Goal: Task Accomplishment & Management: Complete application form

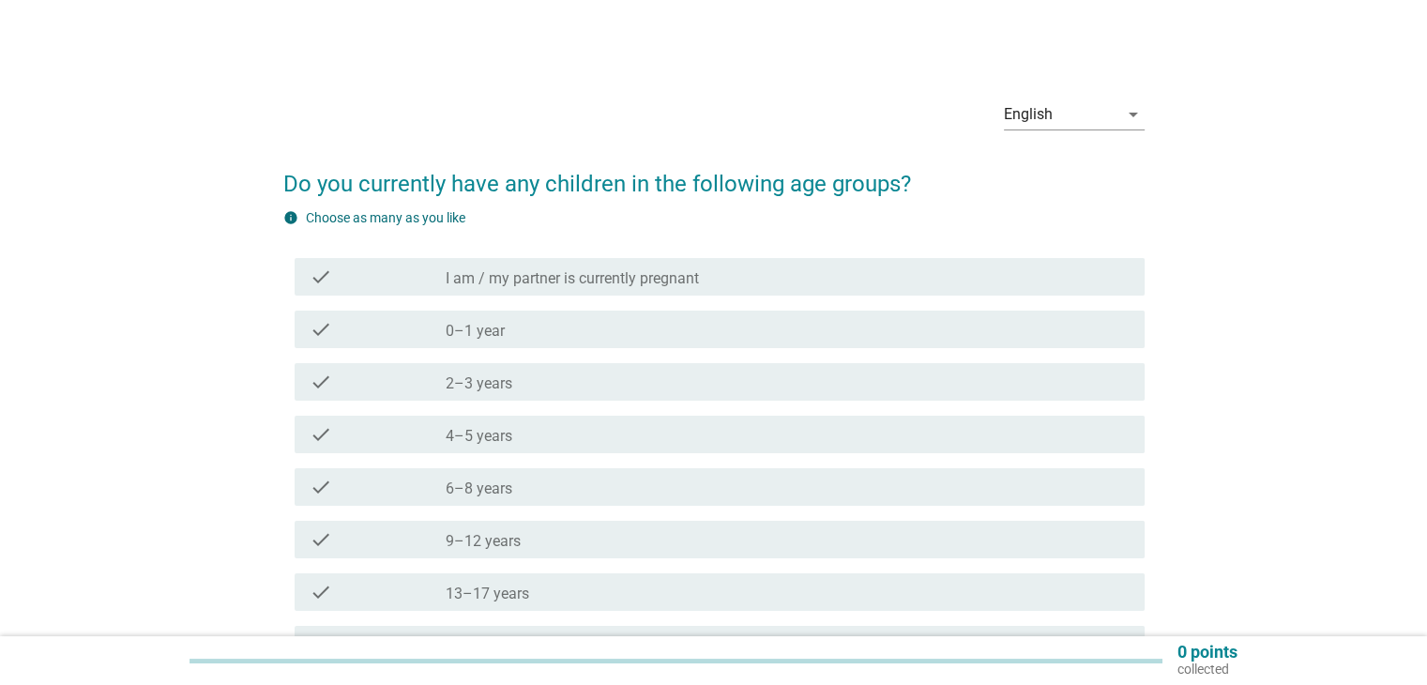
click at [330, 434] on icon "check" at bounding box center [321, 434] width 23 height 23
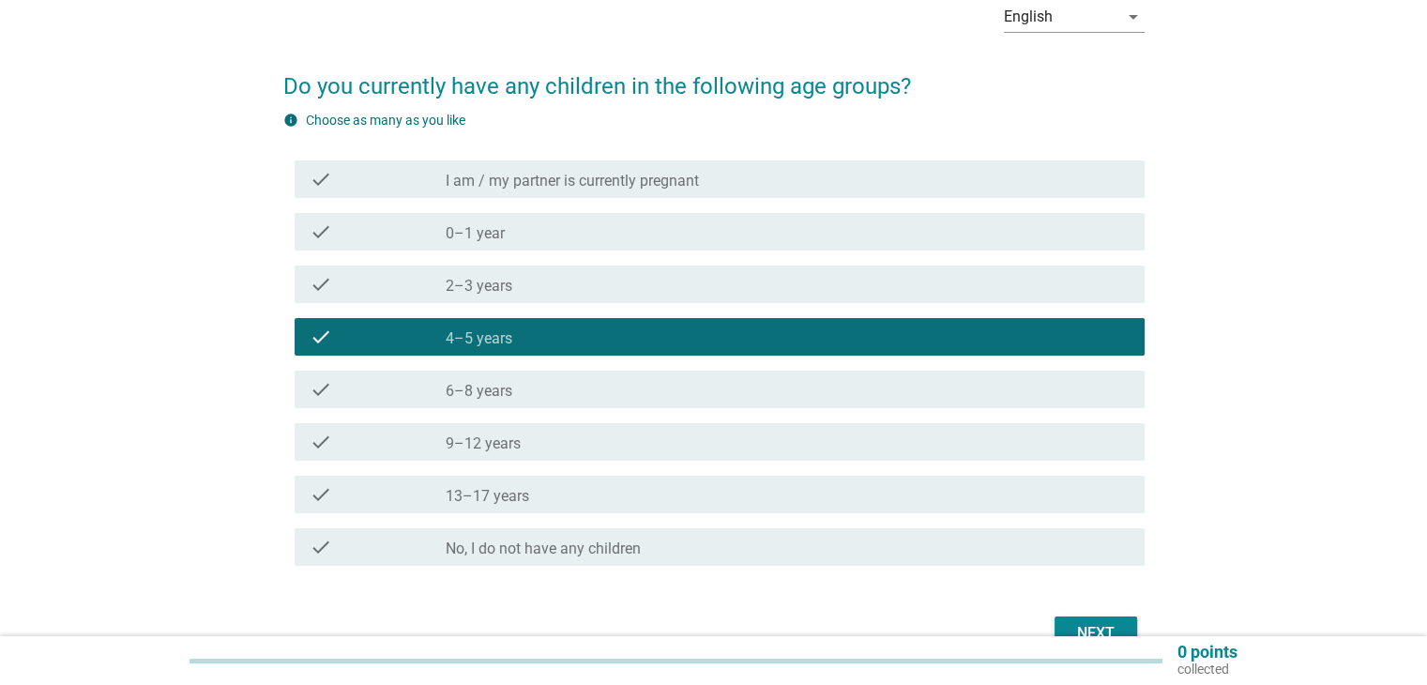
scroll to position [202, 0]
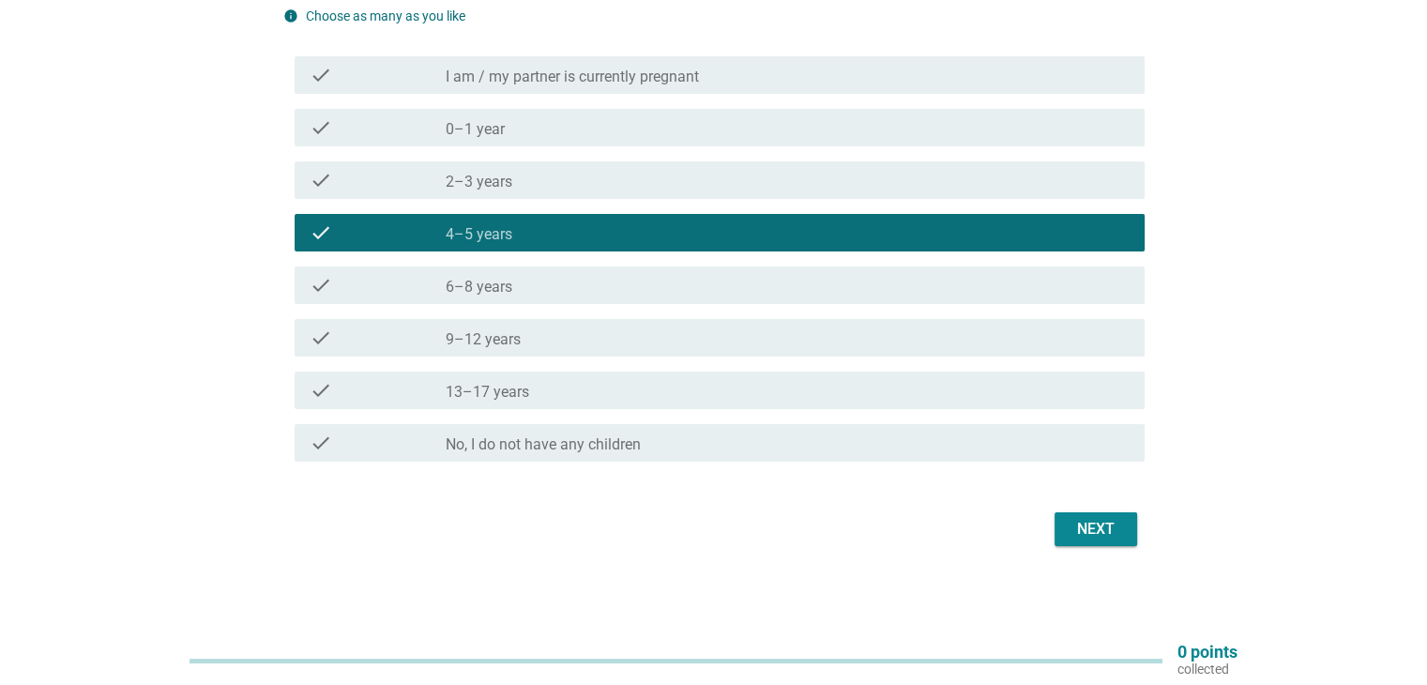
click at [1112, 530] on div "Next" at bounding box center [1095, 529] width 53 height 23
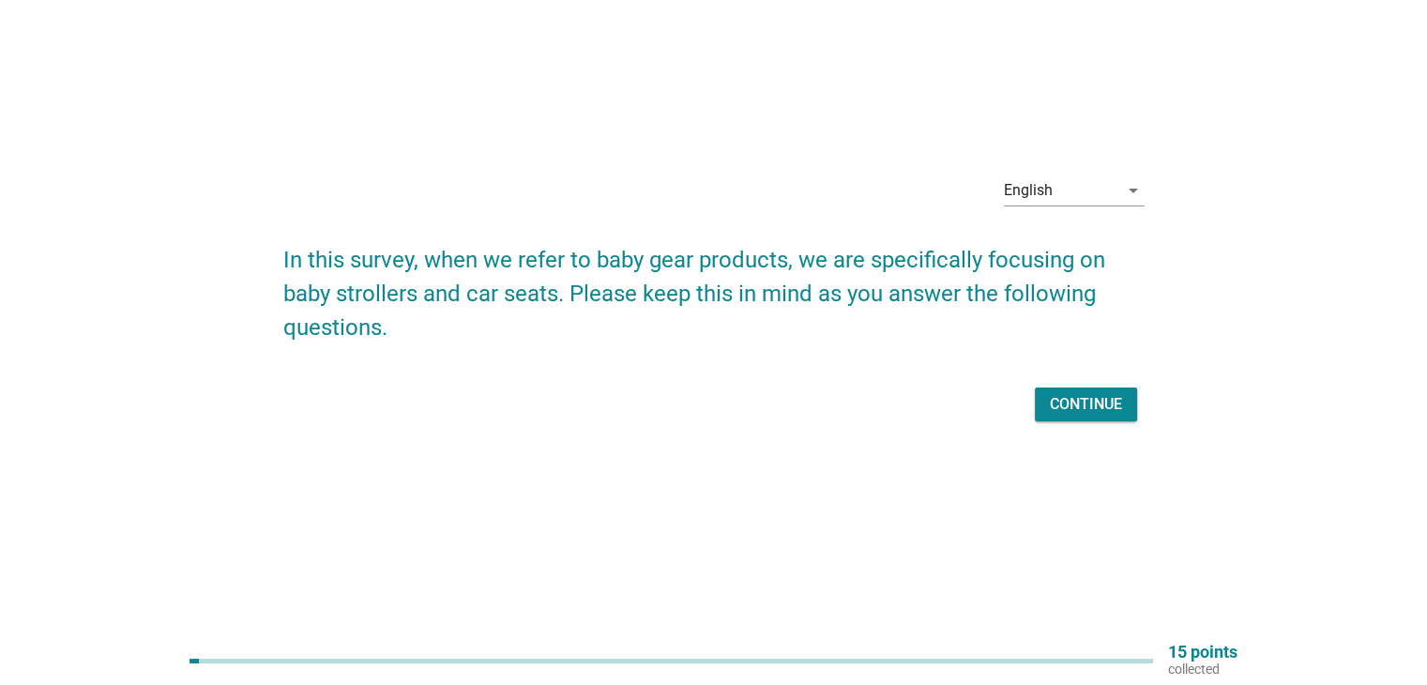
scroll to position [0, 0]
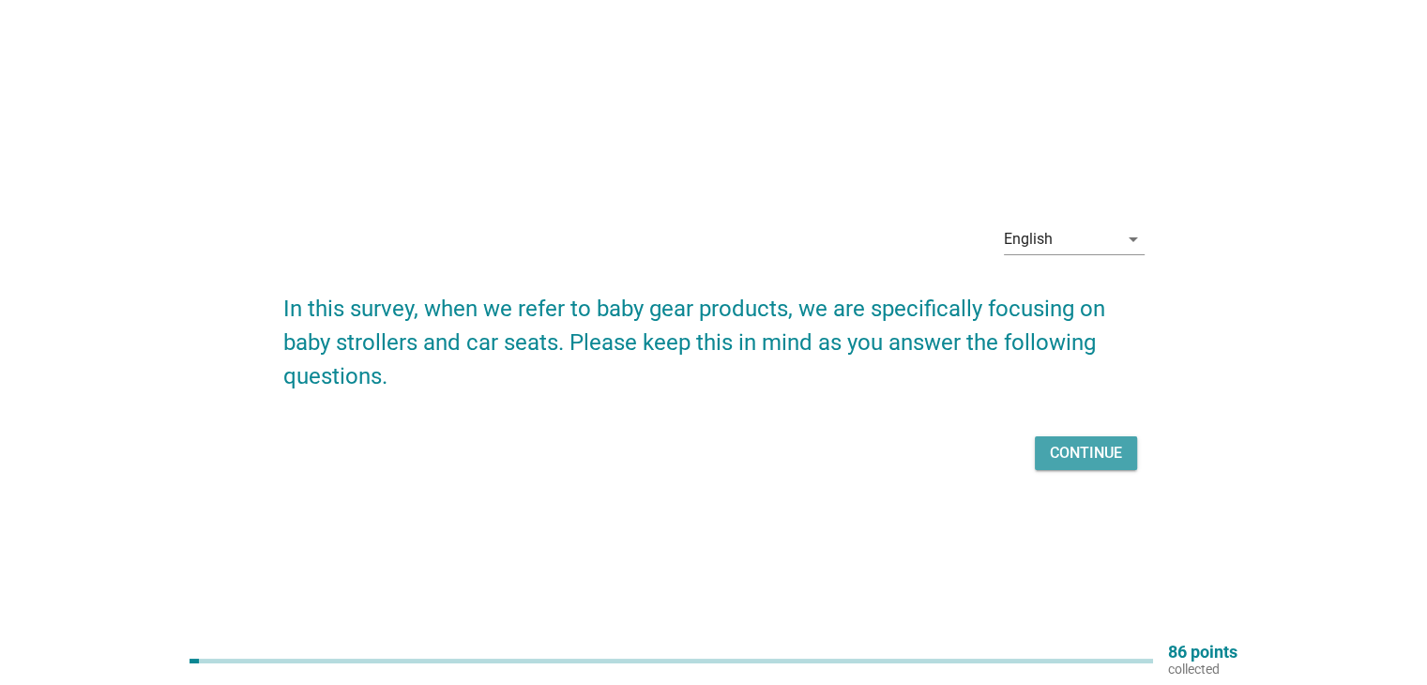
click at [1080, 455] on div "Continue" at bounding box center [1086, 453] width 72 height 23
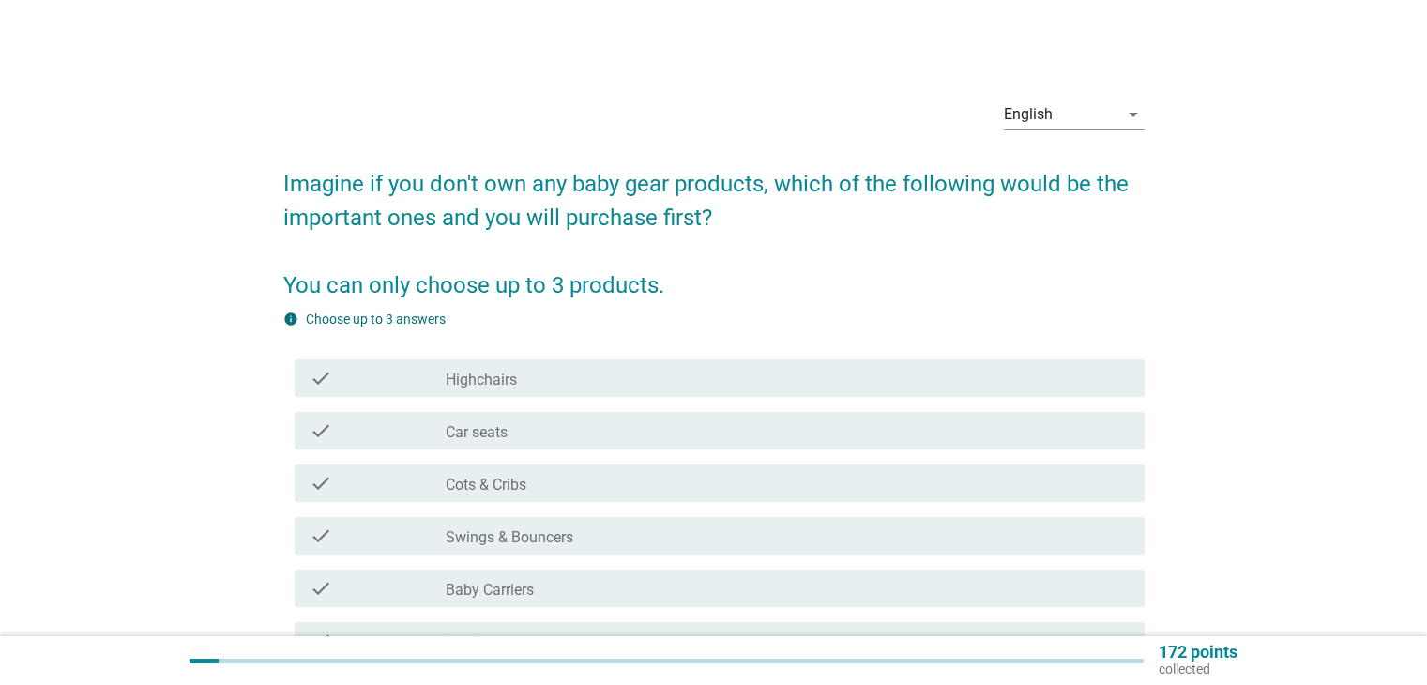
click at [403, 545] on div "check" at bounding box center [378, 535] width 137 height 23
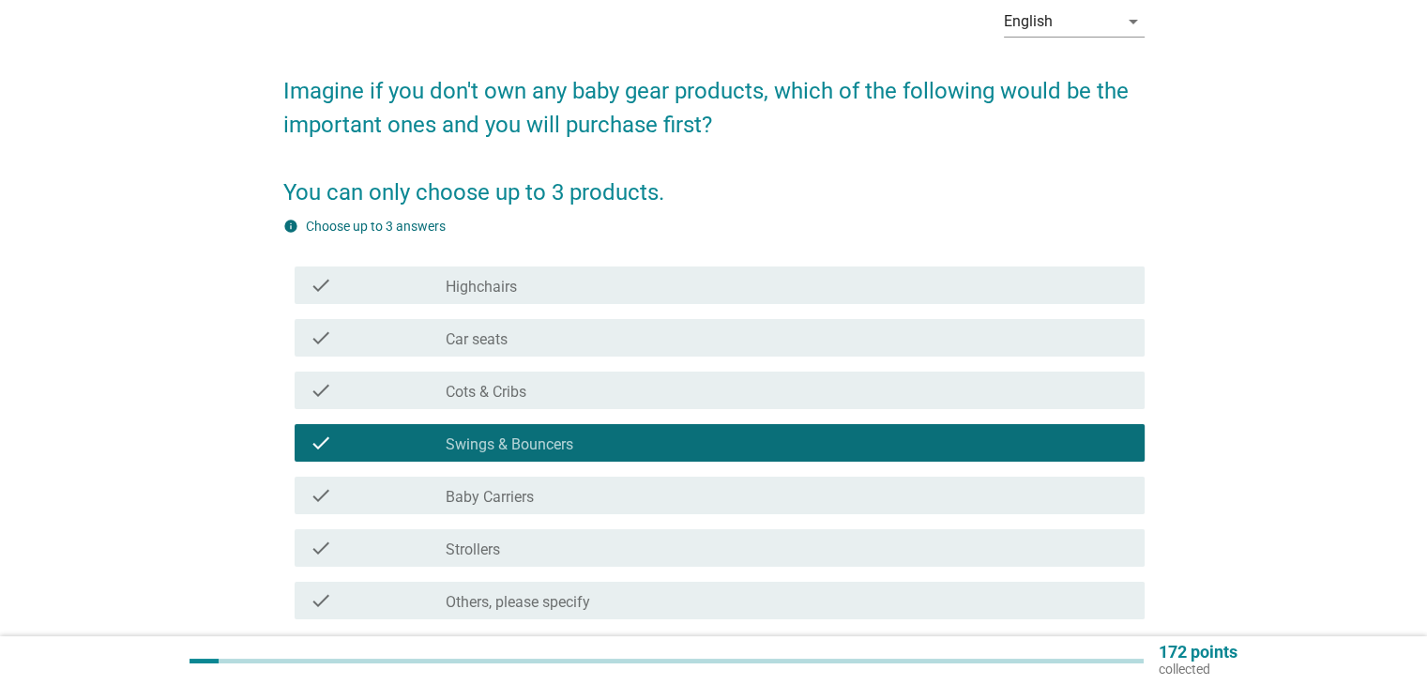
scroll to position [94, 0]
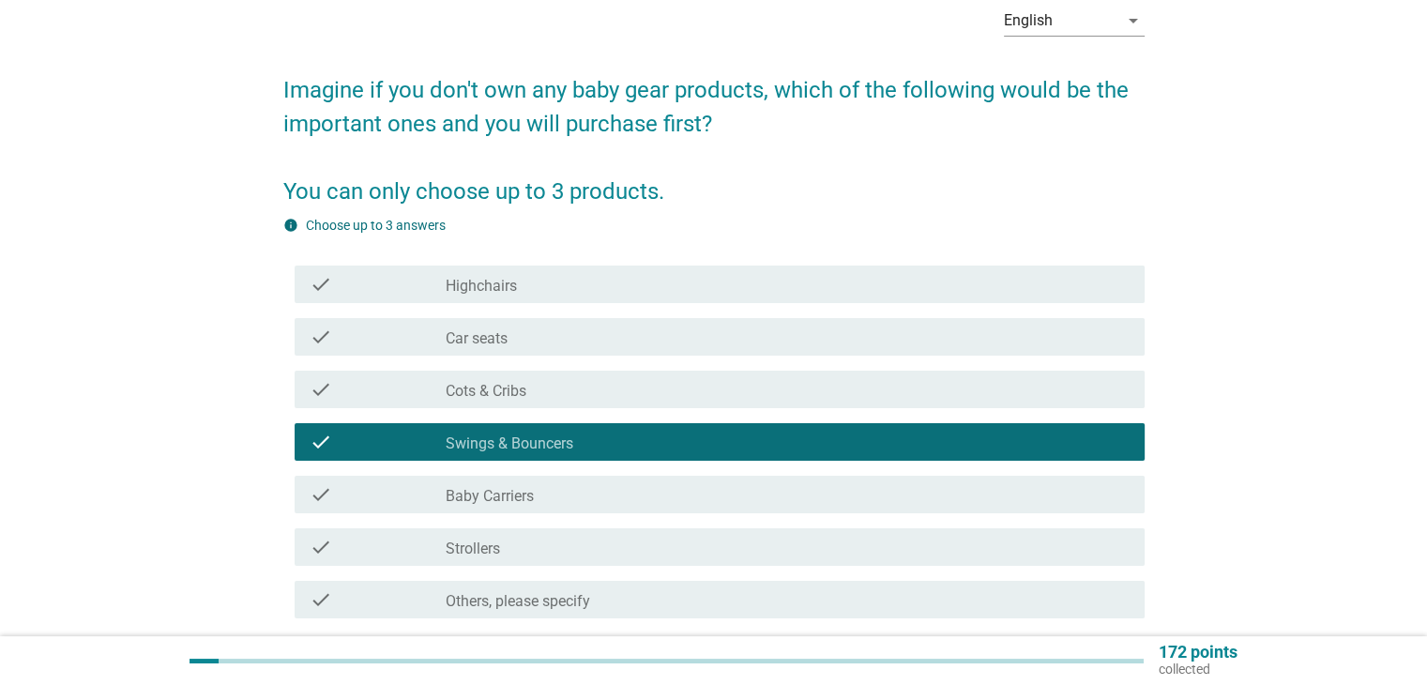
click at [366, 541] on div "check" at bounding box center [378, 547] width 137 height 23
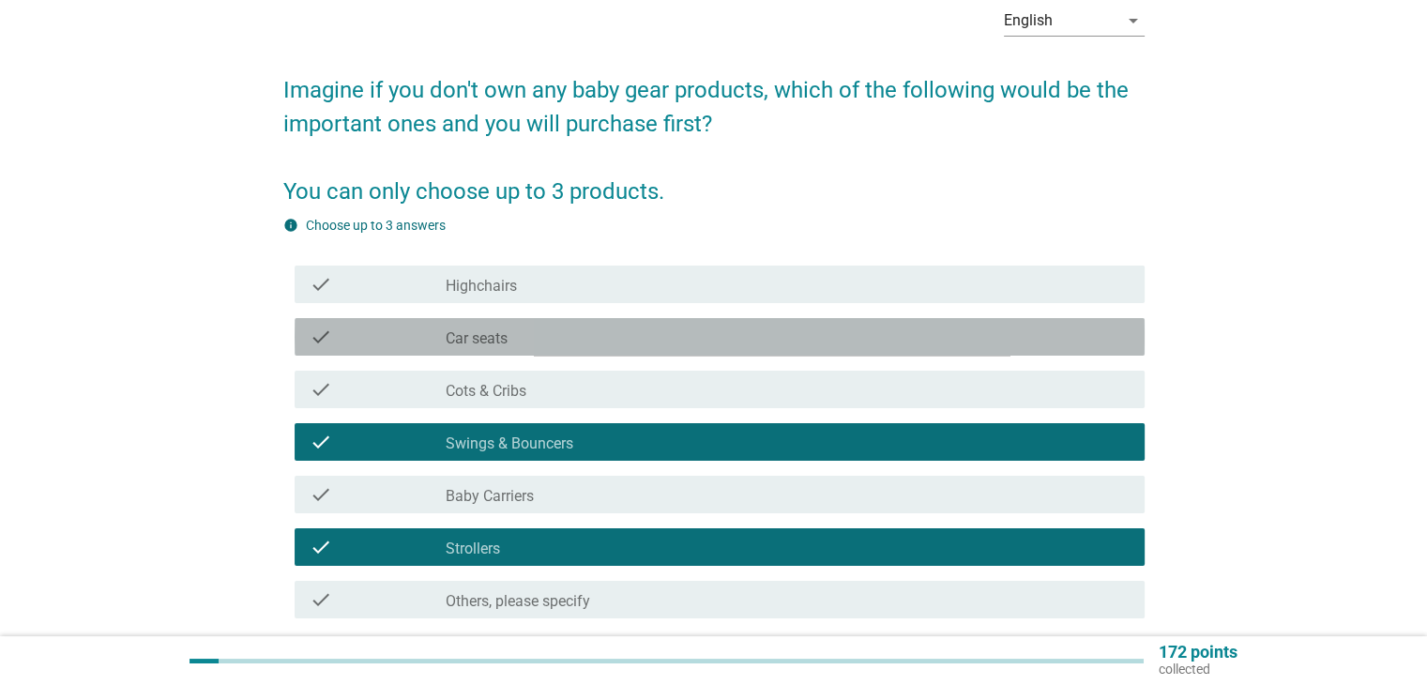
click at [424, 346] on div "check" at bounding box center [378, 336] width 137 height 23
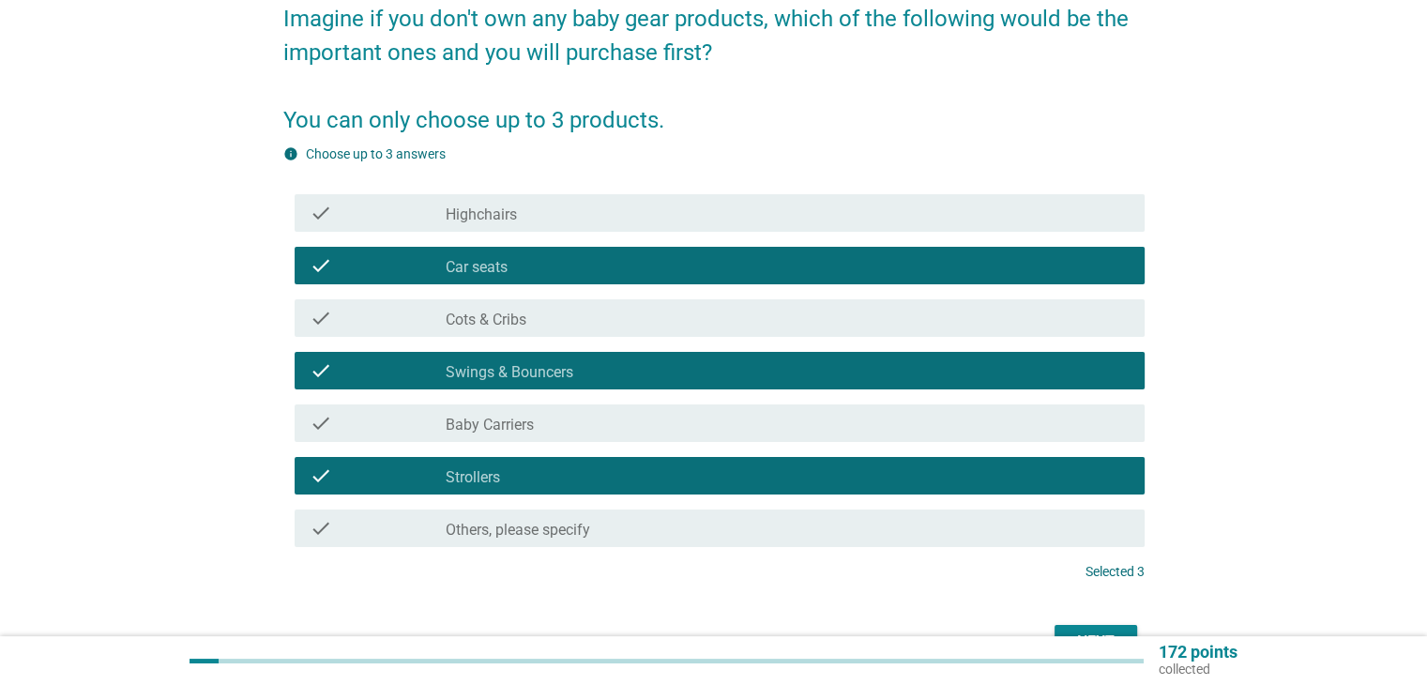
scroll to position [278, 0]
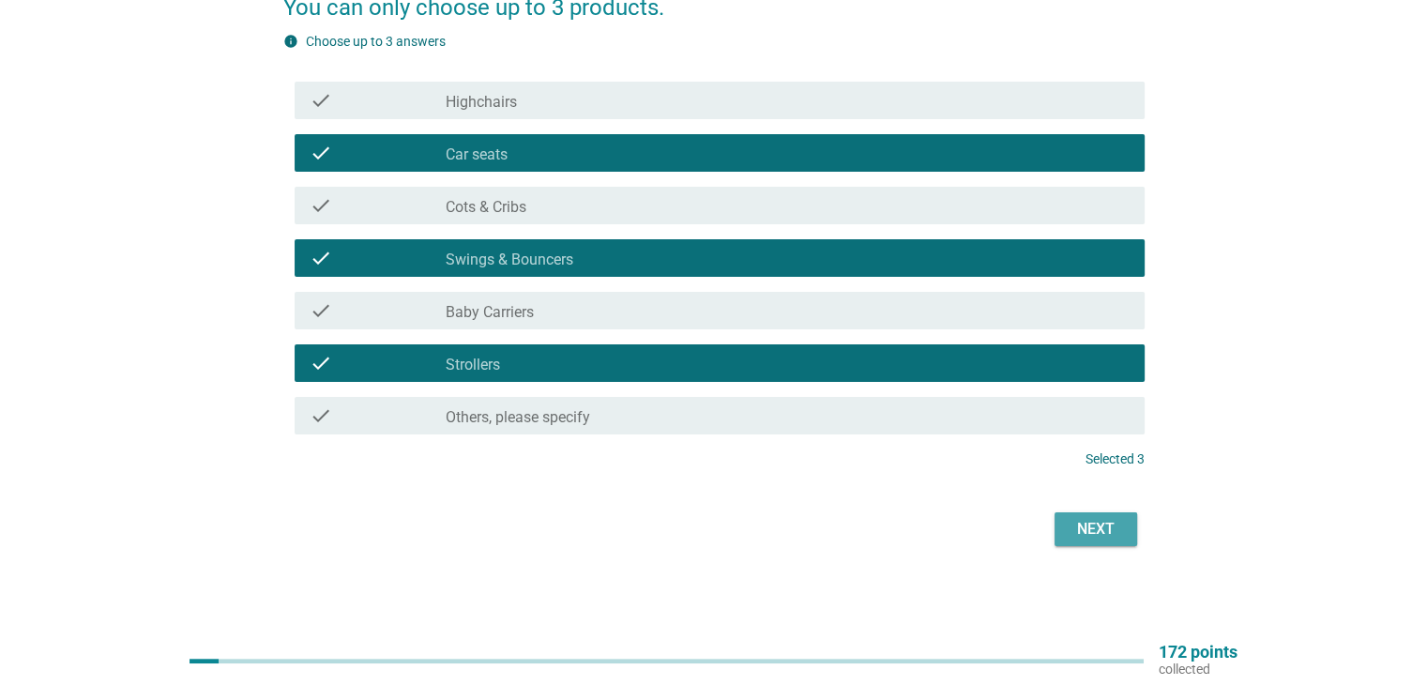
click at [1073, 527] on div "Next" at bounding box center [1095, 529] width 53 height 23
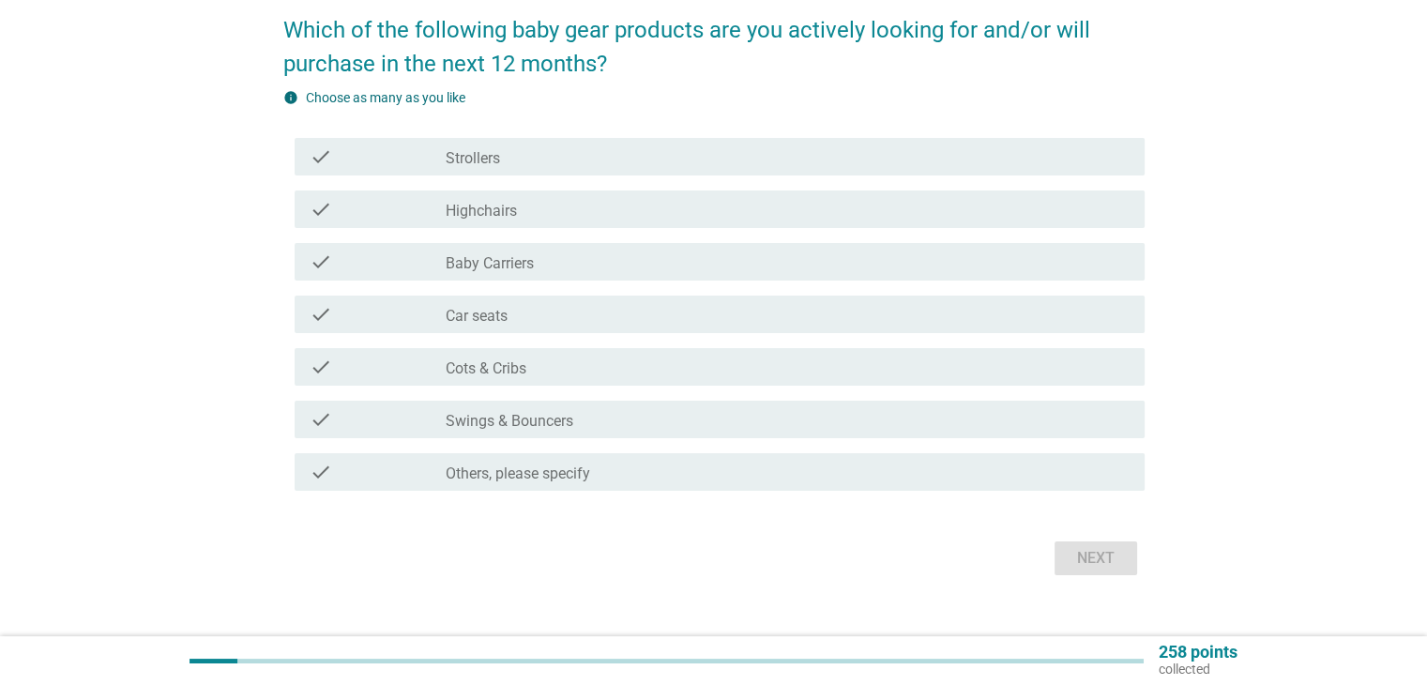
scroll to position [183, 0]
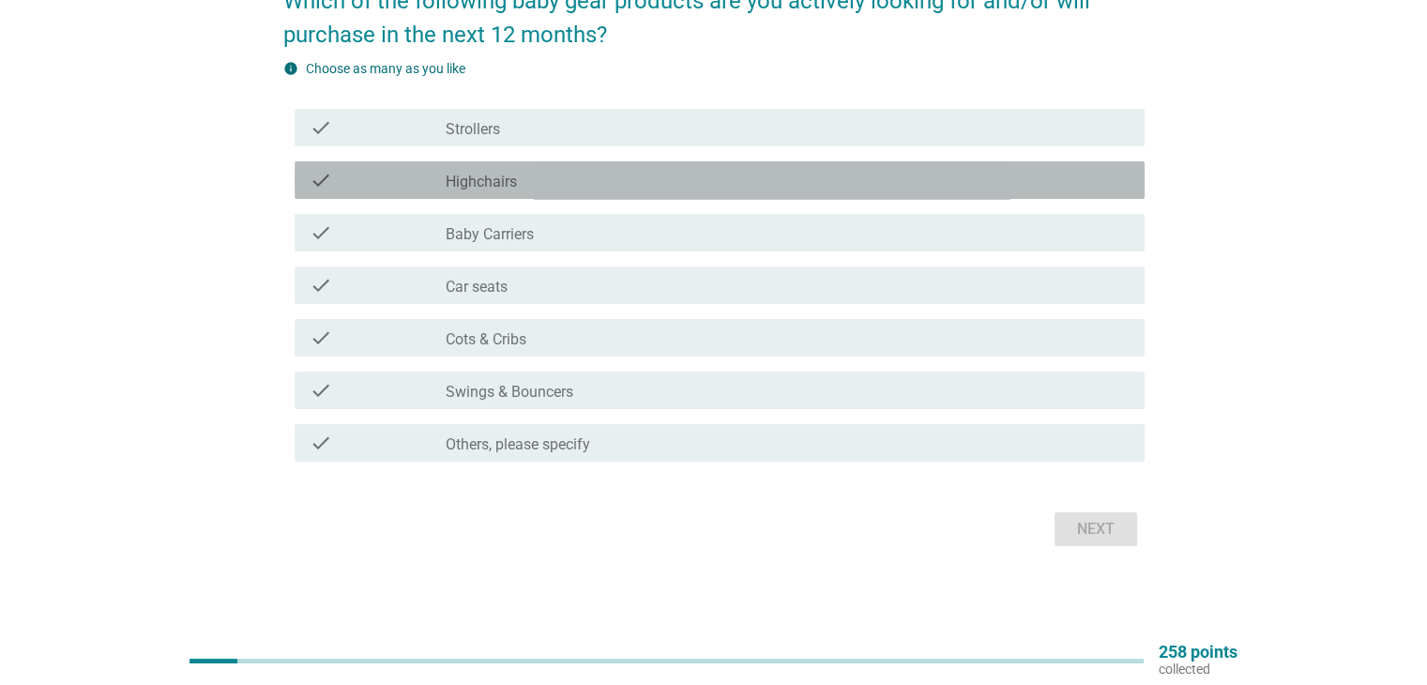
click at [334, 177] on div "check" at bounding box center [378, 180] width 137 height 23
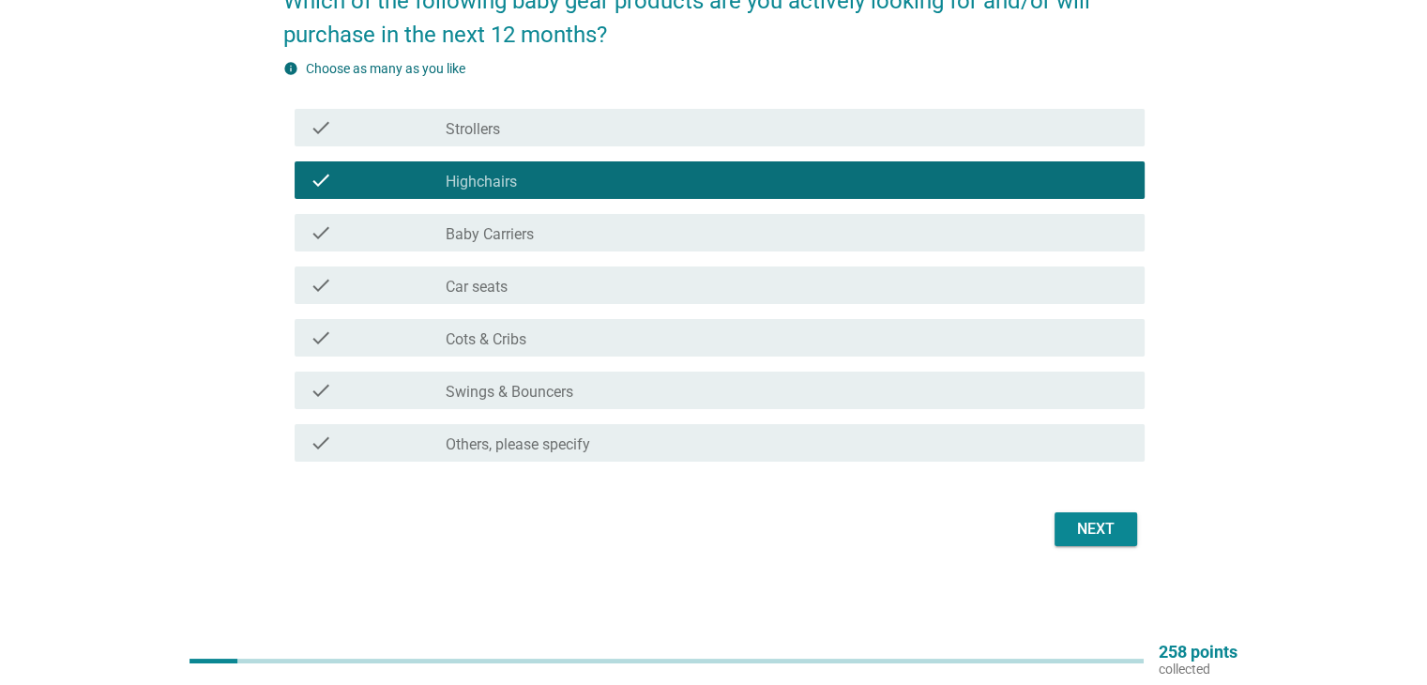
click at [1095, 521] on div "Next" at bounding box center [1095, 529] width 53 height 23
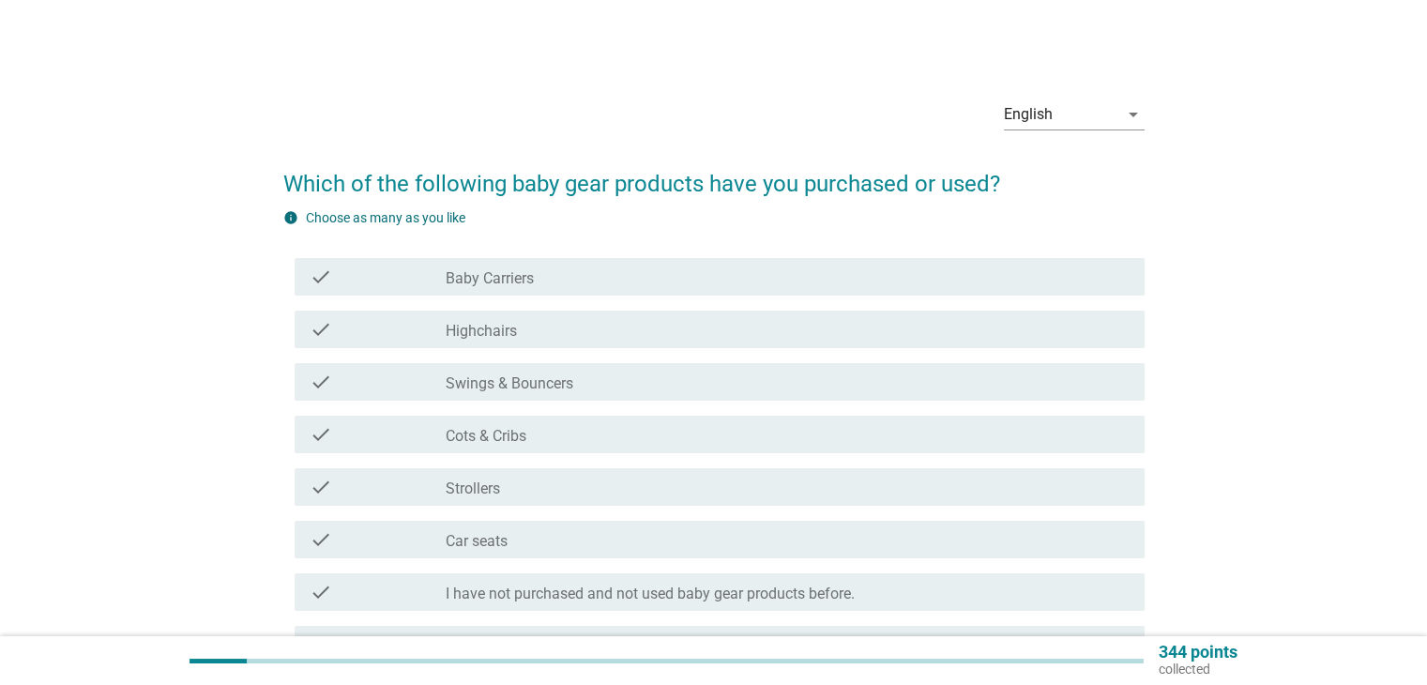
click at [464, 493] on label "Strollers" at bounding box center [473, 488] width 54 height 19
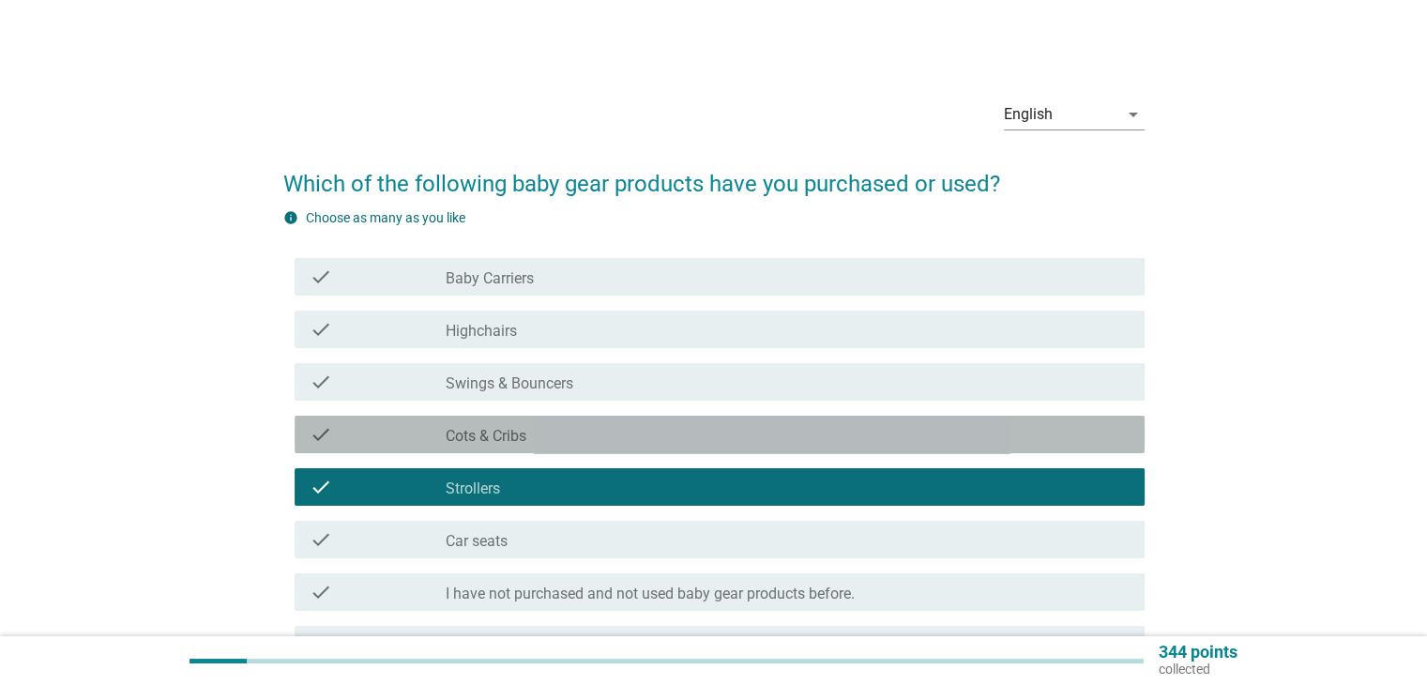
click at [461, 434] on label "Cots & Cribs" at bounding box center [486, 436] width 81 height 19
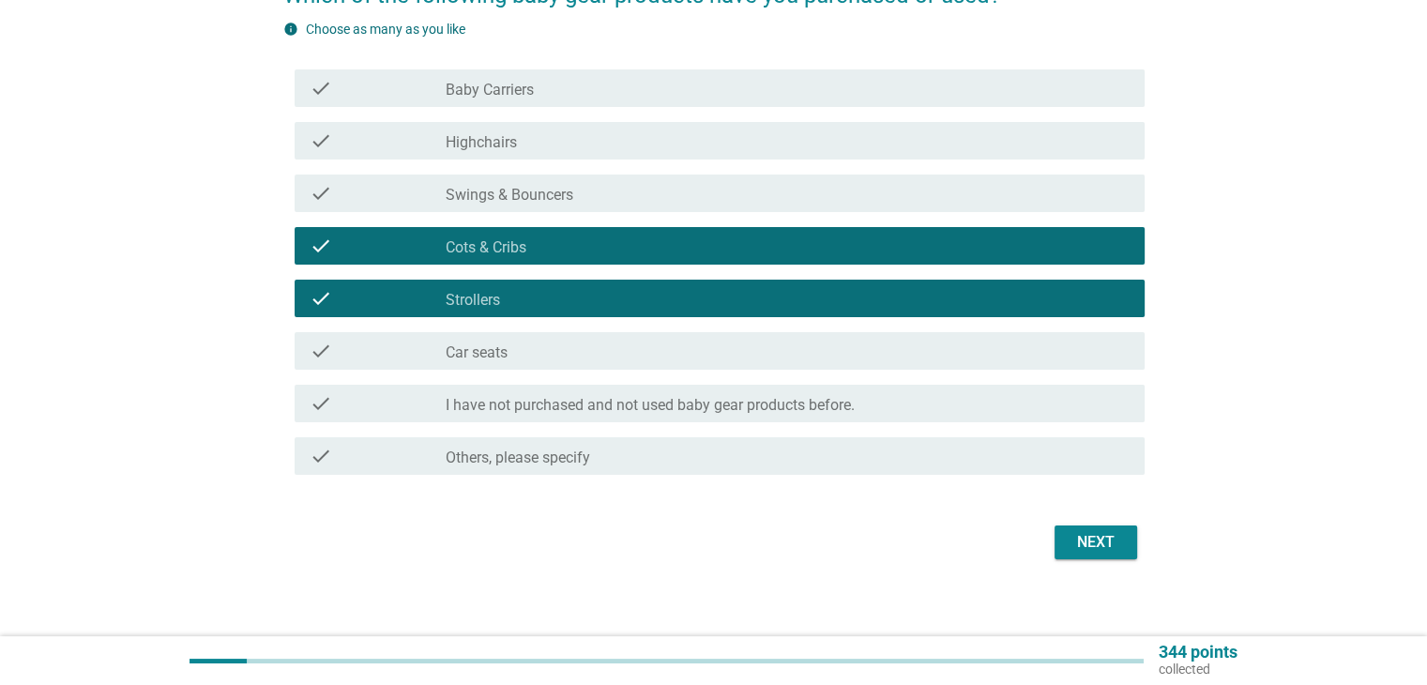
scroll to position [202, 0]
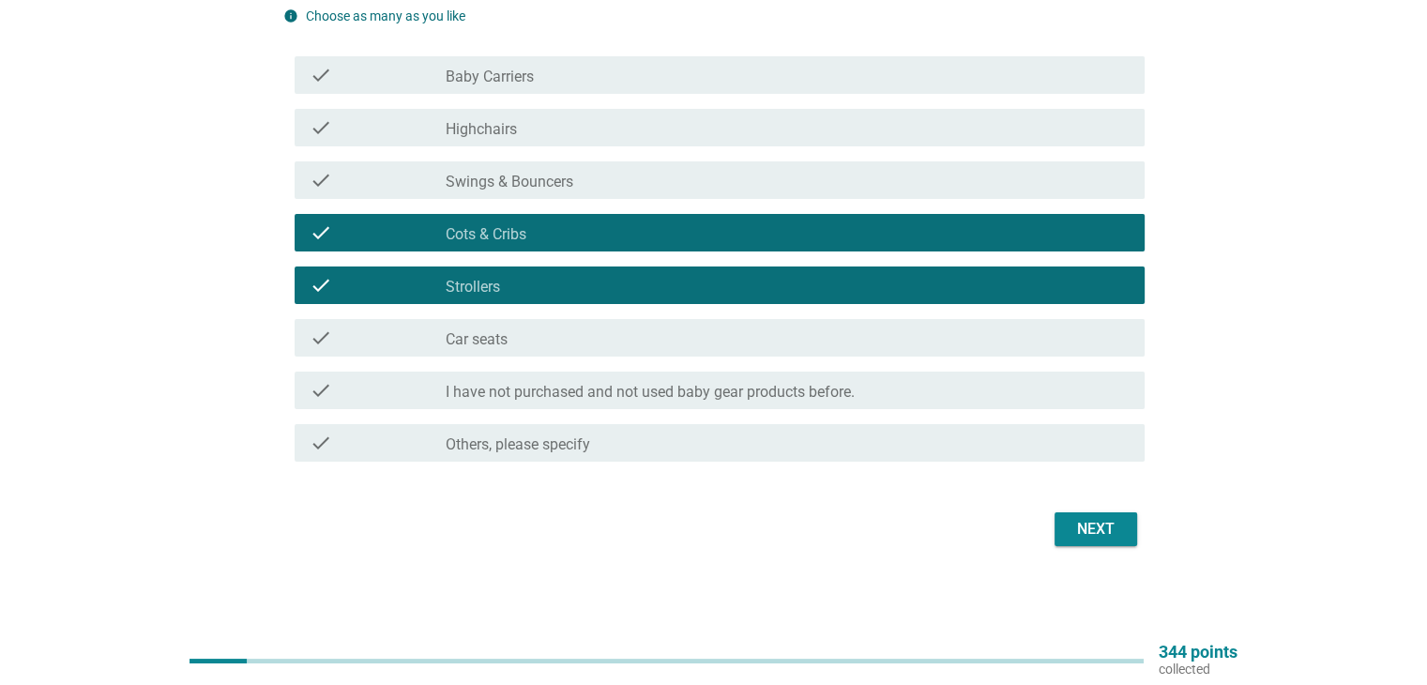
click at [1079, 526] on div "Next" at bounding box center [1095, 529] width 53 height 23
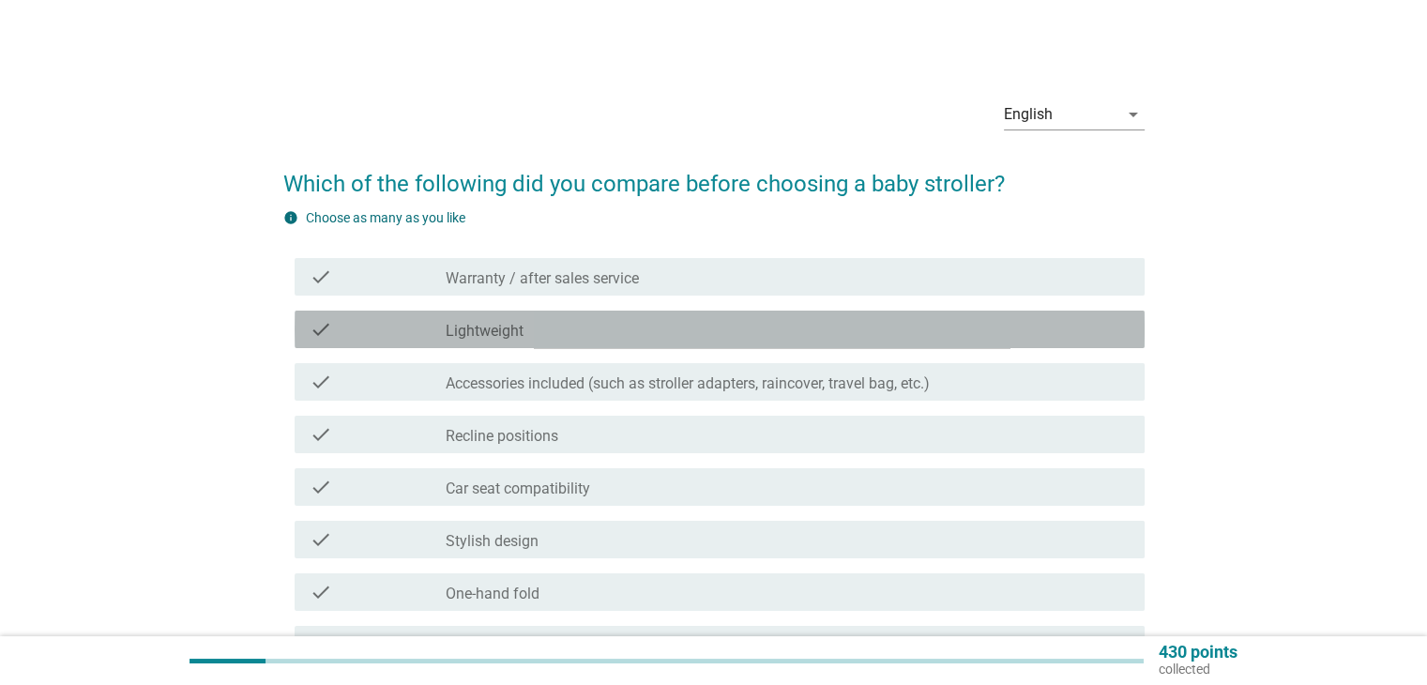
click at [617, 334] on div "check_box_outline_blank Lightweight" at bounding box center [787, 329] width 683 height 23
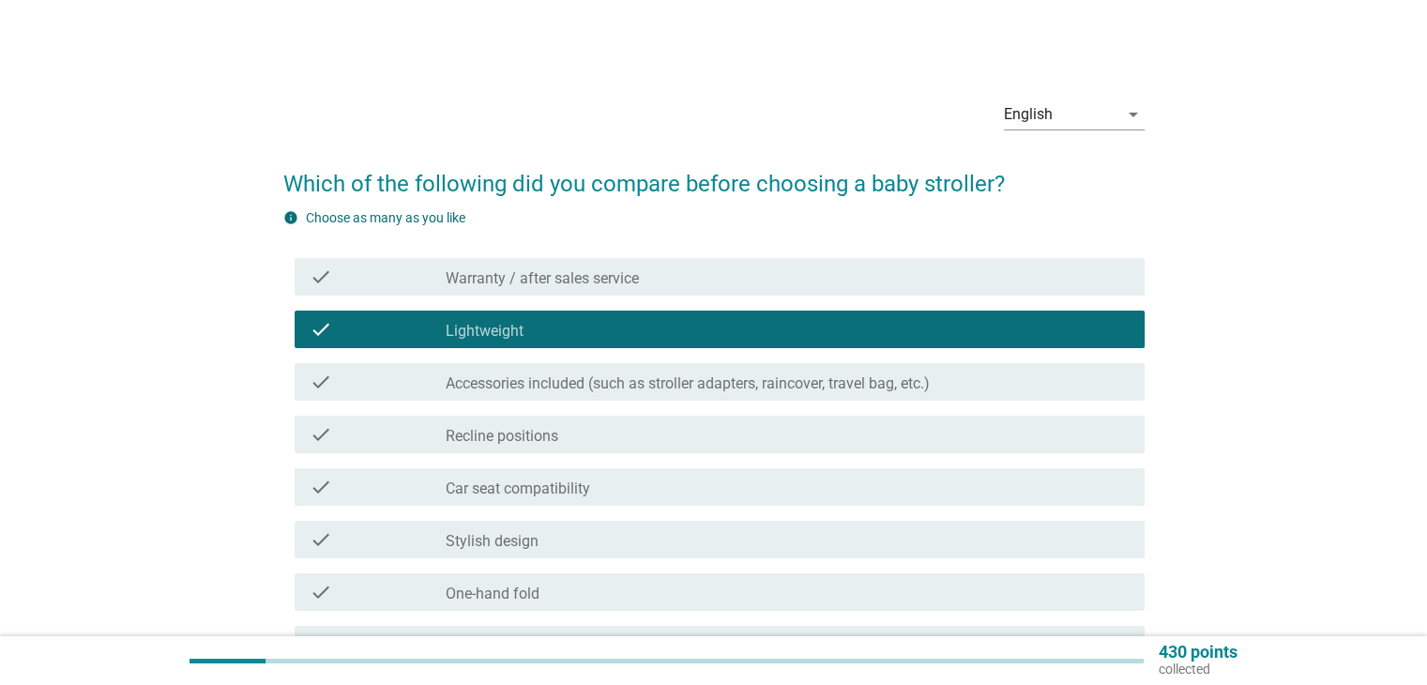
click at [548, 545] on div "check_box_outline_blank Stylish design" at bounding box center [787, 539] width 683 height 23
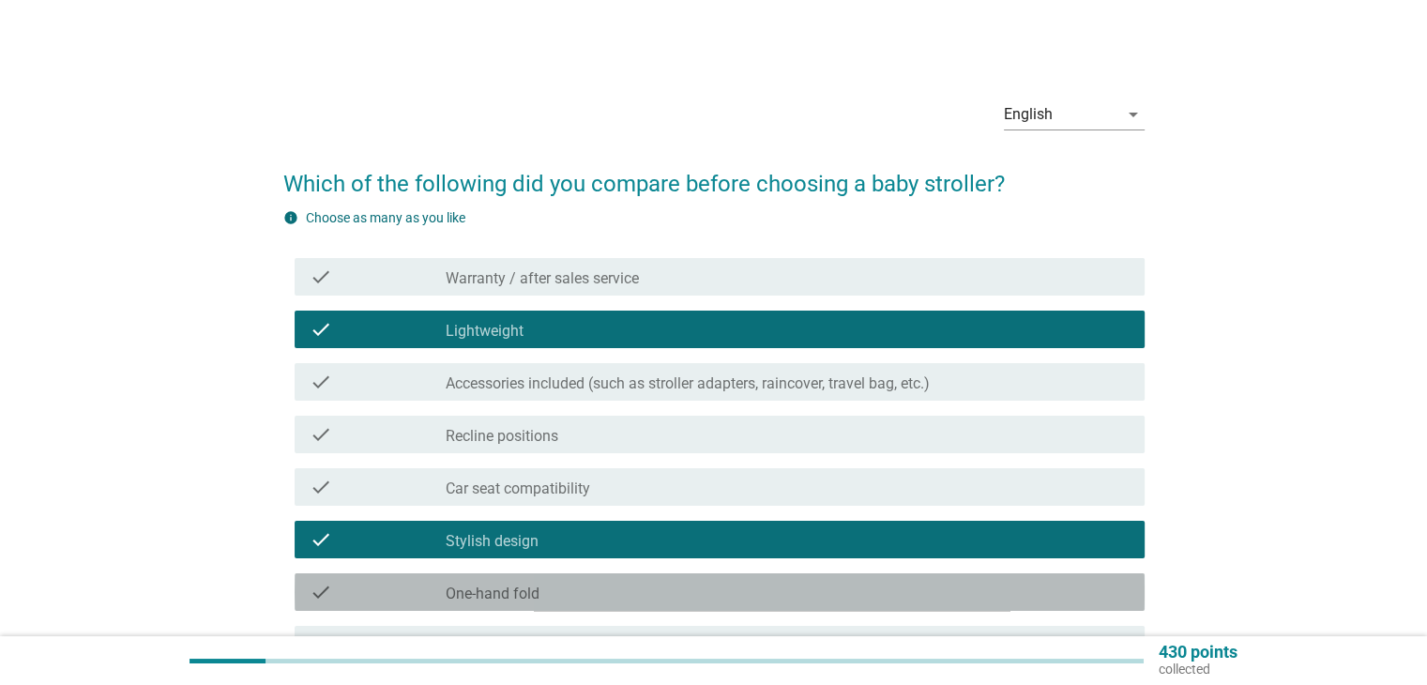
click at [533, 594] on label "One-hand fold" at bounding box center [493, 593] width 94 height 19
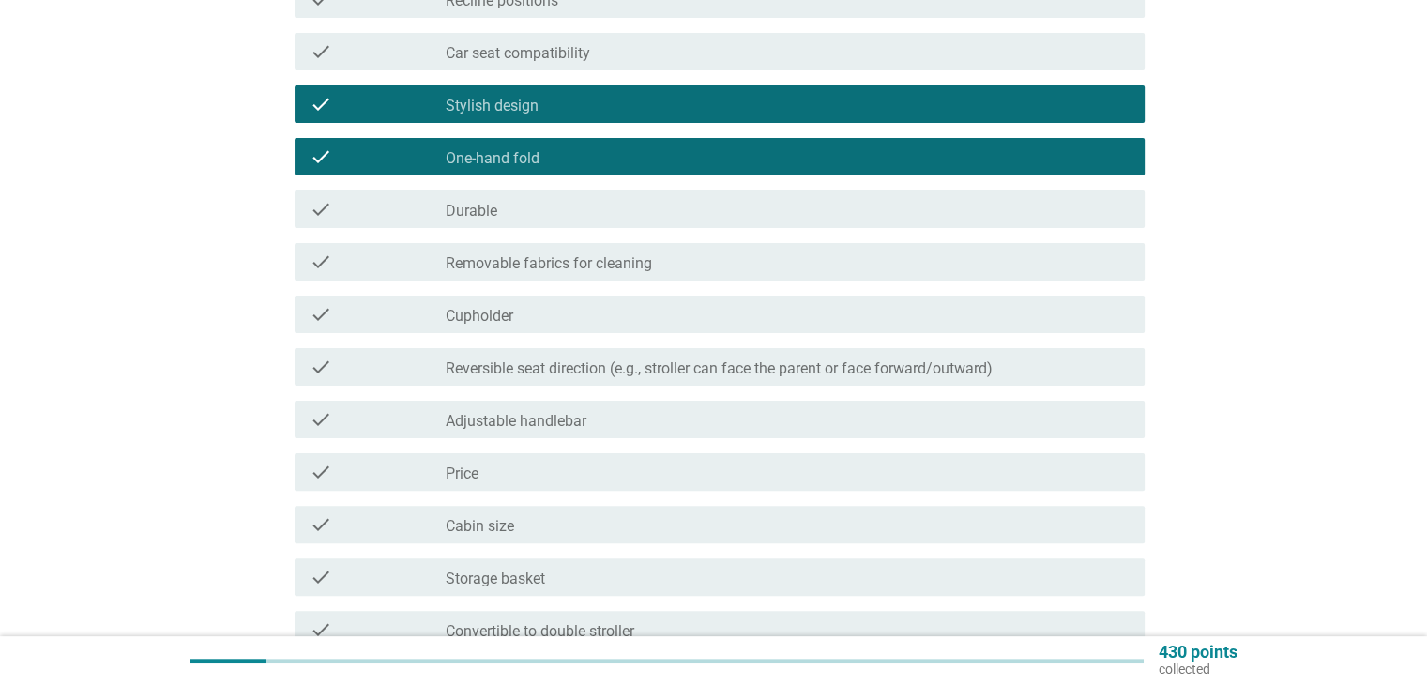
scroll to position [469, 0]
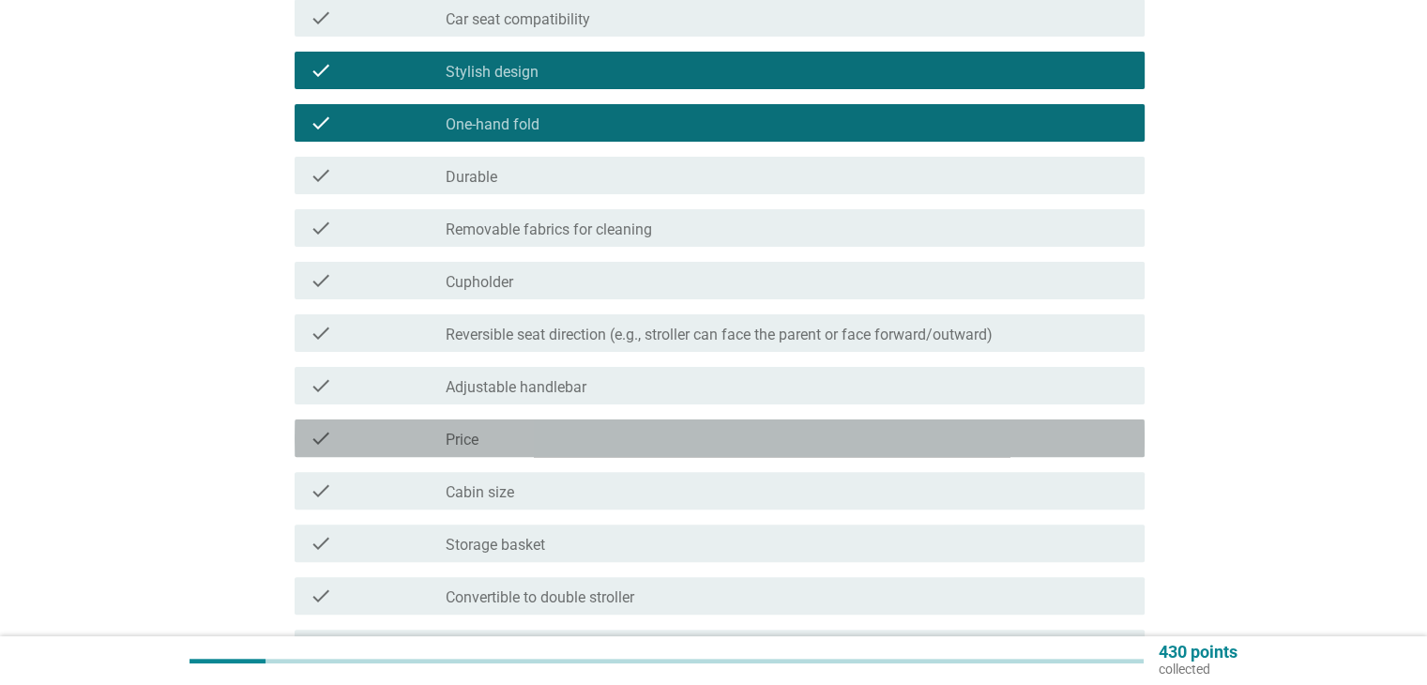
click at [635, 434] on div "check_box_outline_blank Price" at bounding box center [787, 438] width 683 height 23
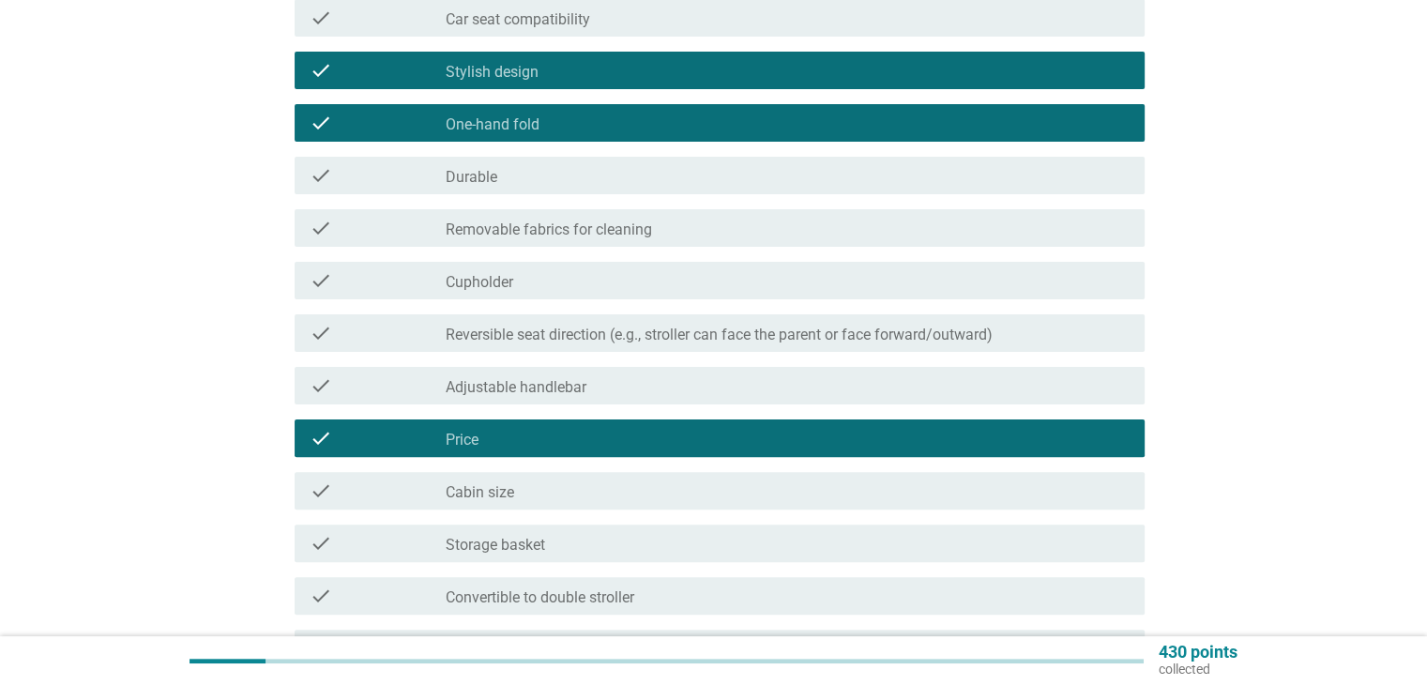
click at [616, 499] on div "check_box_outline_blank Cabin size" at bounding box center [787, 490] width 683 height 23
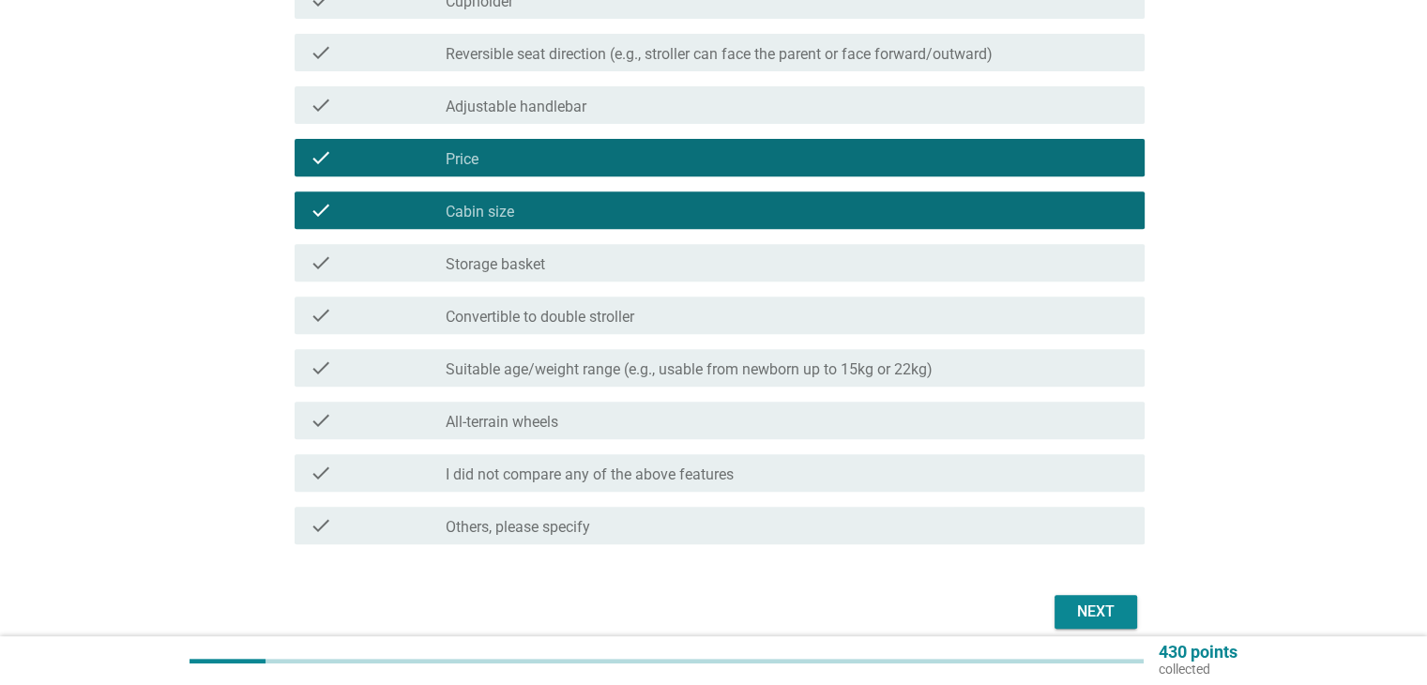
scroll to position [750, 0]
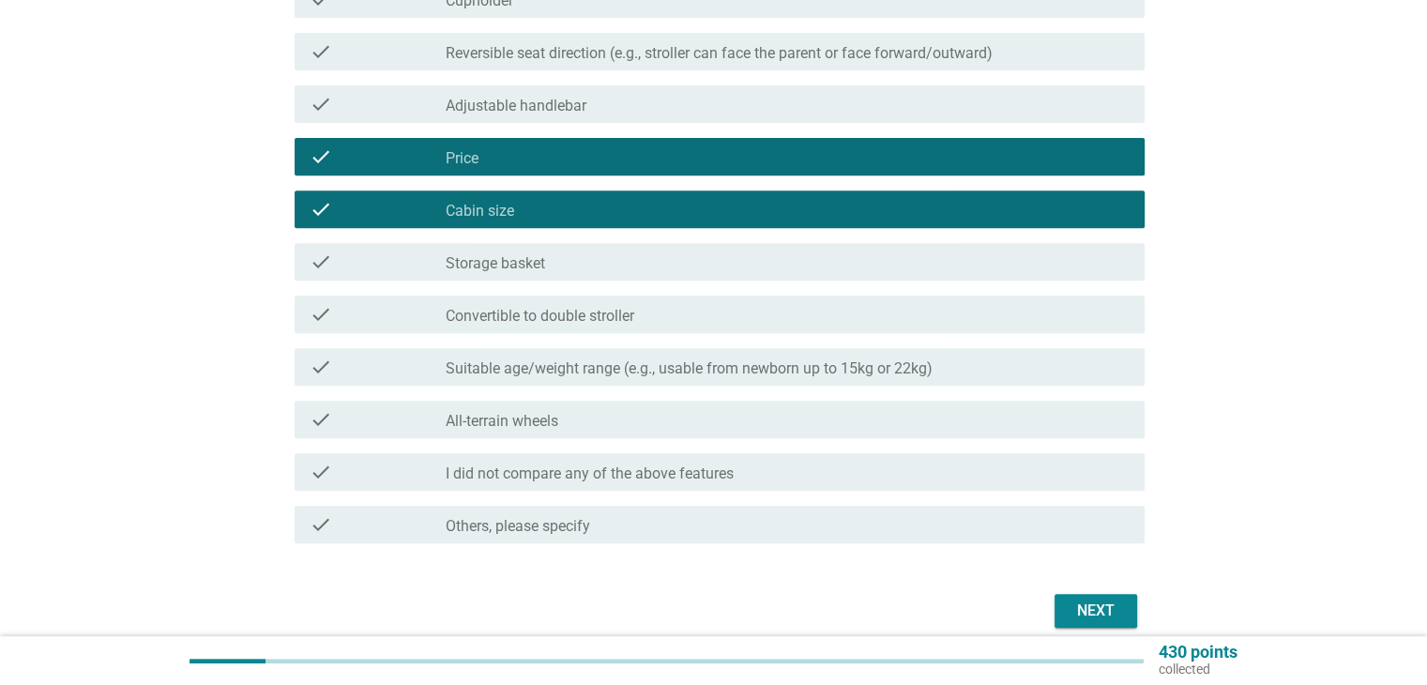
click at [1106, 606] on div "Next" at bounding box center [1095, 610] width 53 height 23
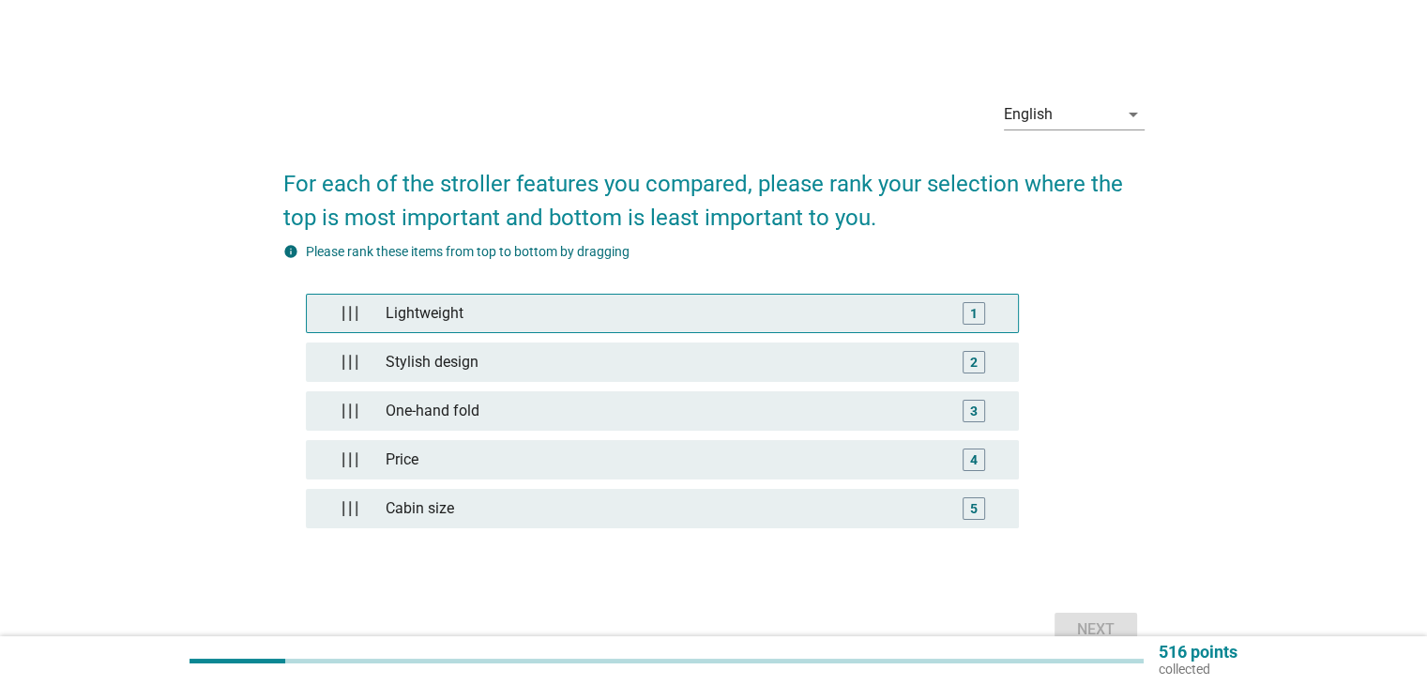
click at [440, 320] on div "Lightweight" at bounding box center [661, 314] width 567 height 38
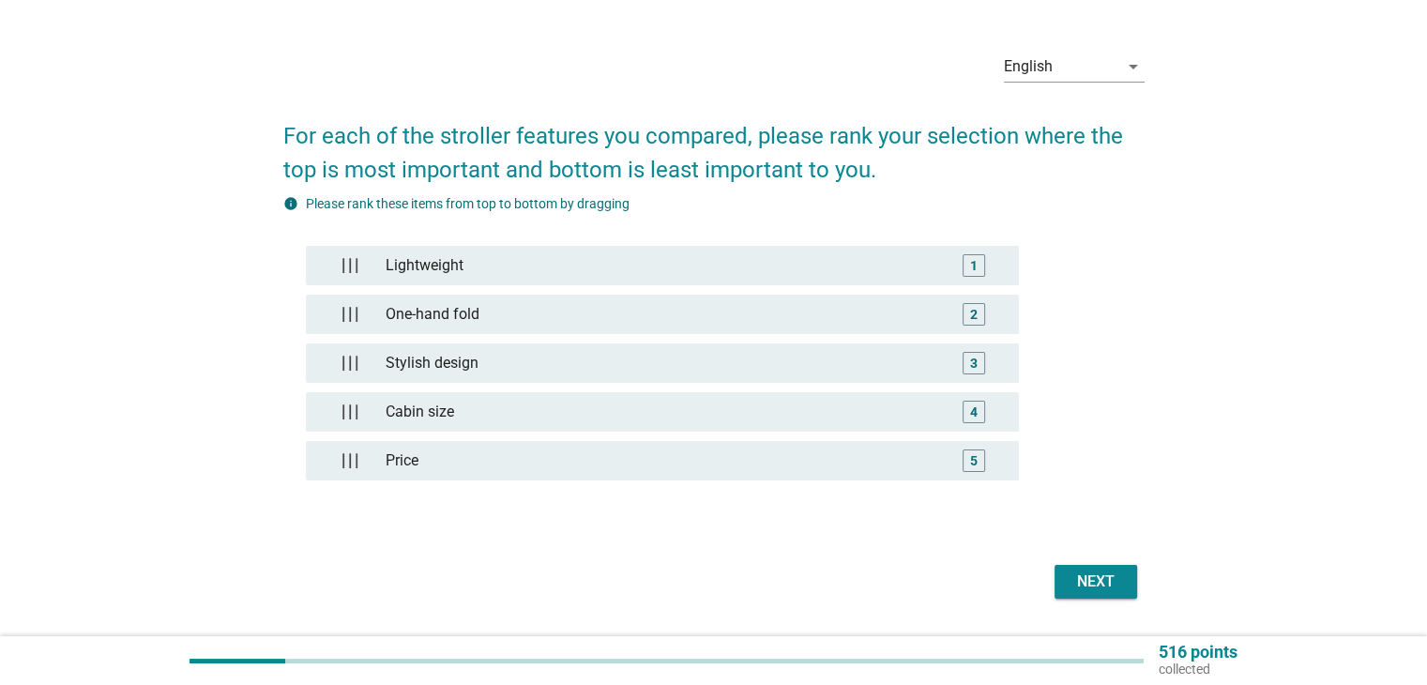
scroll to position [94, 0]
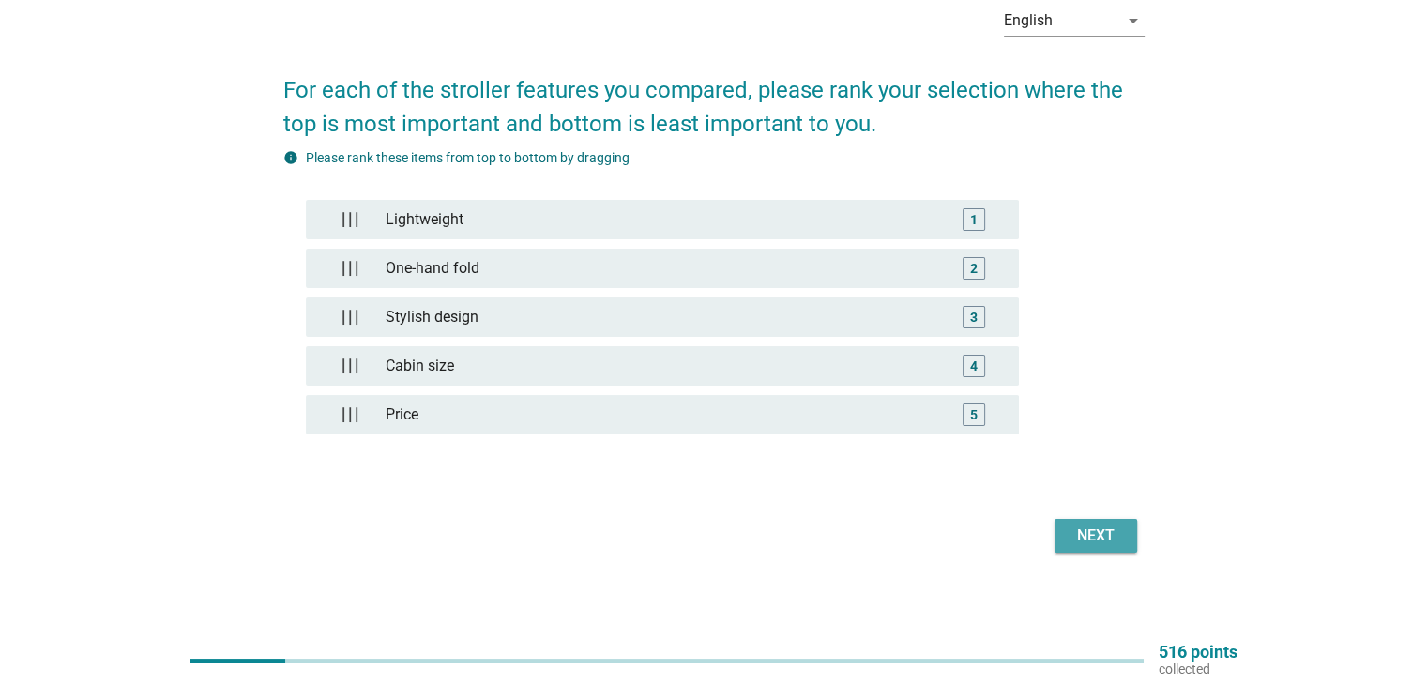
click at [1083, 527] on div "Next" at bounding box center [1095, 535] width 53 height 23
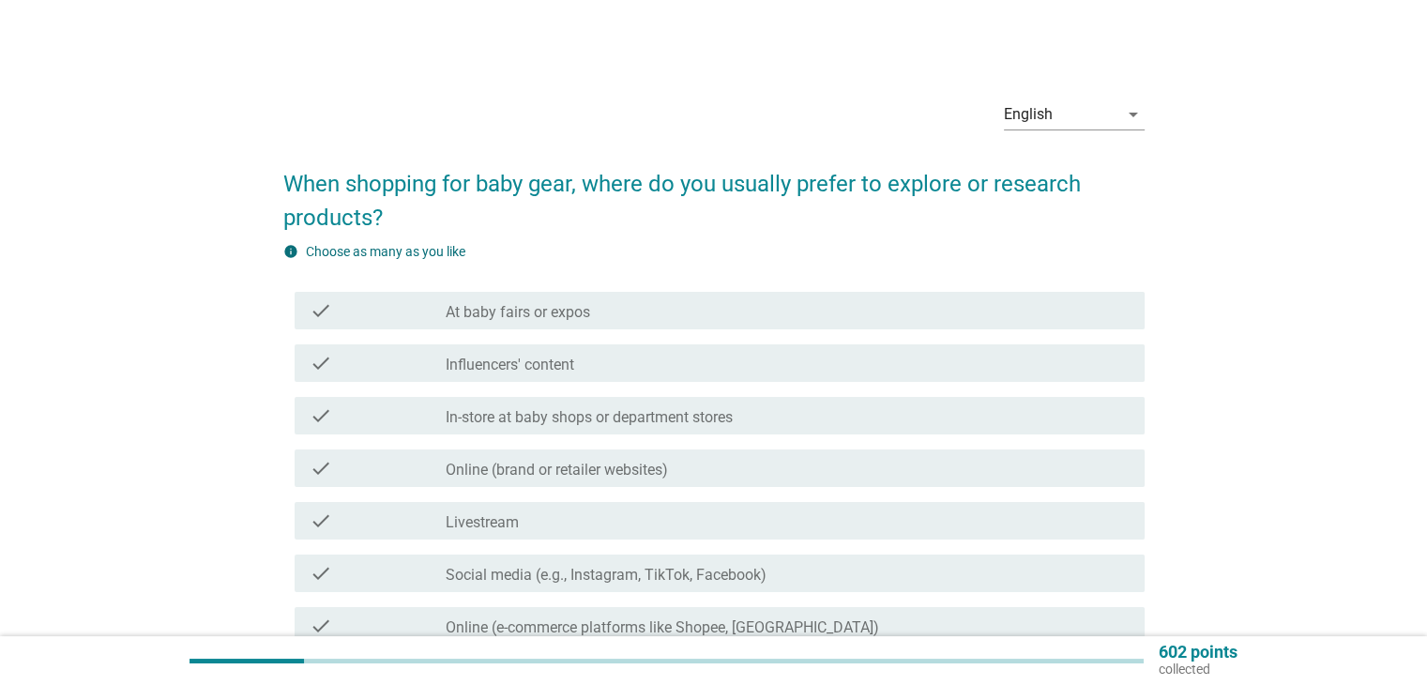
click at [495, 368] on label "Influencers' content" at bounding box center [510, 364] width 128 height 19
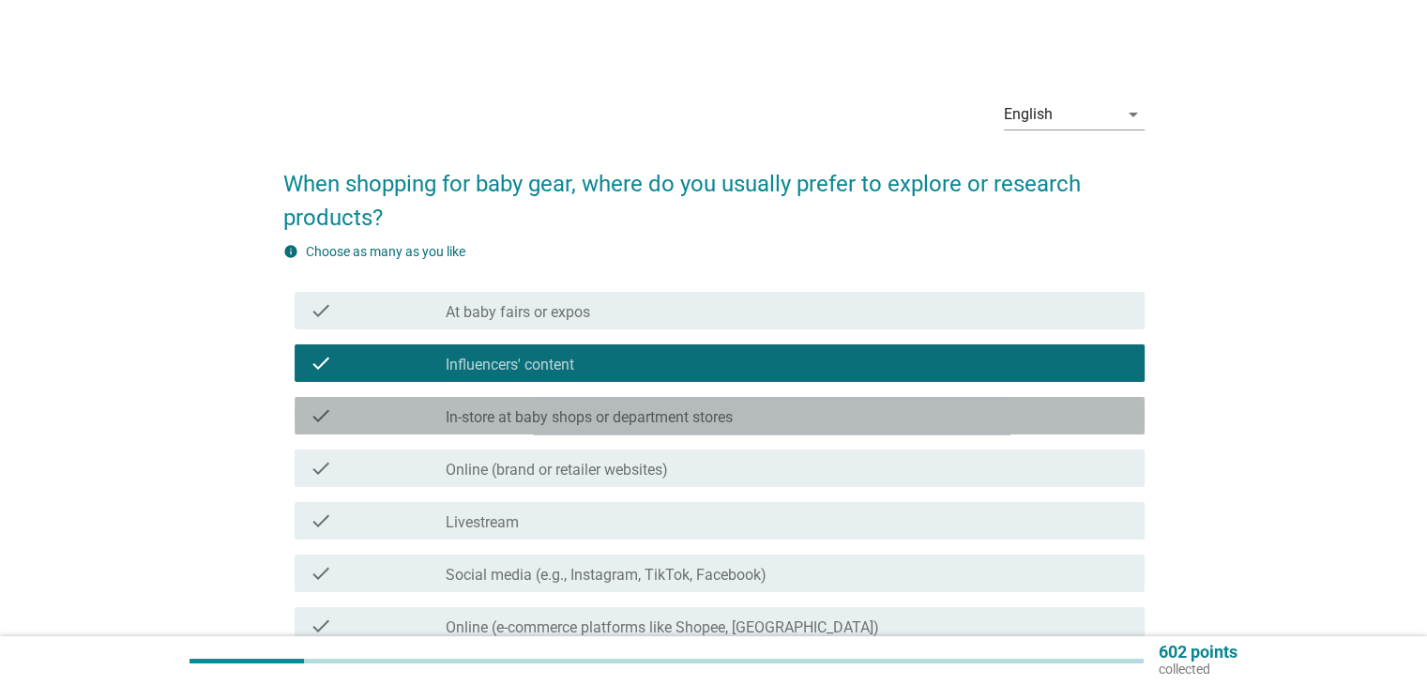
click at [360, 425] on div "check" at bounding box center [378, 415] width 137 height 23
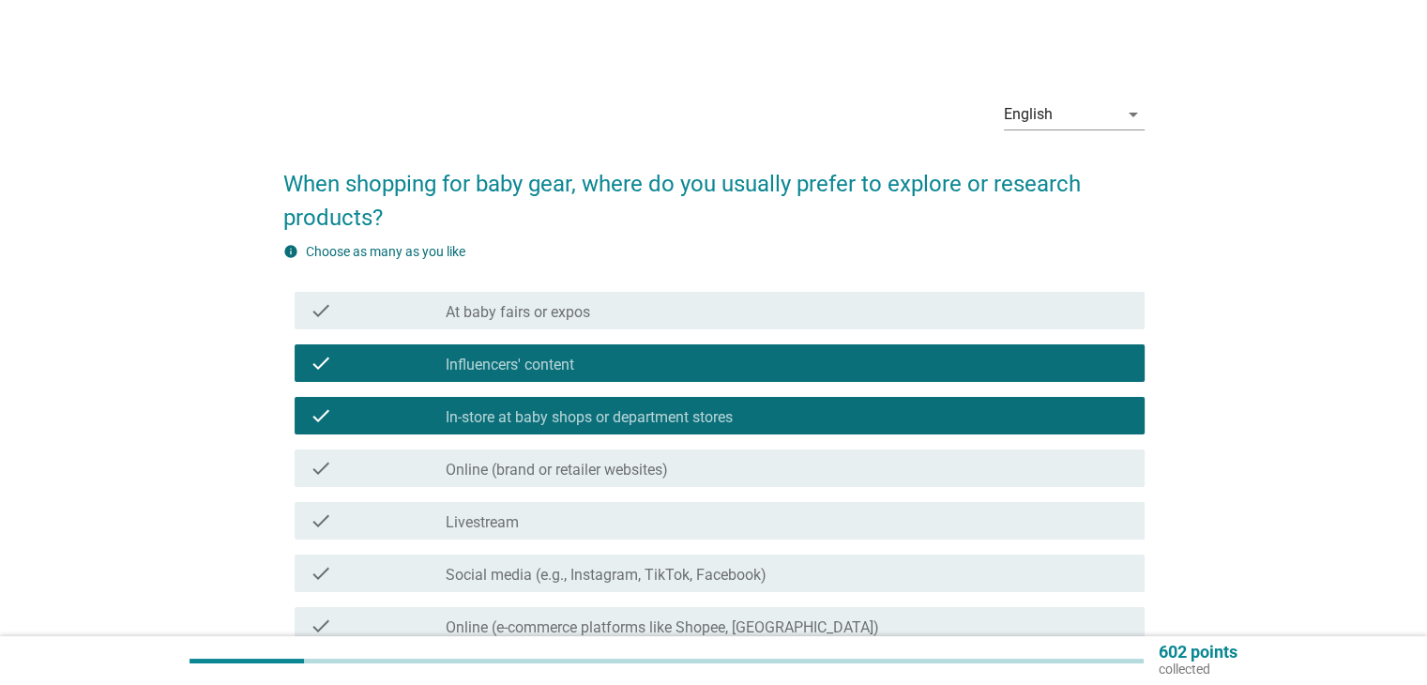
click at [400, 473] on div "check" at bounding box center [378, 468] width 137 height 23
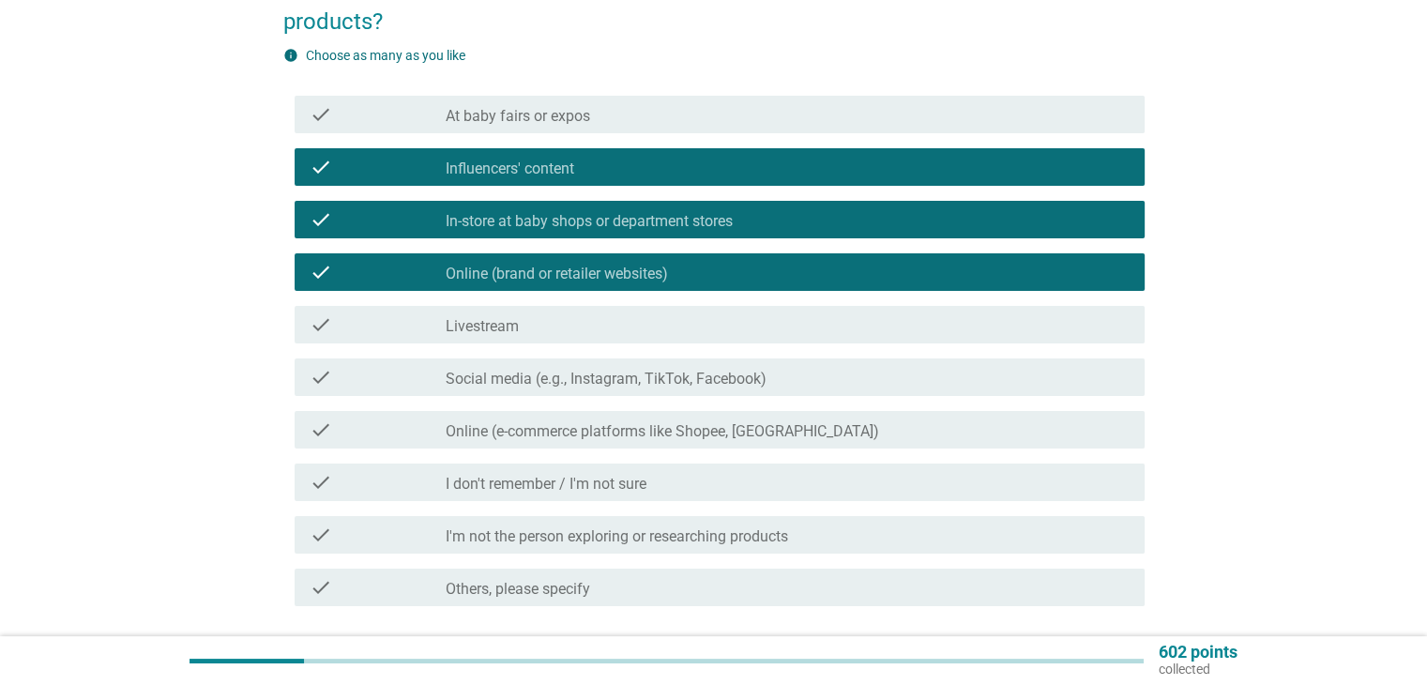
scroll to position [281, 0]
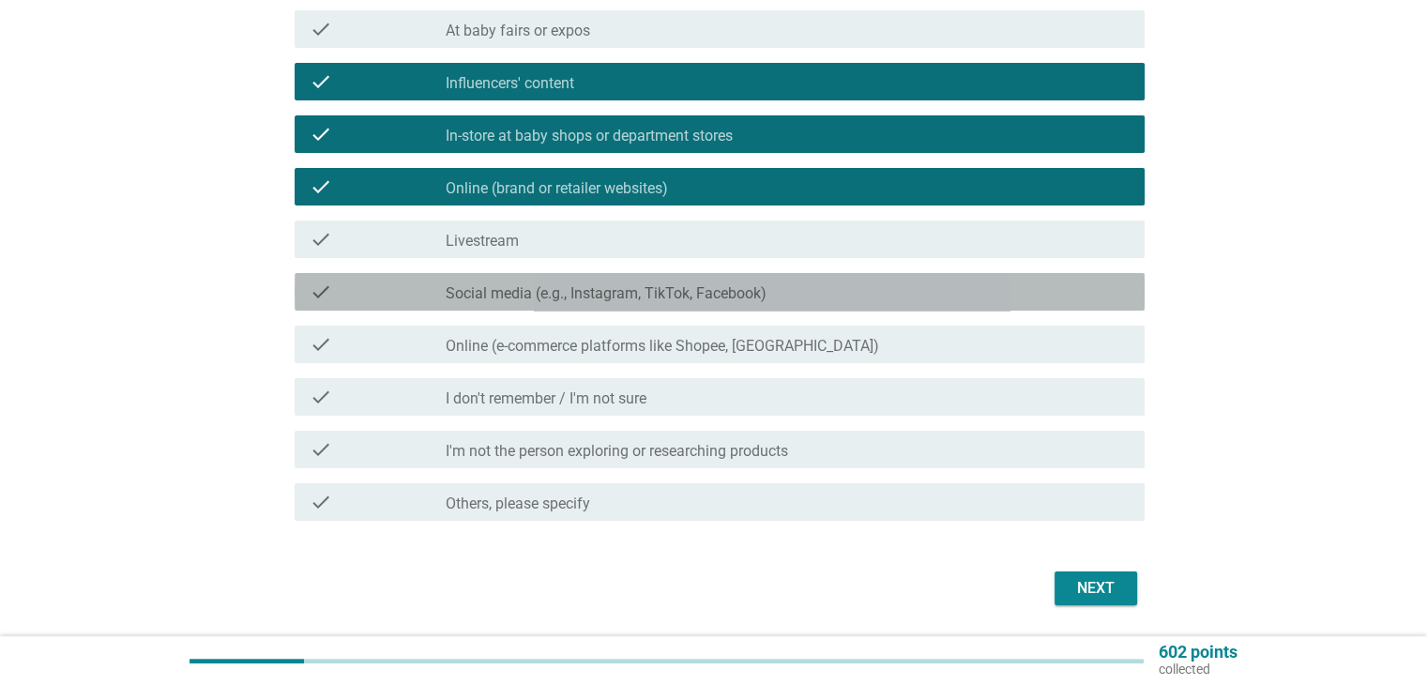
click at [438, 298] on div "check" at bounding box center [378, 291] width 137 height 23
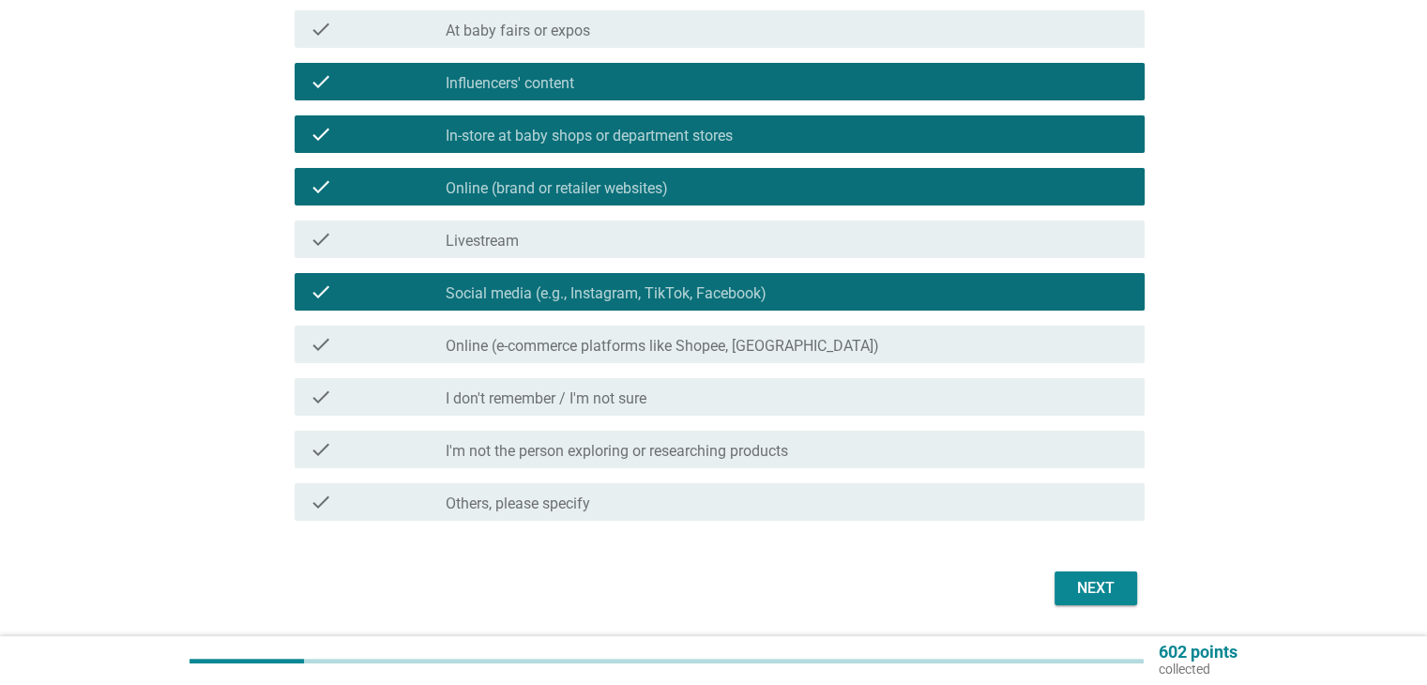
click at [1084, 589] on div "Next" at bounding box center [1095, 588] width 53 height 23
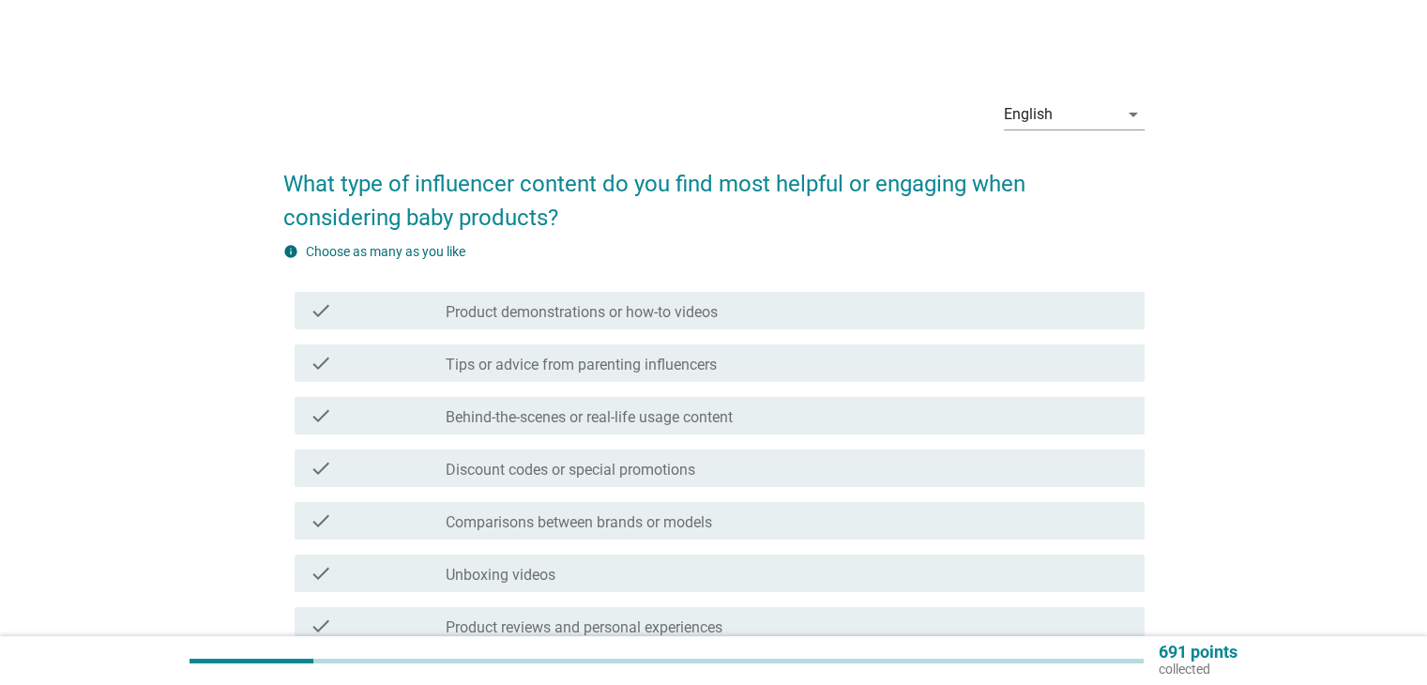
click at [379, 310] on div "check" at bounding box center [378, 310] width 137 height 23
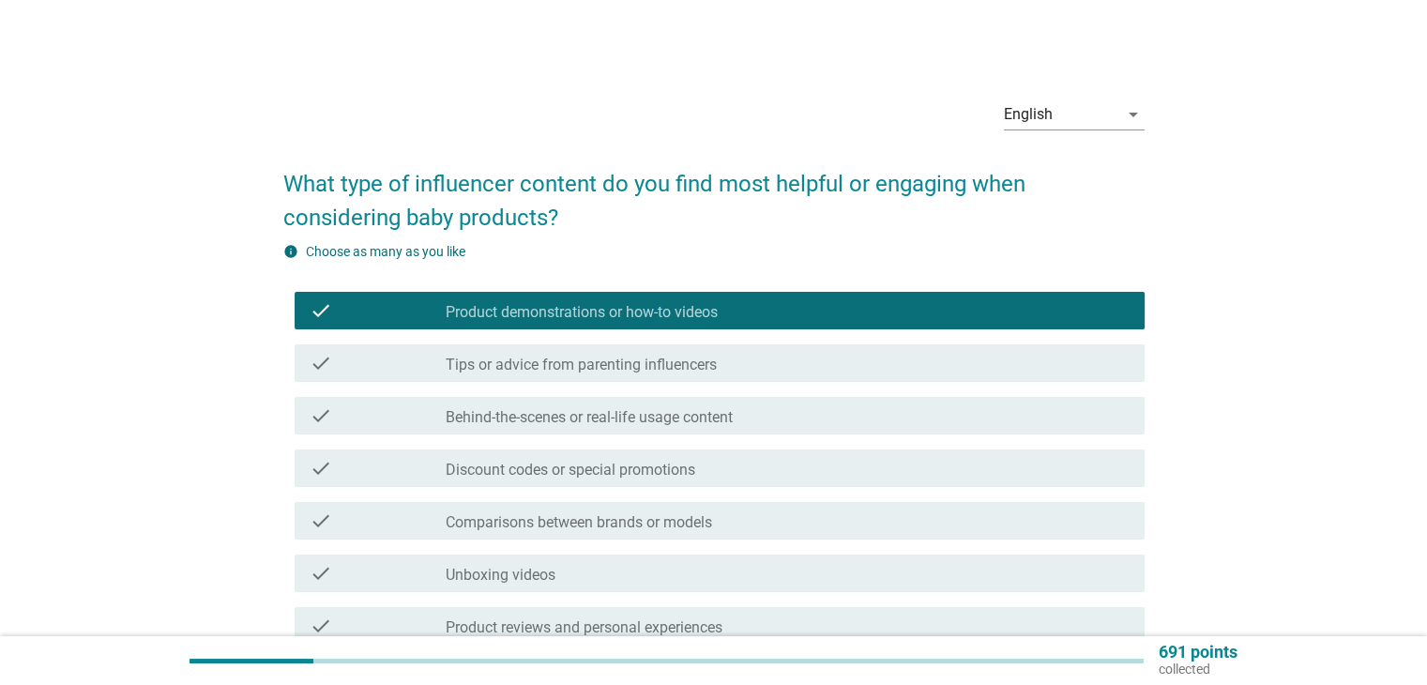
click at [376, 369] on div "check" at bounding box center [378, 363] width 137 height 23
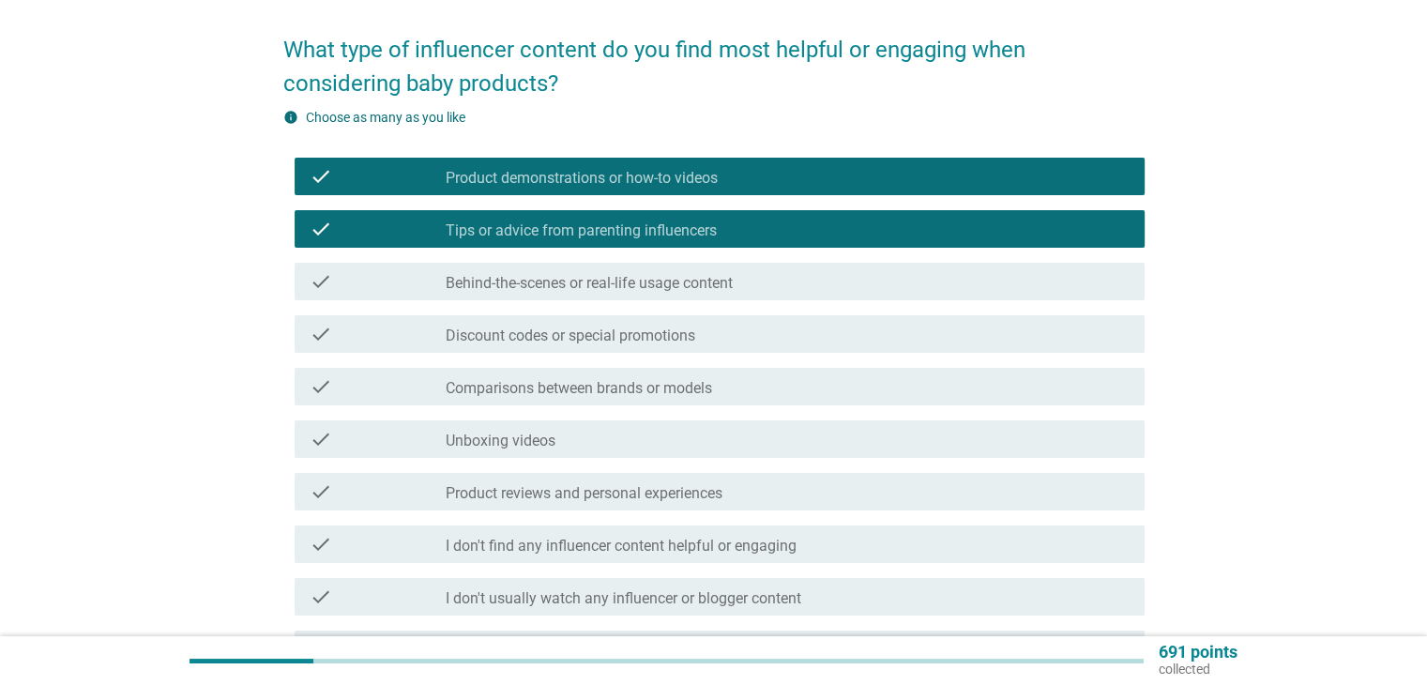
scroll to position [340, 0]
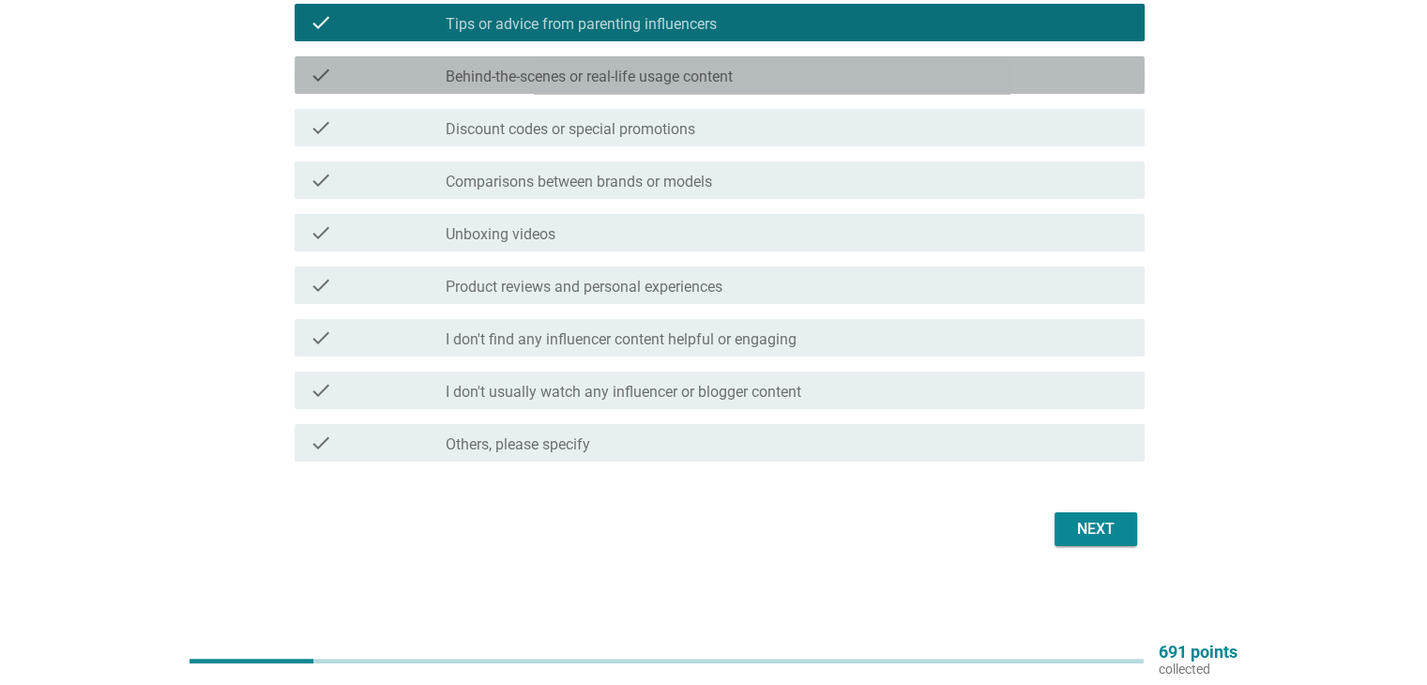
click at [379, 78] on div "check" at bounding box center [378, 75] width 137 height 23
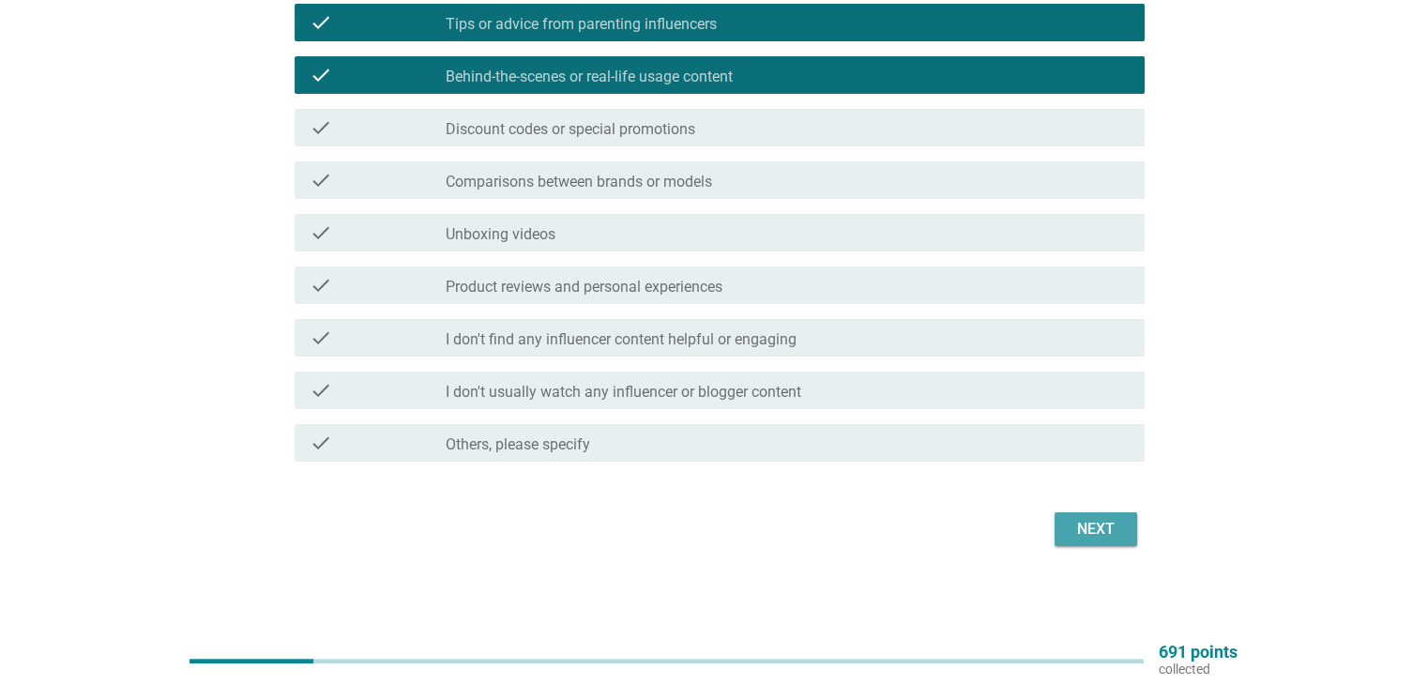
click at [1076, 530] on div "Next" at bounding box center [1095, 529] width 53 height 23
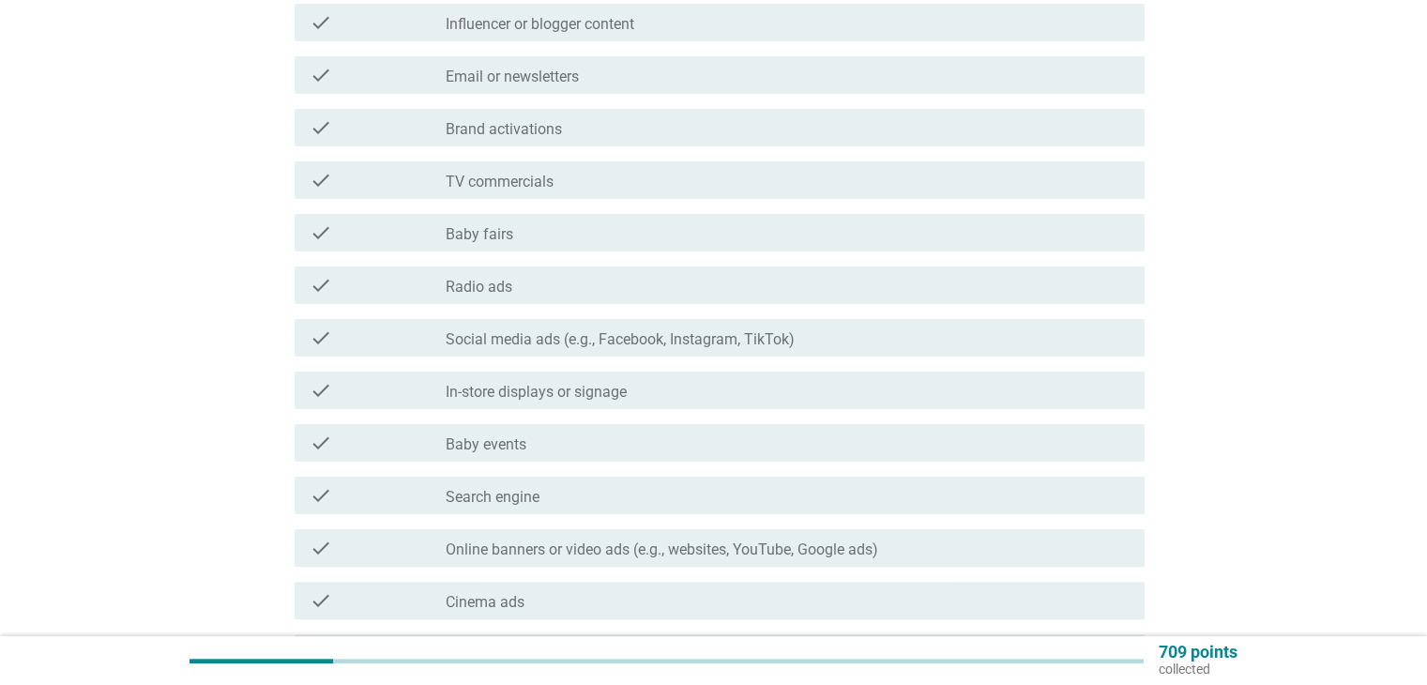
scroll to position [0, 0]
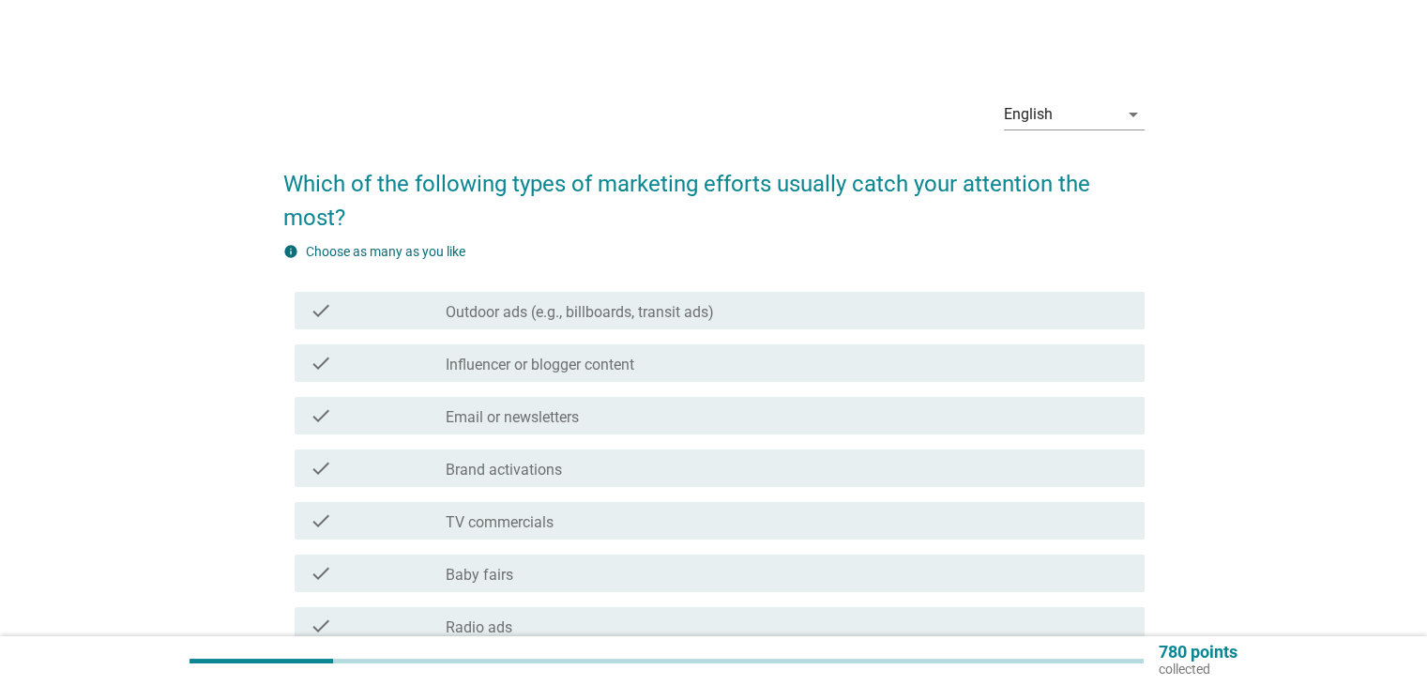
click at [375, 521] on div "check" at bounding box center [378, 520] width 137 height 23
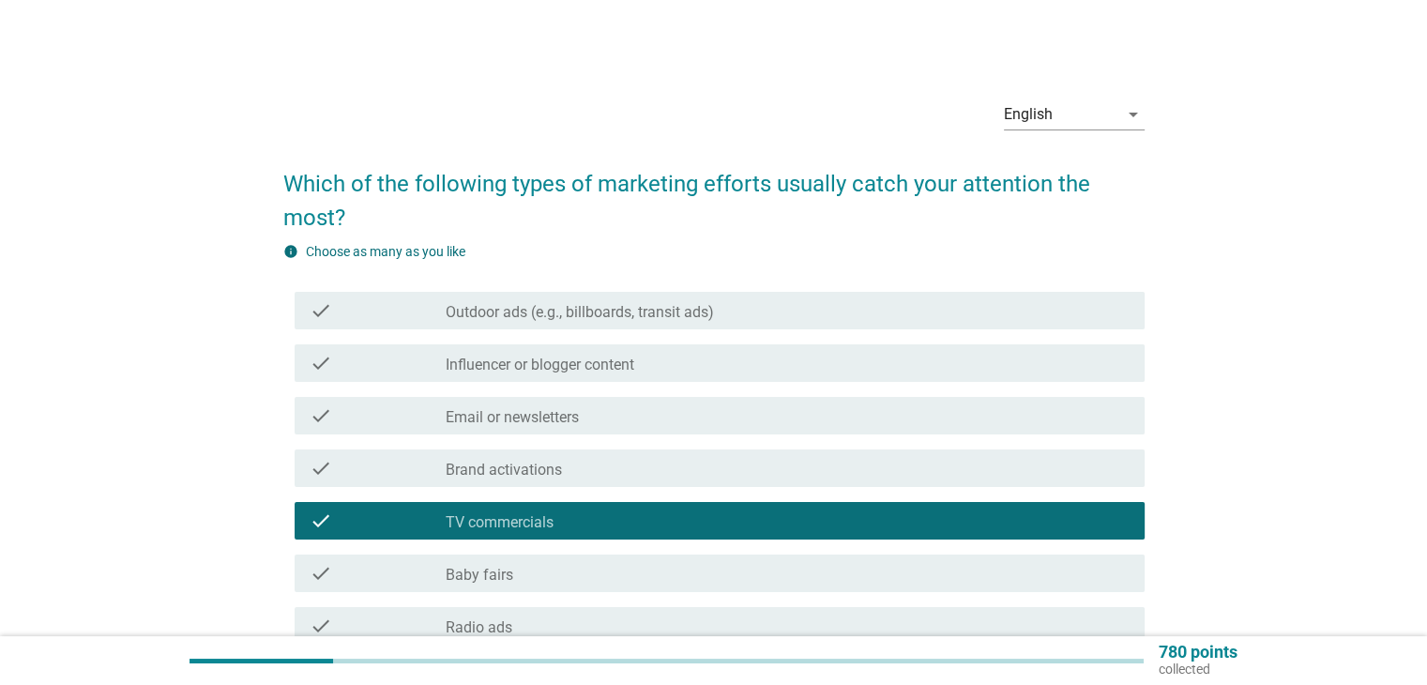
click at [368, 476] on div "check" at bounding box center [378, 468] width 137 height 23
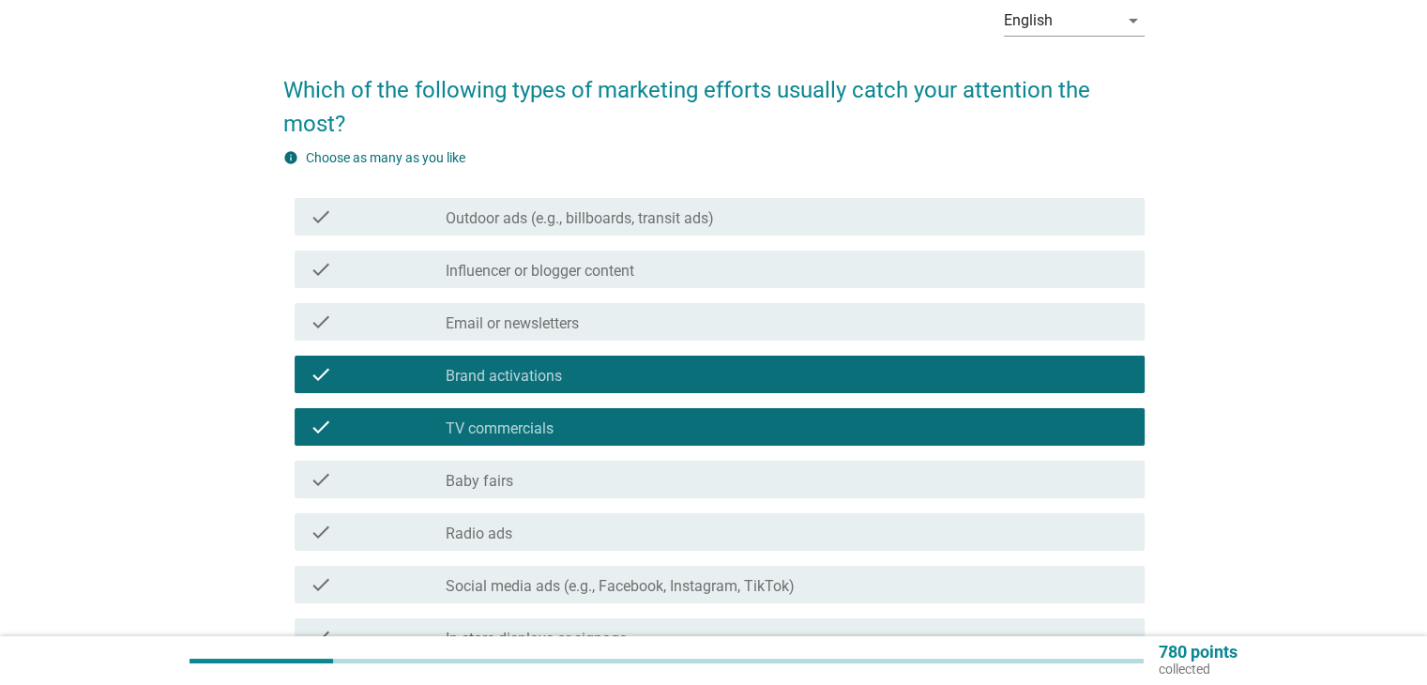
scroll to position [188, 0]
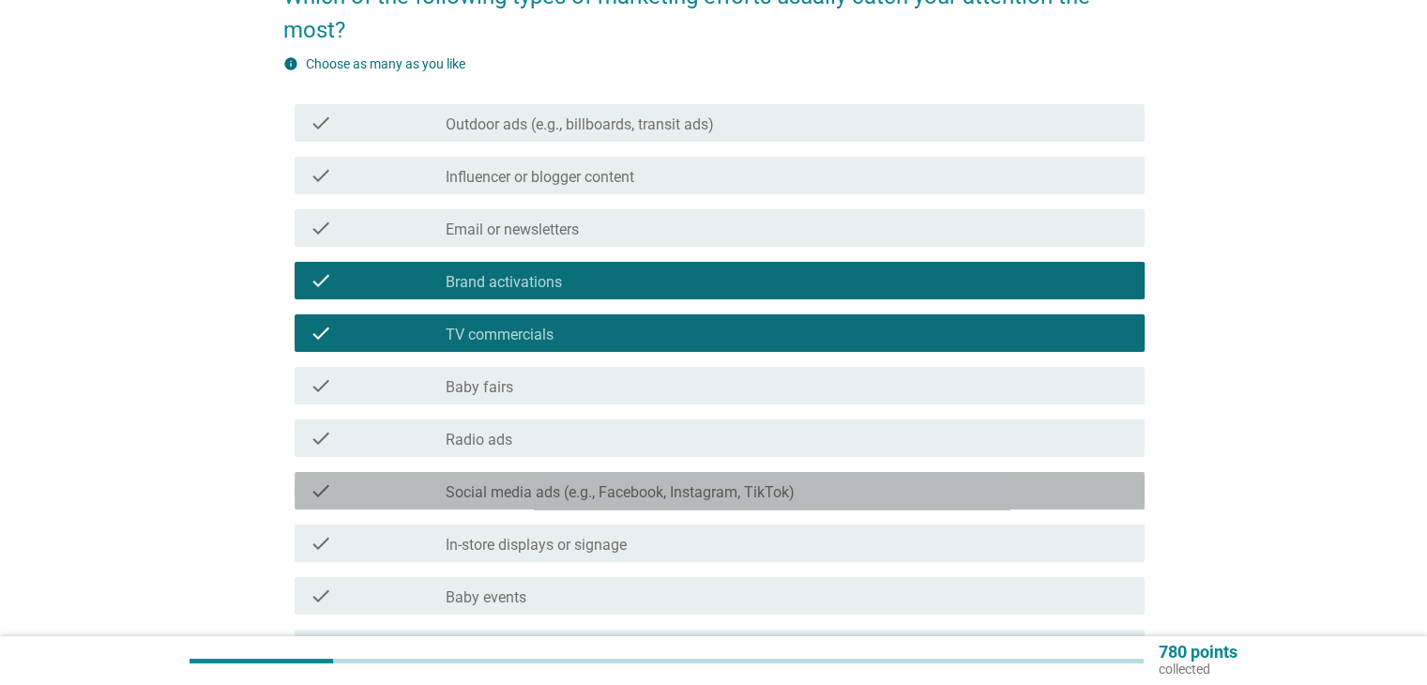
click at [367, 500] on div "check" at bounding box center [378, 490] width 137 height 23
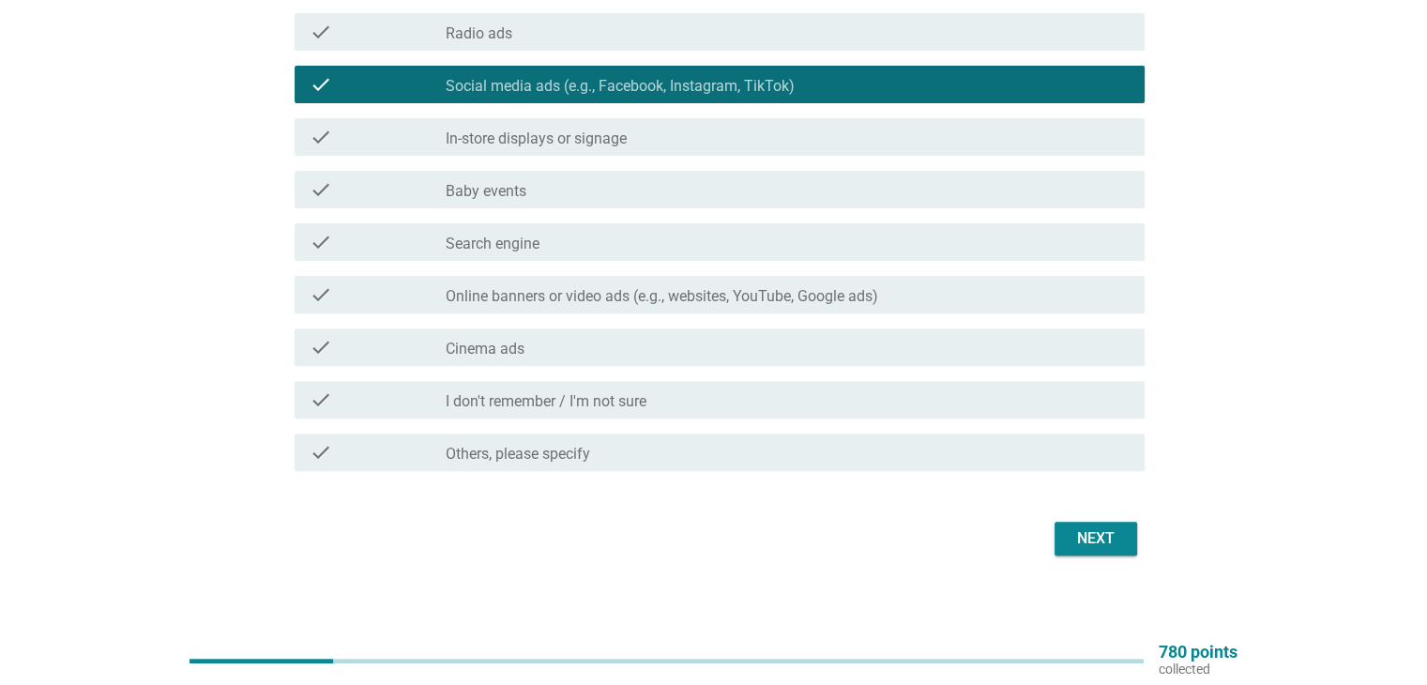
scroll to position [603, 0]
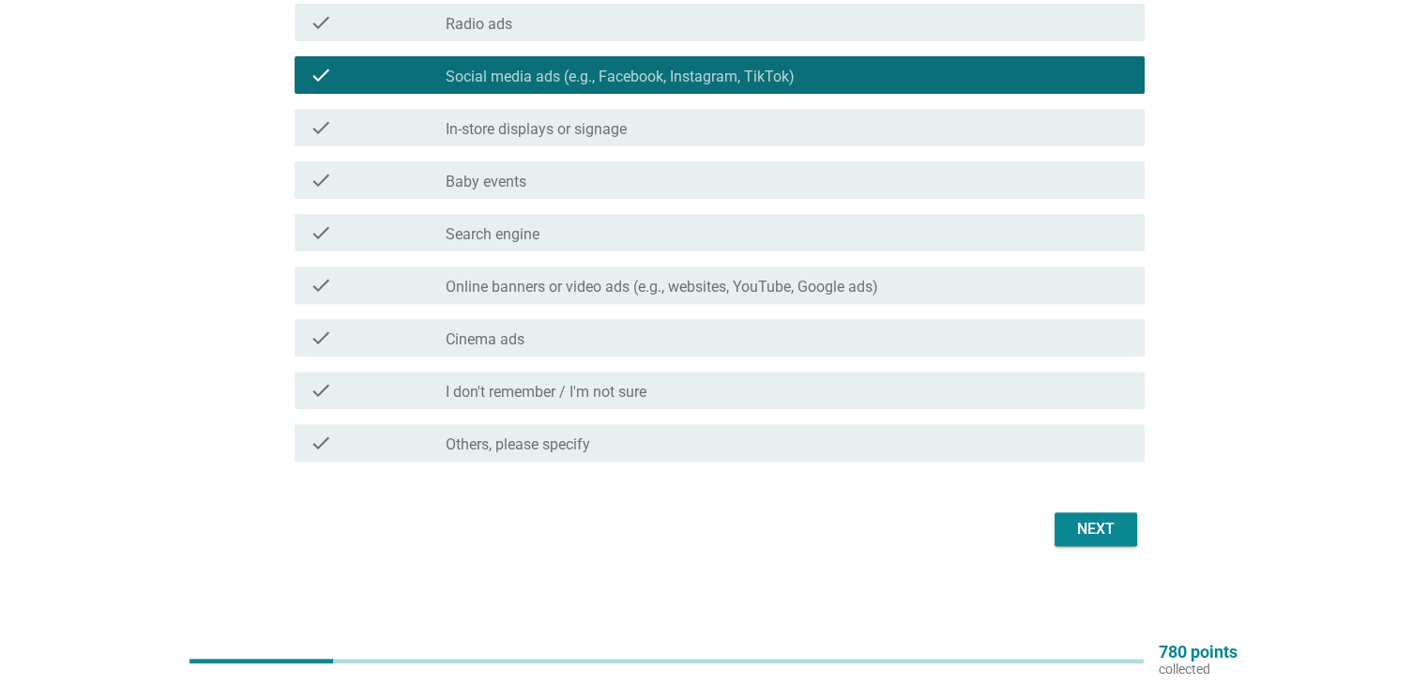
click at [1089, 526] on div "Next" at bounding box center [1095, 529] width 53 height 23
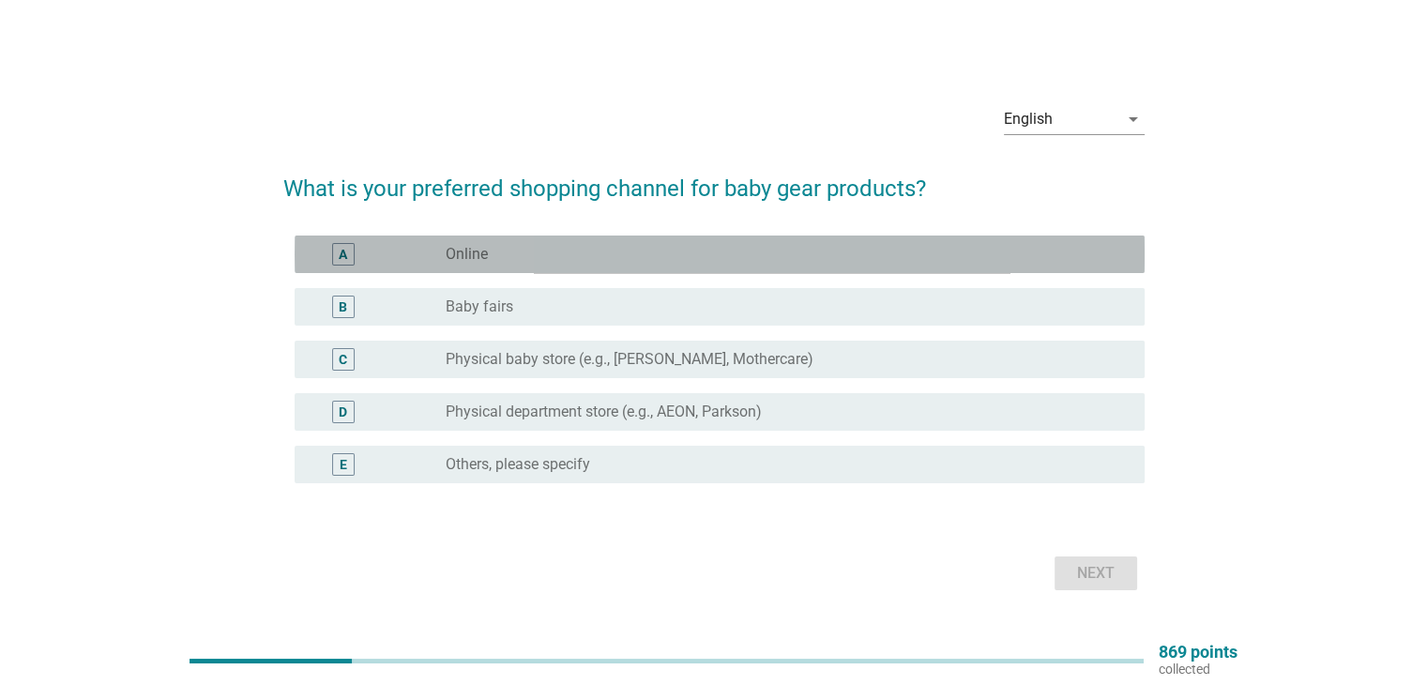
click at [400, 251] on div "A" at bounding box center [378, 254] width 137 height 23
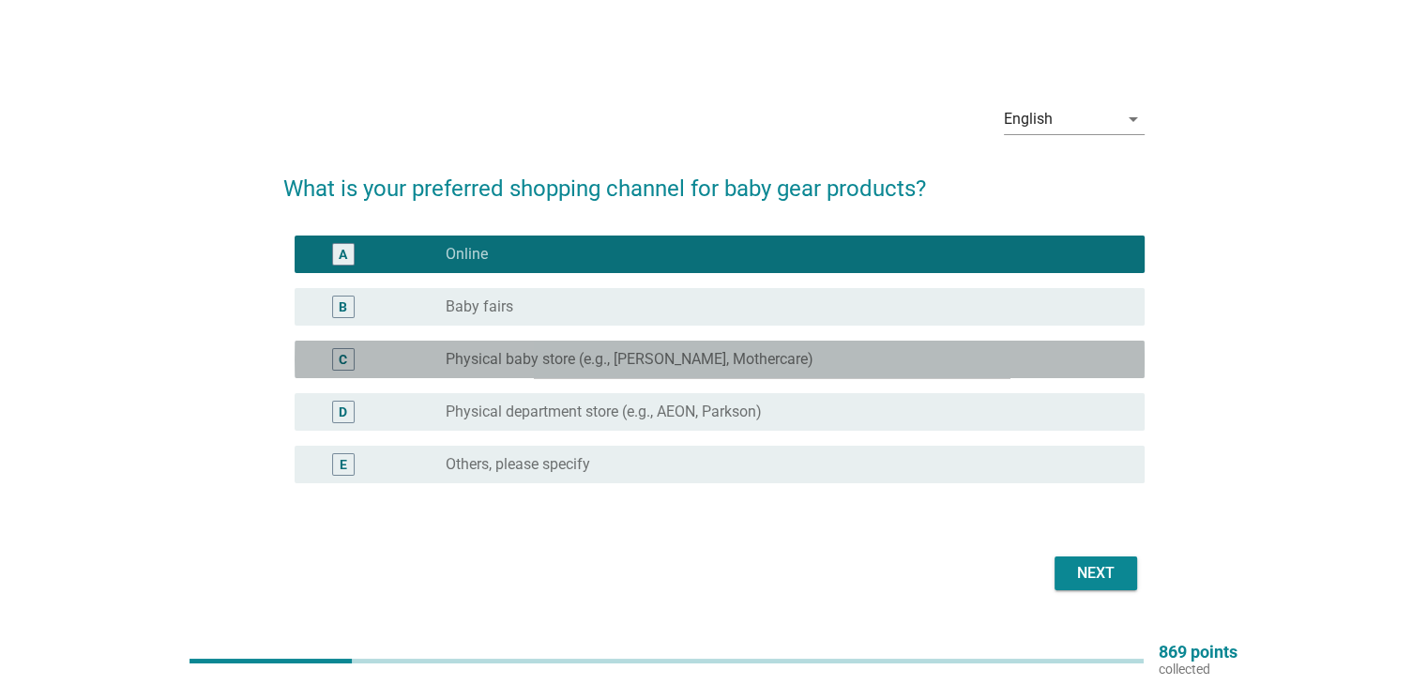
click at [378, 364] on div "C" at bounding box center [378, 359] width 137 height 23
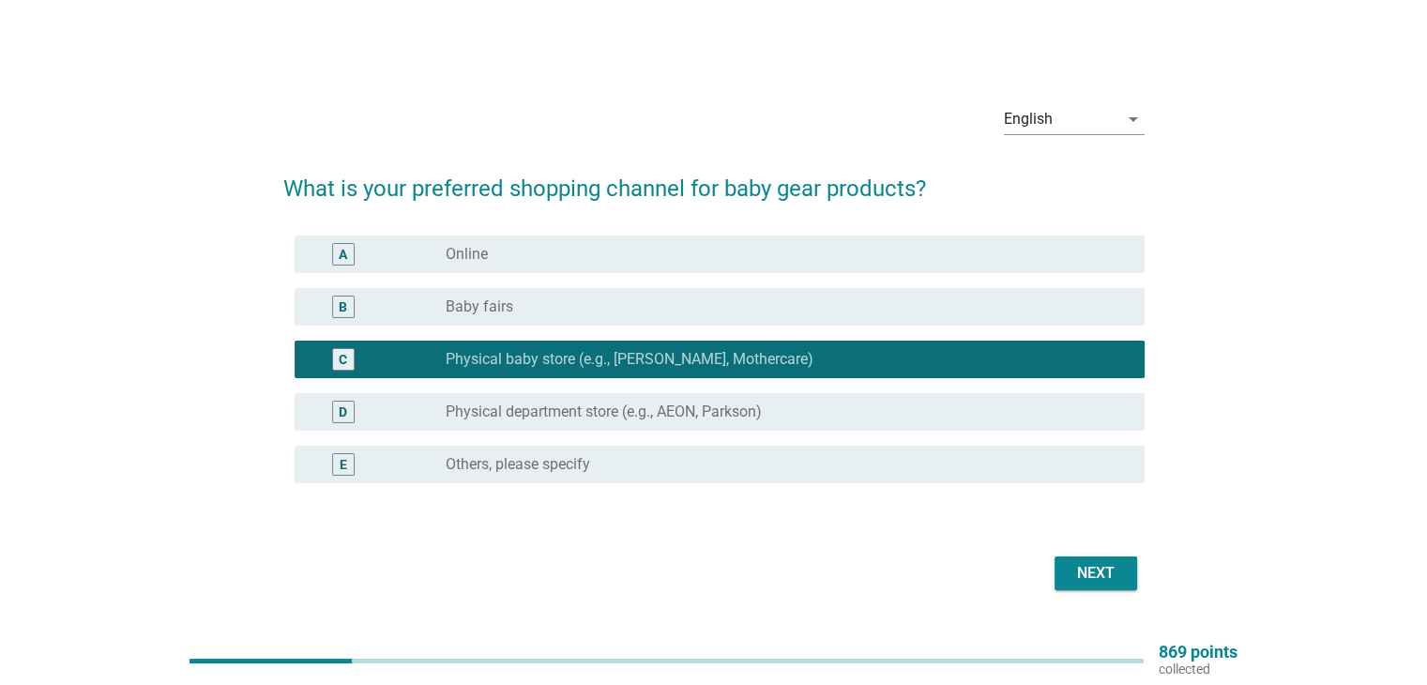
click at [394, 257] on div "A" at bounding box center [378, 254] width 137 height 23
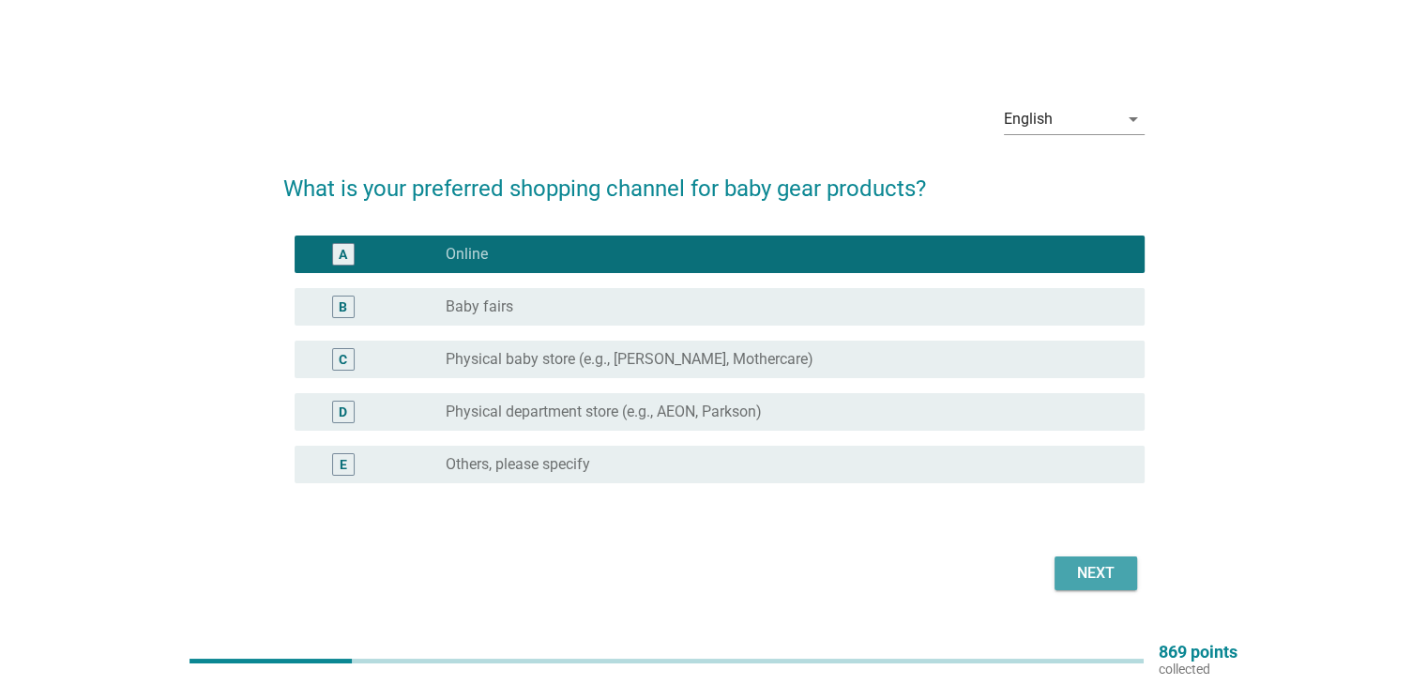
click at [1088, 574] on div "Next" at bounding box center [1095, 573] width 53 height 23
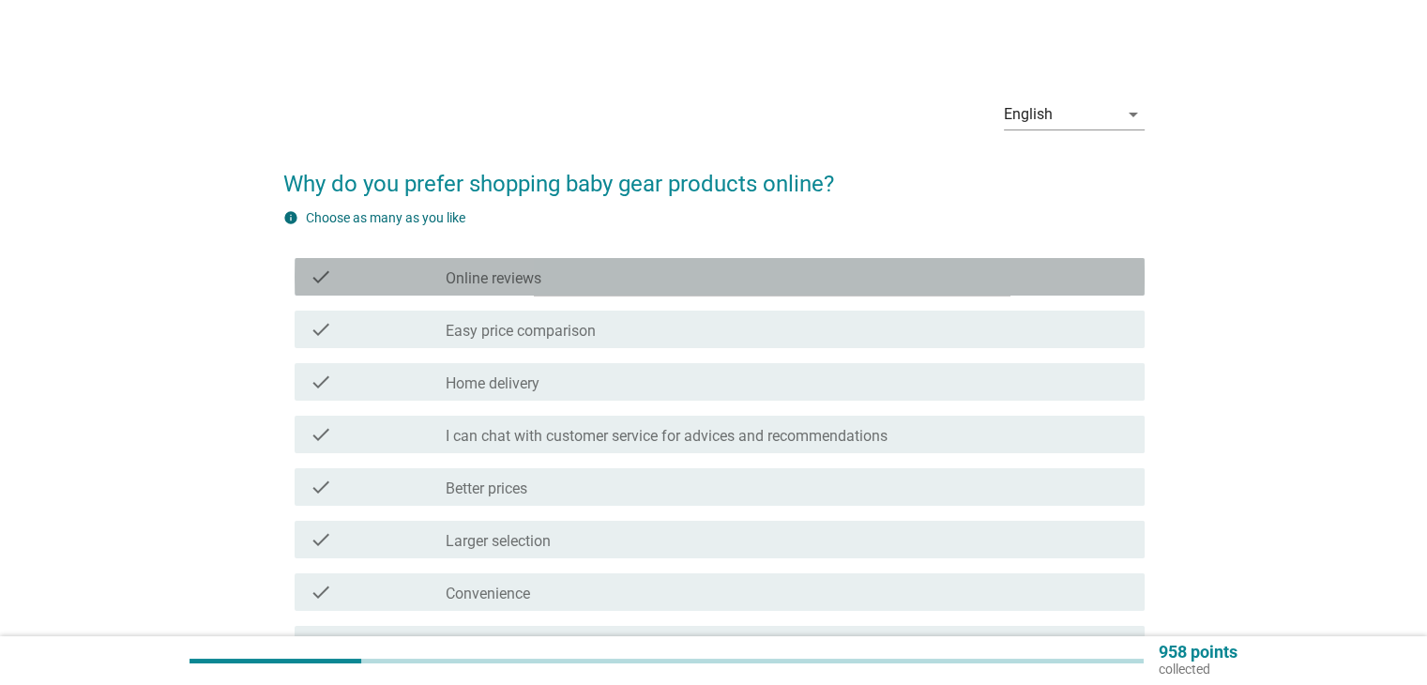
click at [387, 282] on div "check" at bounding box center [378, 276] width 137 height 23
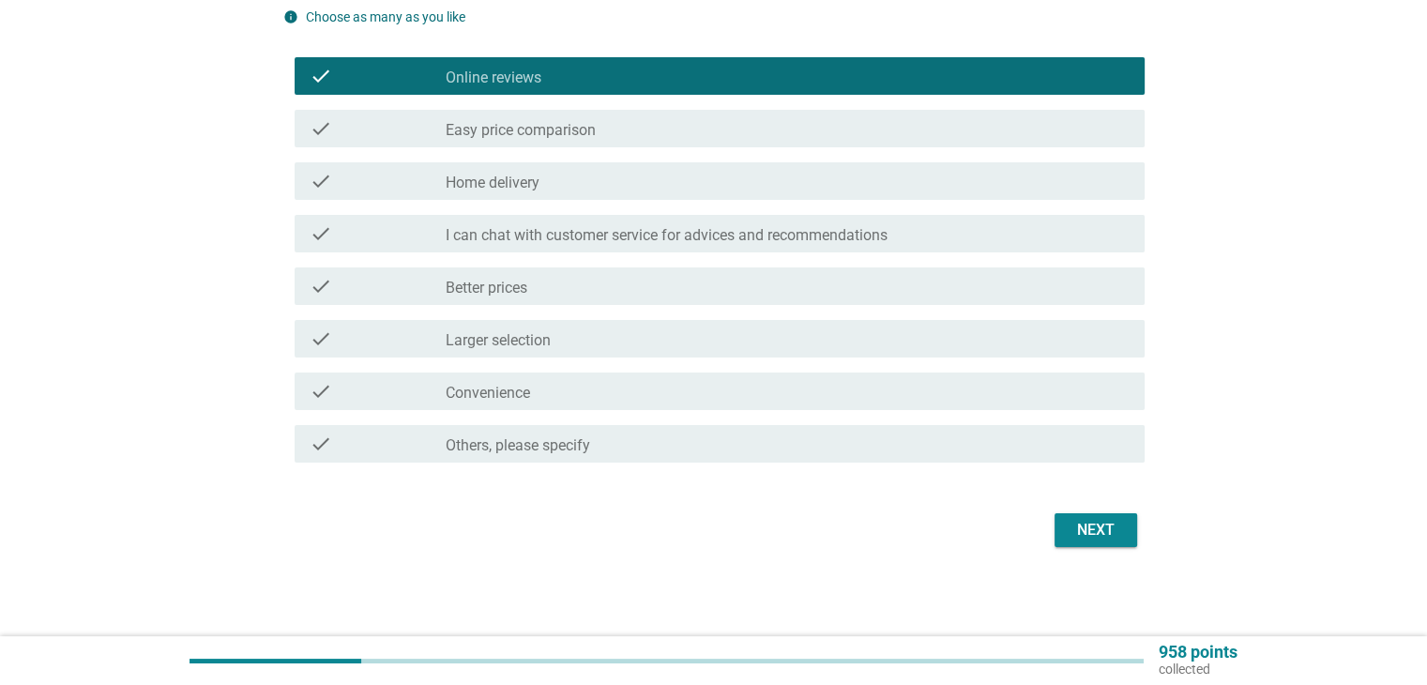
scroll to position [202, 0]
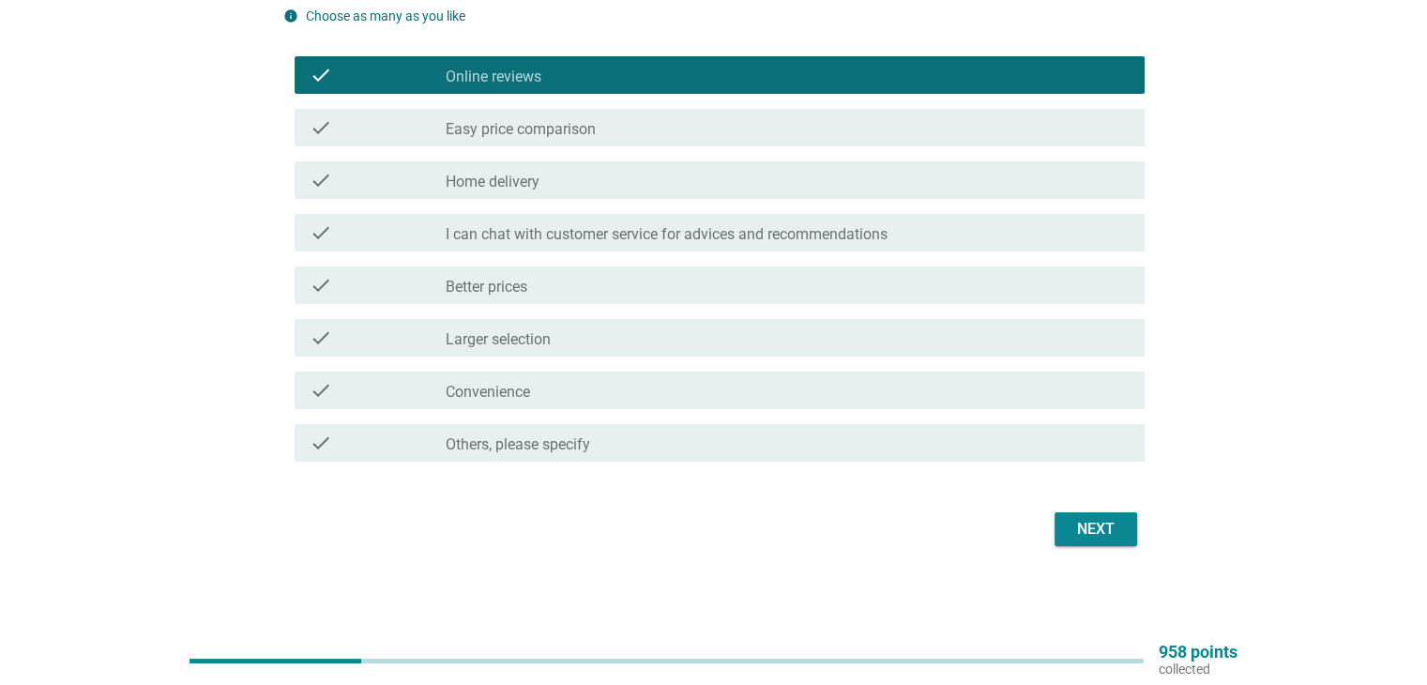
click at [1099, 525] on div "Next" at bounding box center [1095, 529] width 53 height 23
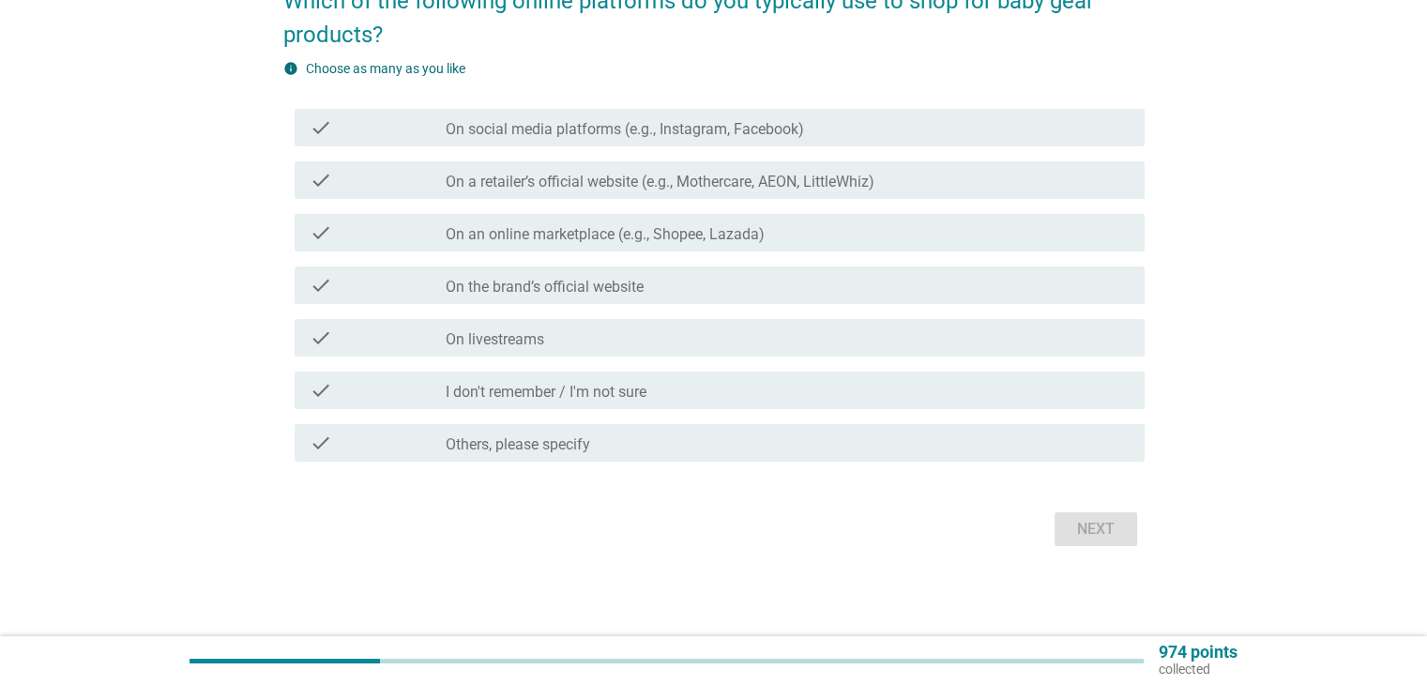
scroll to position [0, 0]
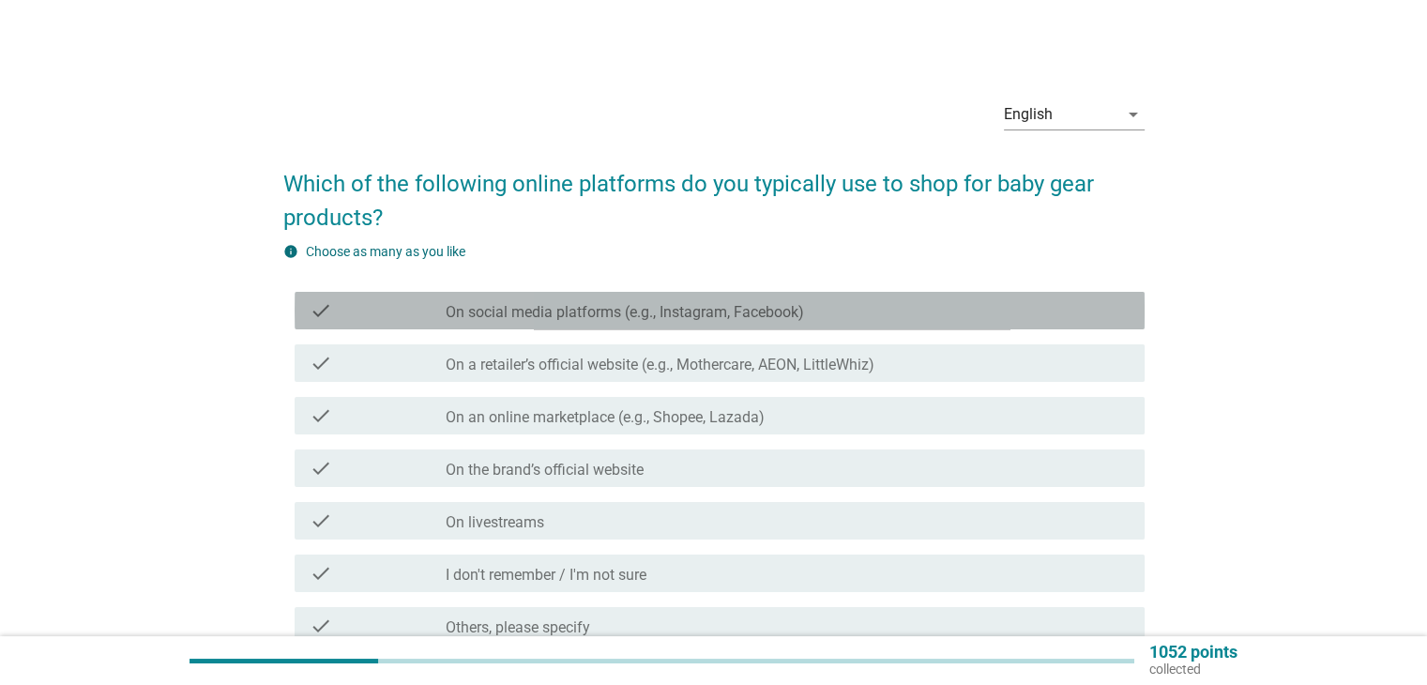
click at [469, 307] on div "check_box_outline_blank On social media platforms (e.g., Instagram, Facebook)" at bounding box center [787, 310] width 683 height 23
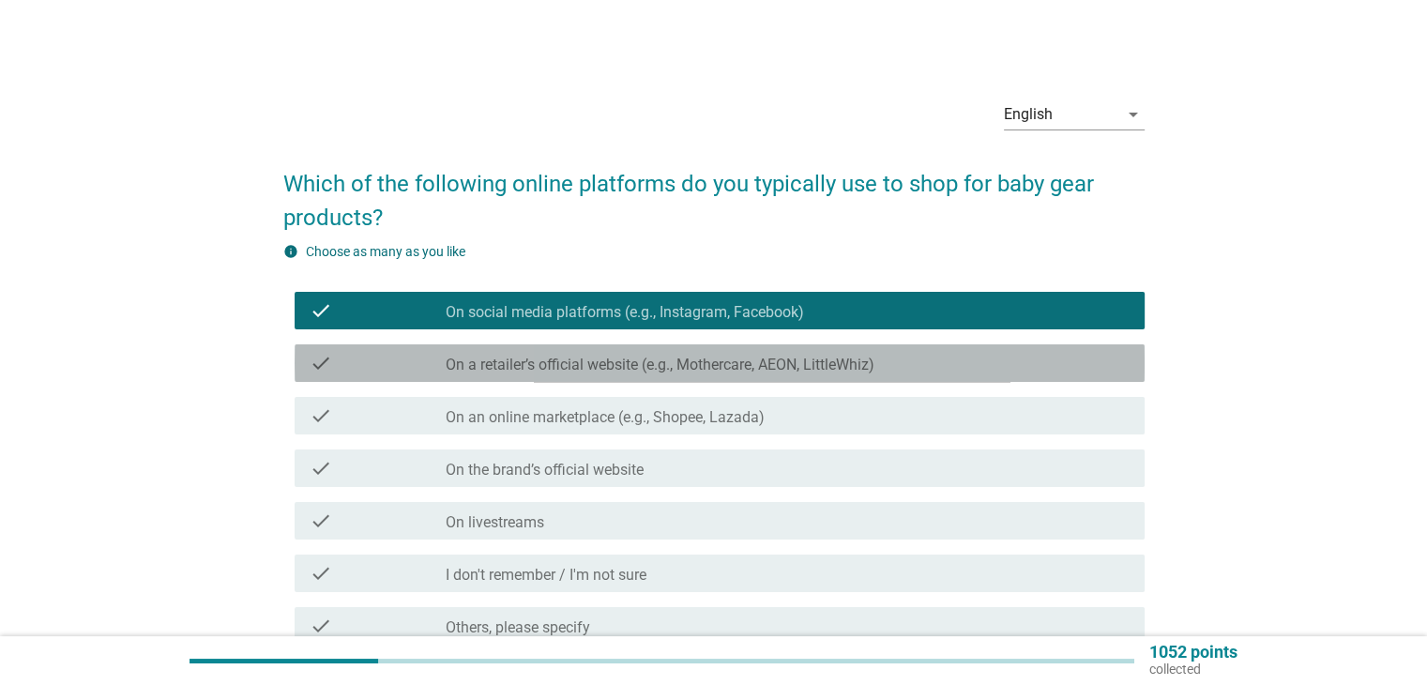
click at [381, 369] on div "check" at bounding box center [378, 363] width 137 height 23
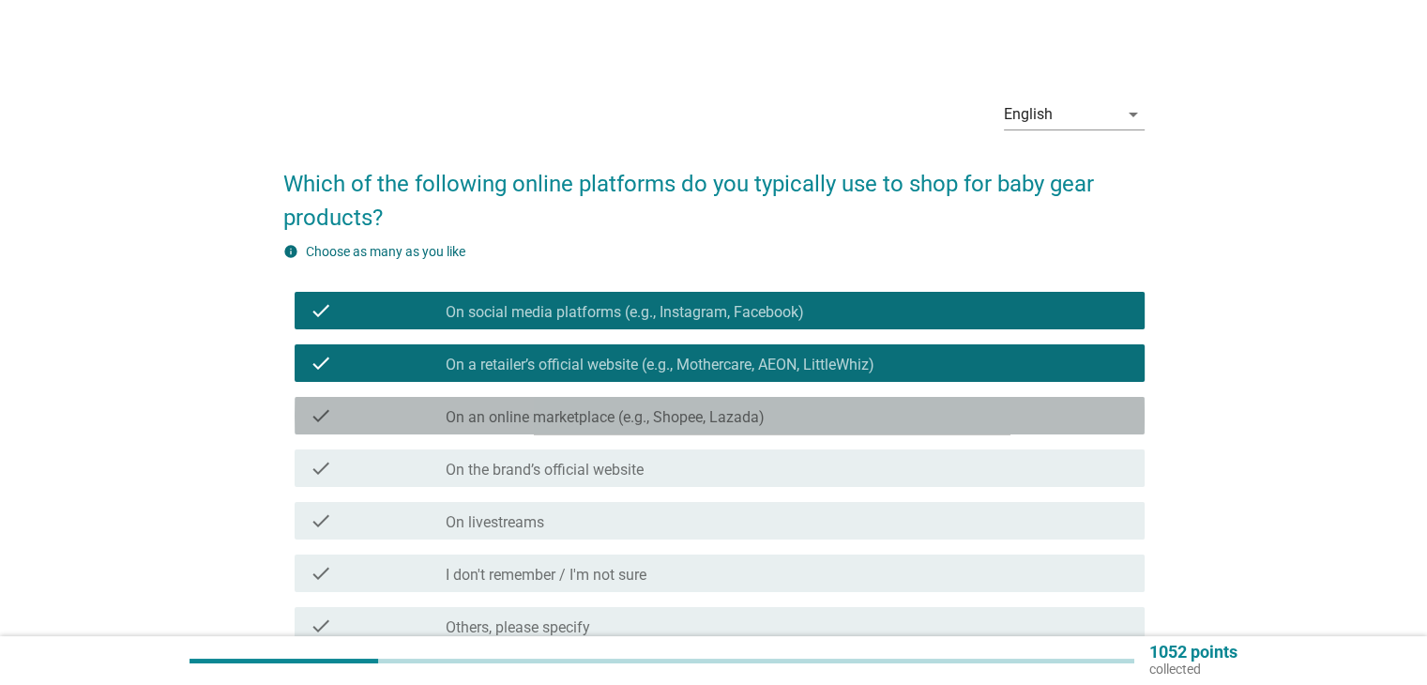
click at [357, 422] on div "check" at bounding box center [378, 415] width 137 height 23
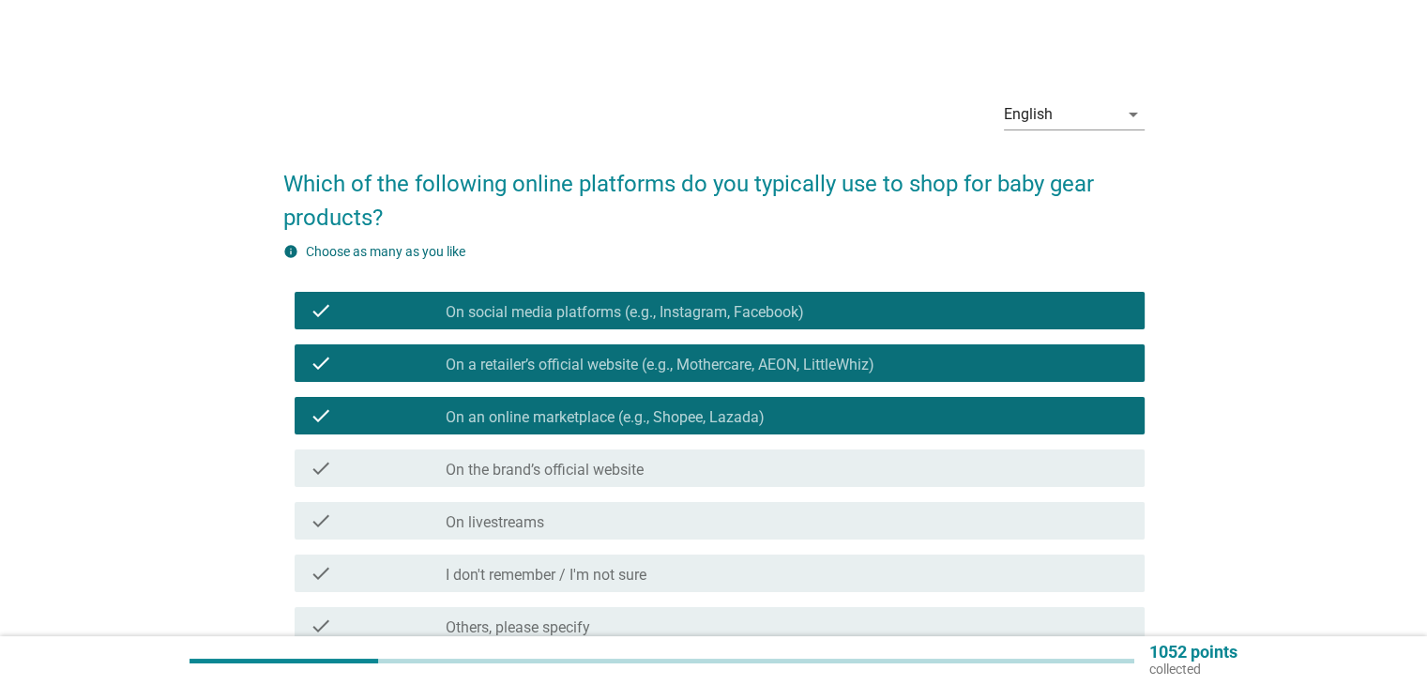
scroll to position [183, 0]
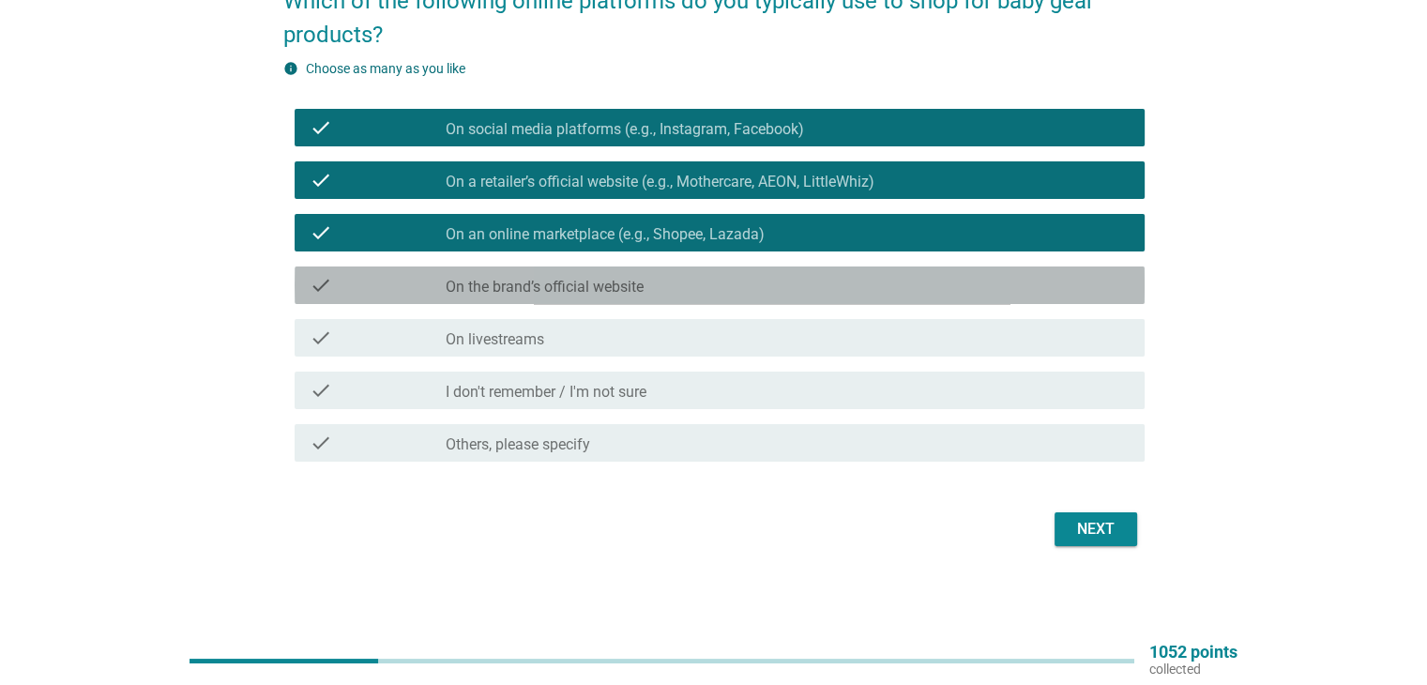
click at [729, 275] on div "check_box_outline_blank On the brand’s official website" at bounding box center [787, 285] width 683 height 23
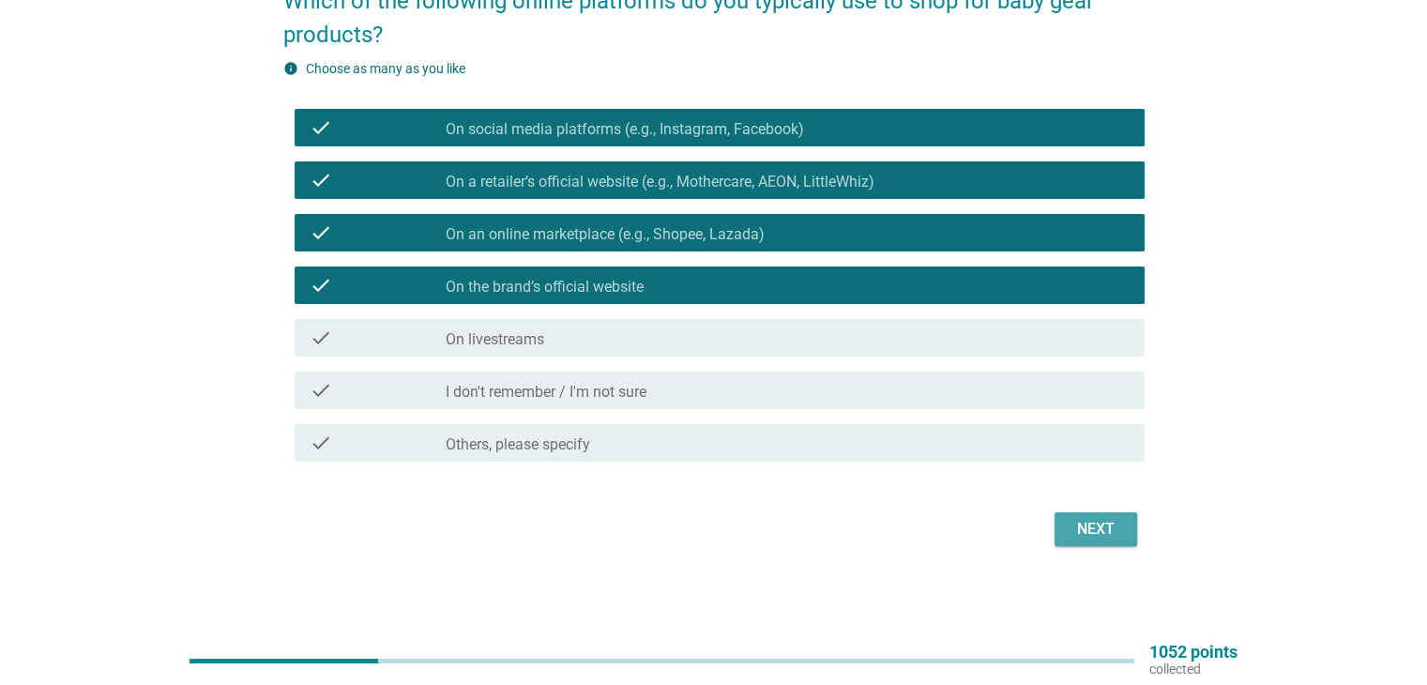
click at [1102, 536] on div "Next" at bounding box center [1095, 529] width 53 height 23
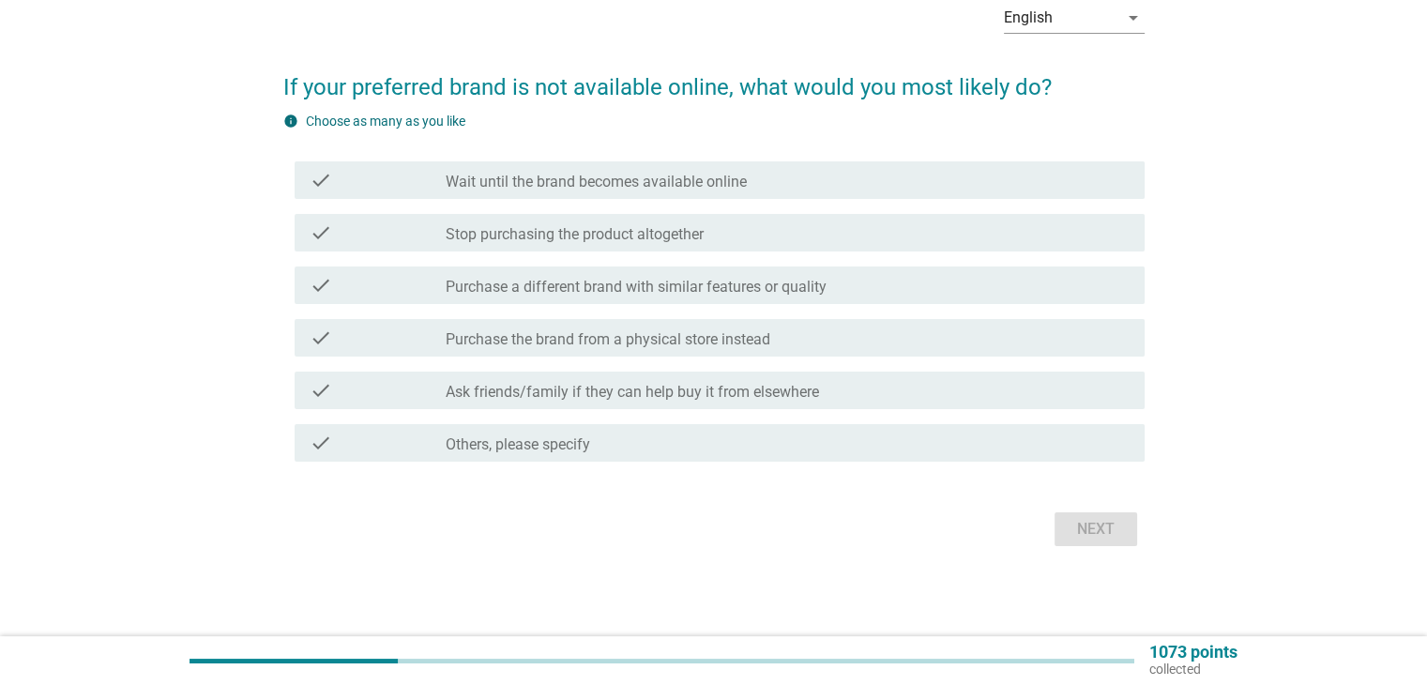
scroll to position [0, 0]
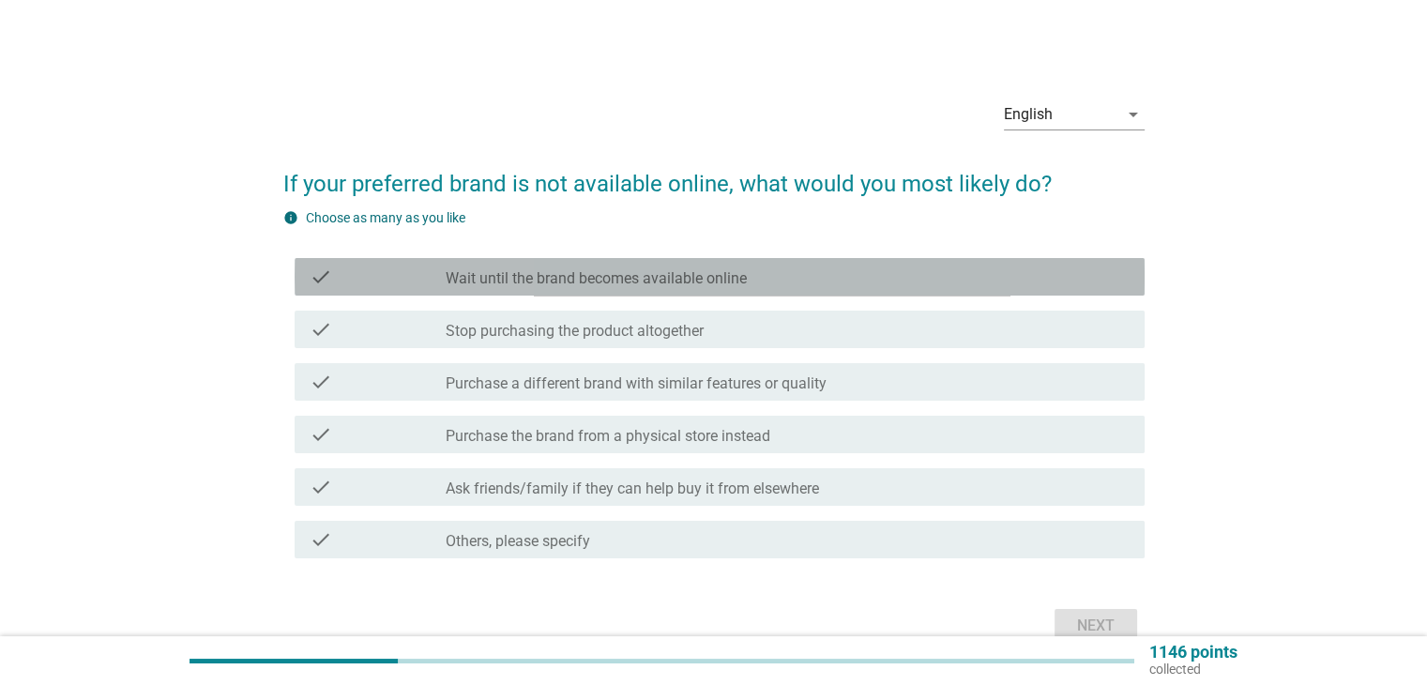
click at [686, 274] on label "Wait until the brand becomes available online" at bounding box center [596, 278] width 301 height 19
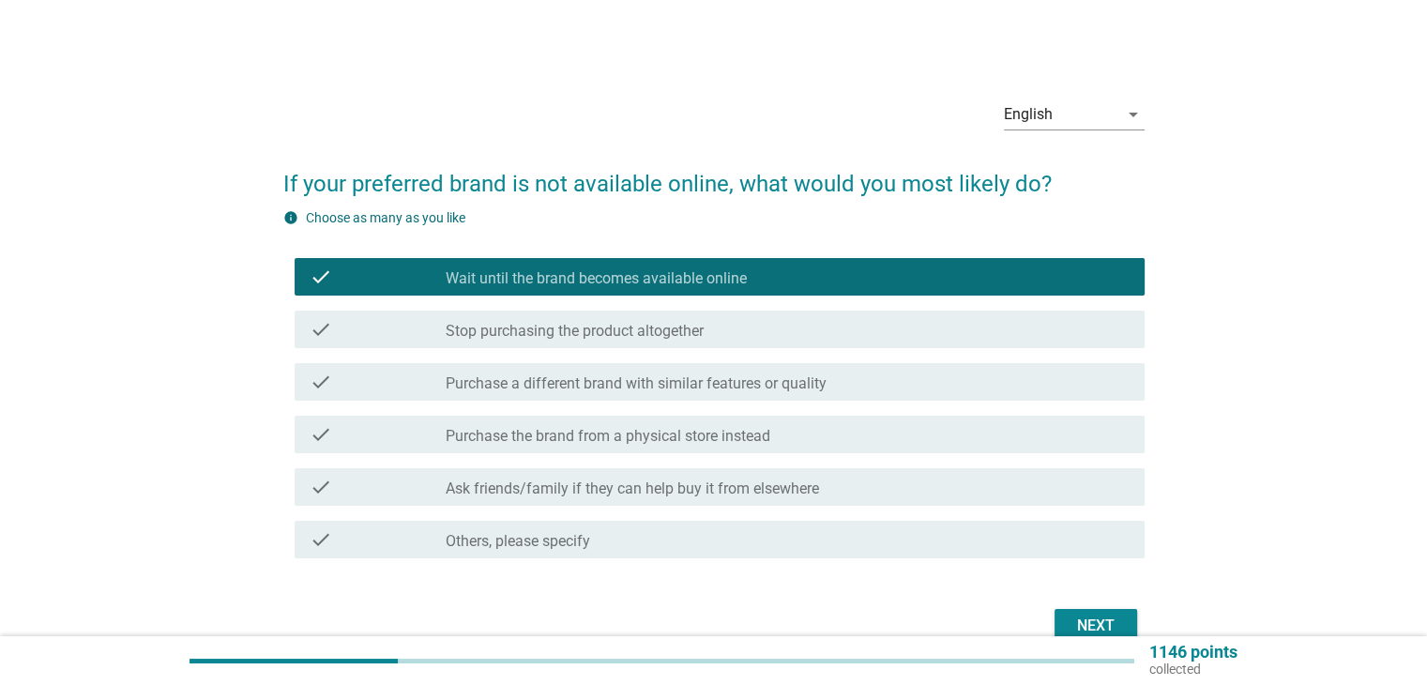
click at [481, 442] on label "Purchase the brand from a physical store instead" at bounding box center [608, 436] width 325 height 19
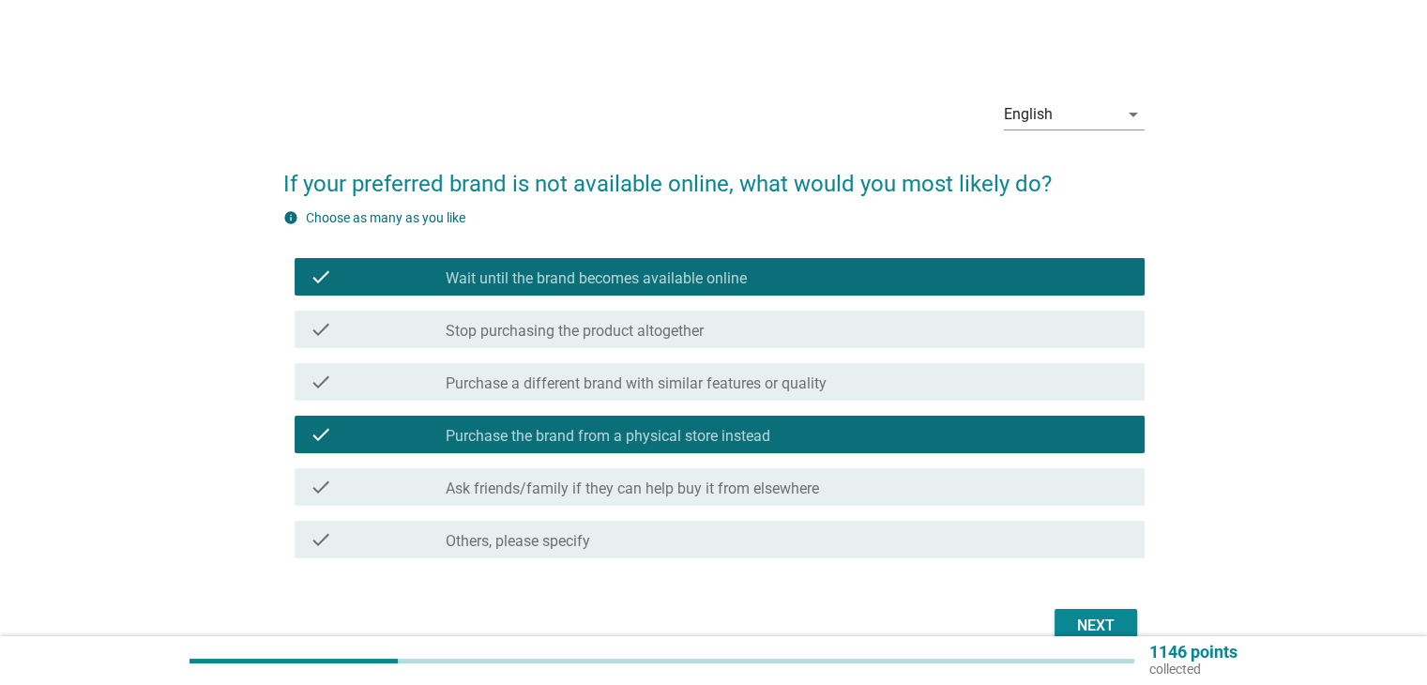
click at [1081, 623] on div "Next" at bounding box center [1095, 625] width 53 height 23
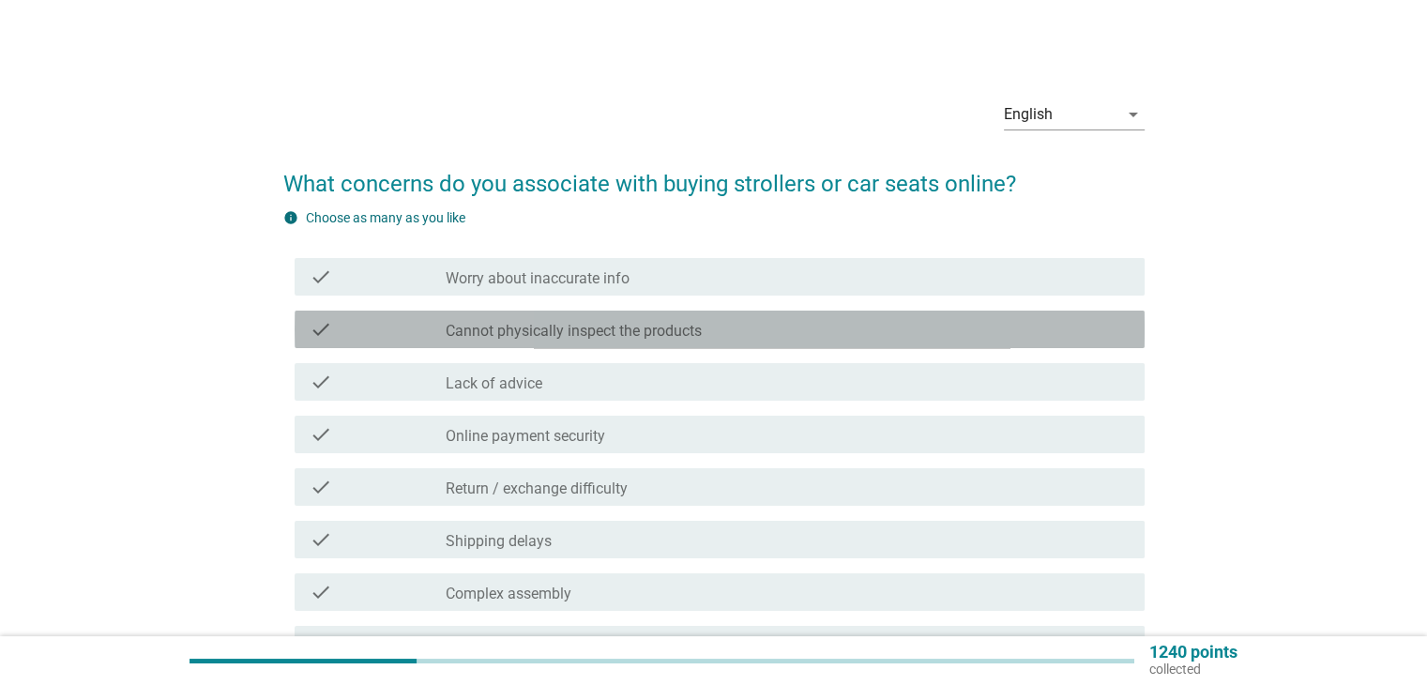
click at [585, 327] on label "Cannot physically inspect the products" at bounding box center [574, 331] width 256 height 19
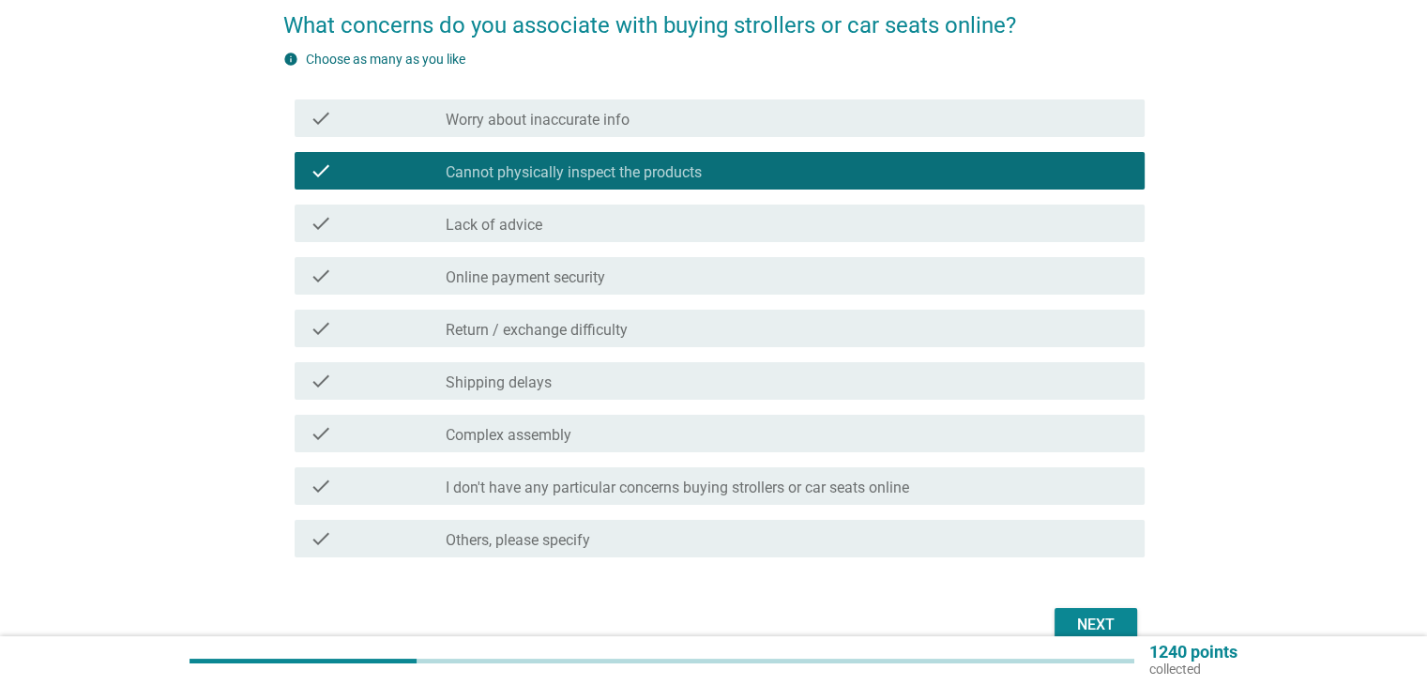
scroll to position [188, 0]
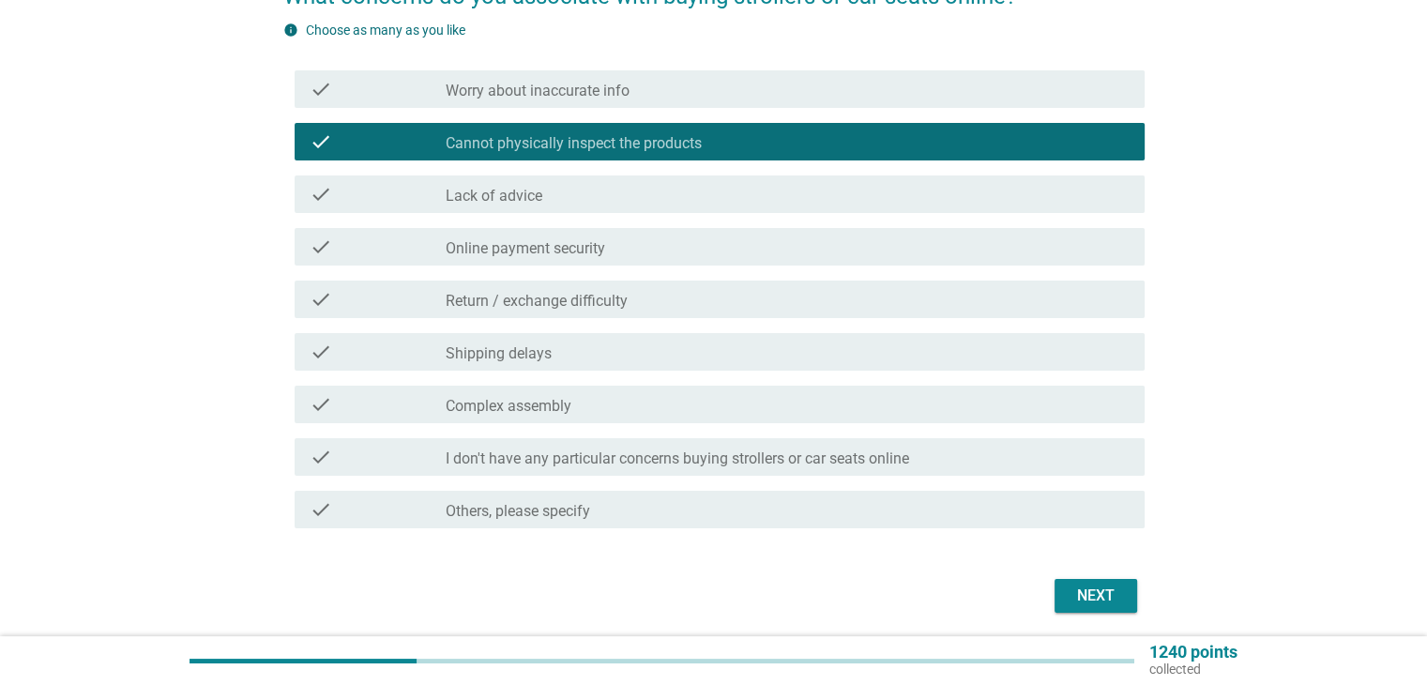
click at [512, 353] on label "Shipping delays" at bounding box center [499, 353] width 106 height 19
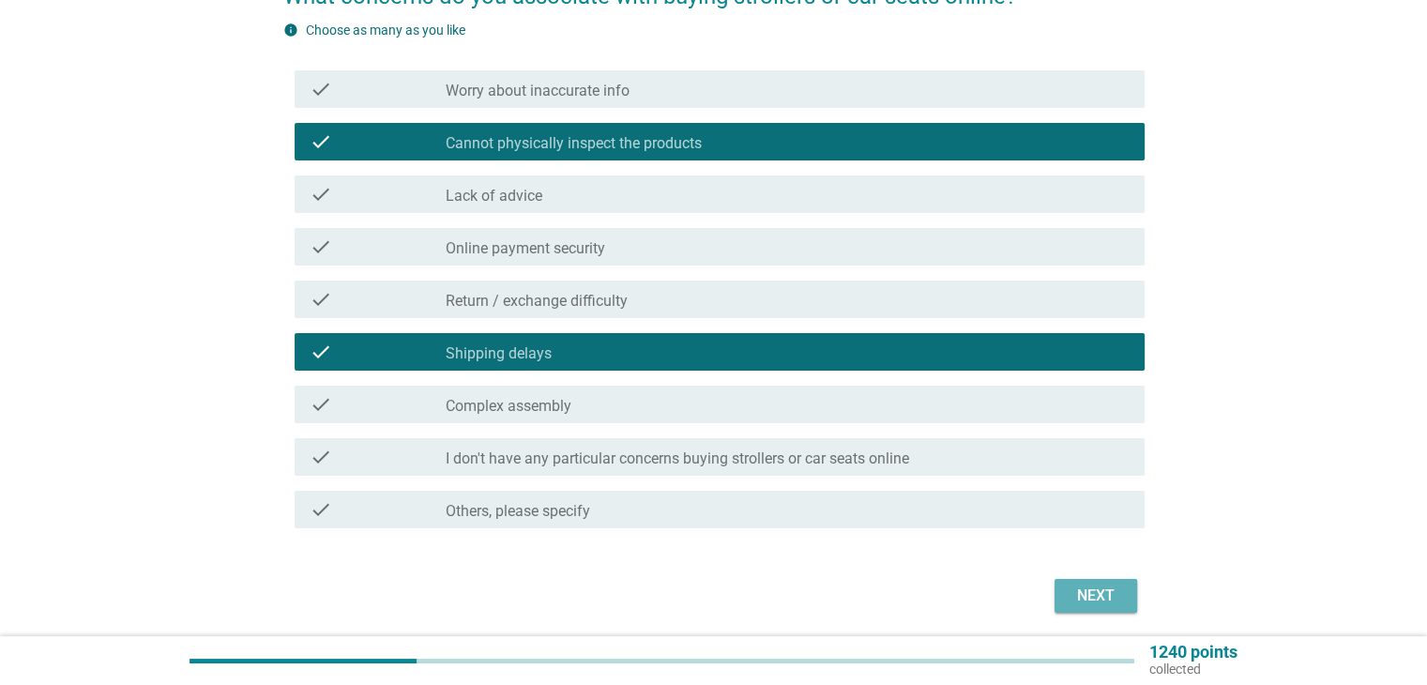
click at [1070, 592] on div "Next" at bounding box center [1095, 595] width 53 height 23
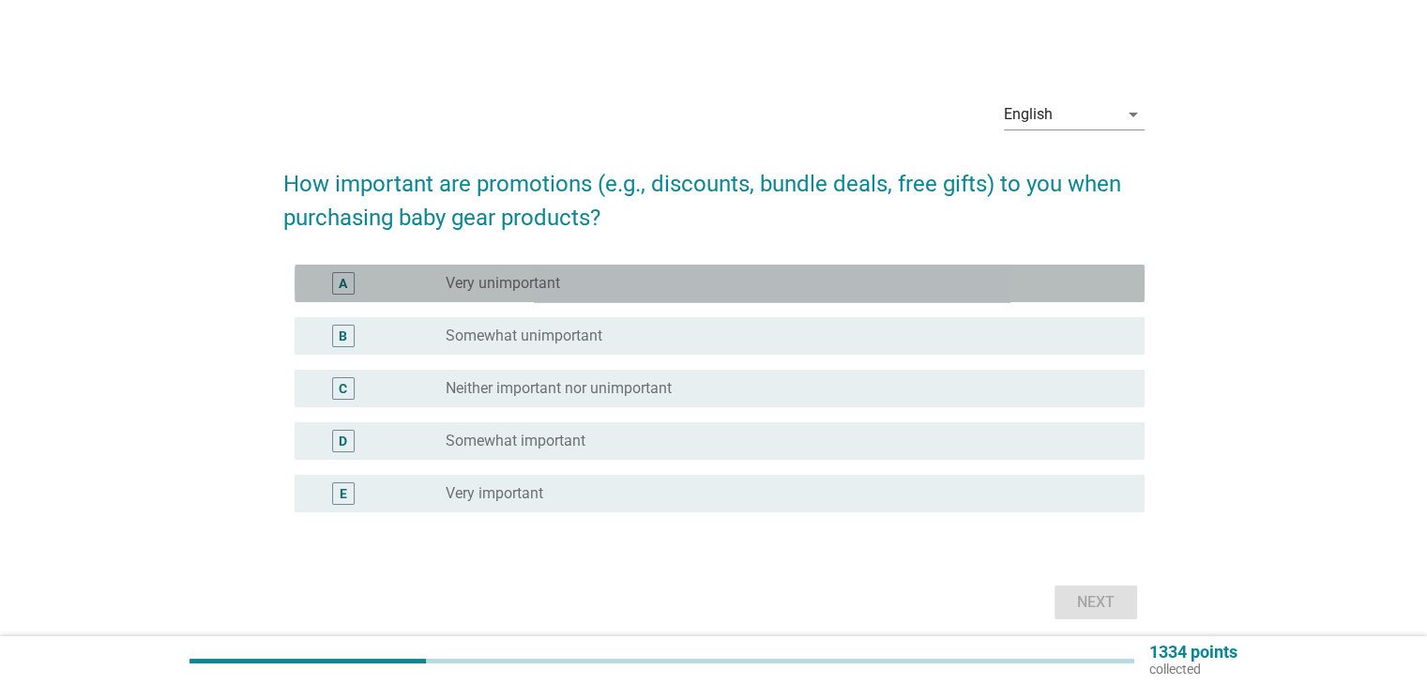
drag, startPoint x: 403, startPoint y: 295, endPoint x: 497, endPoint y: 324, distance: 98.2
click at [405, 295] on div "A radio_button_unchecked Very unimportant" at bounding box center [720, 283] width 850 height 38
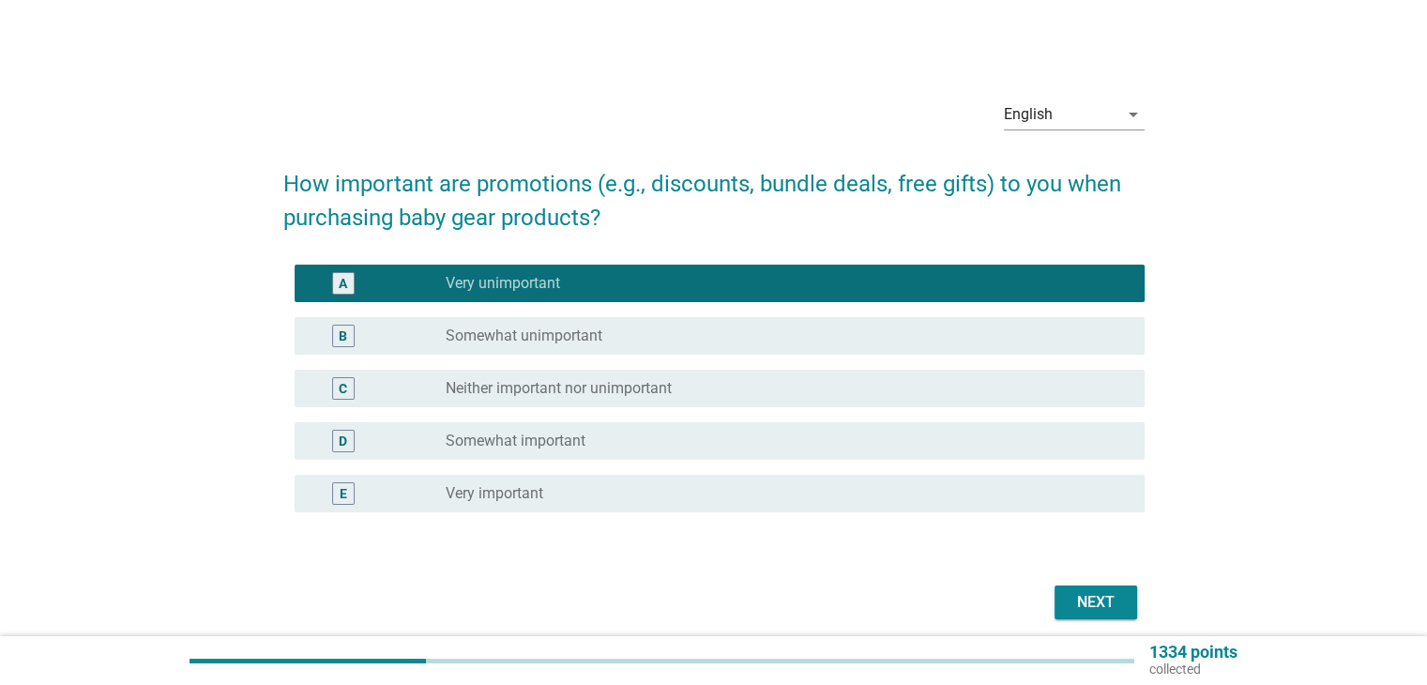
click at [1073, 597] on div "Next" at bounding box center [1095, 602] width 53 height 23
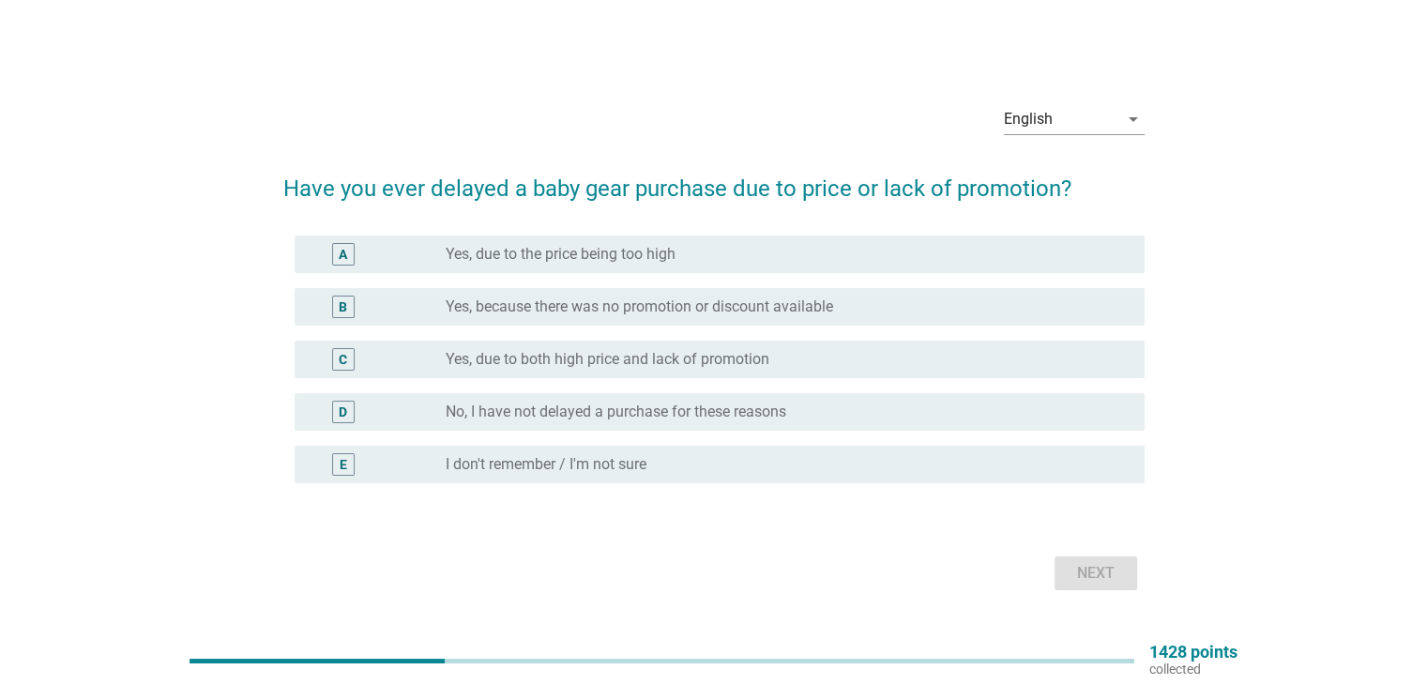
click at [491, 355] on label "Yes, due to both high price and lack of promotion" at bounding box center [608, 359] width 324 height 19
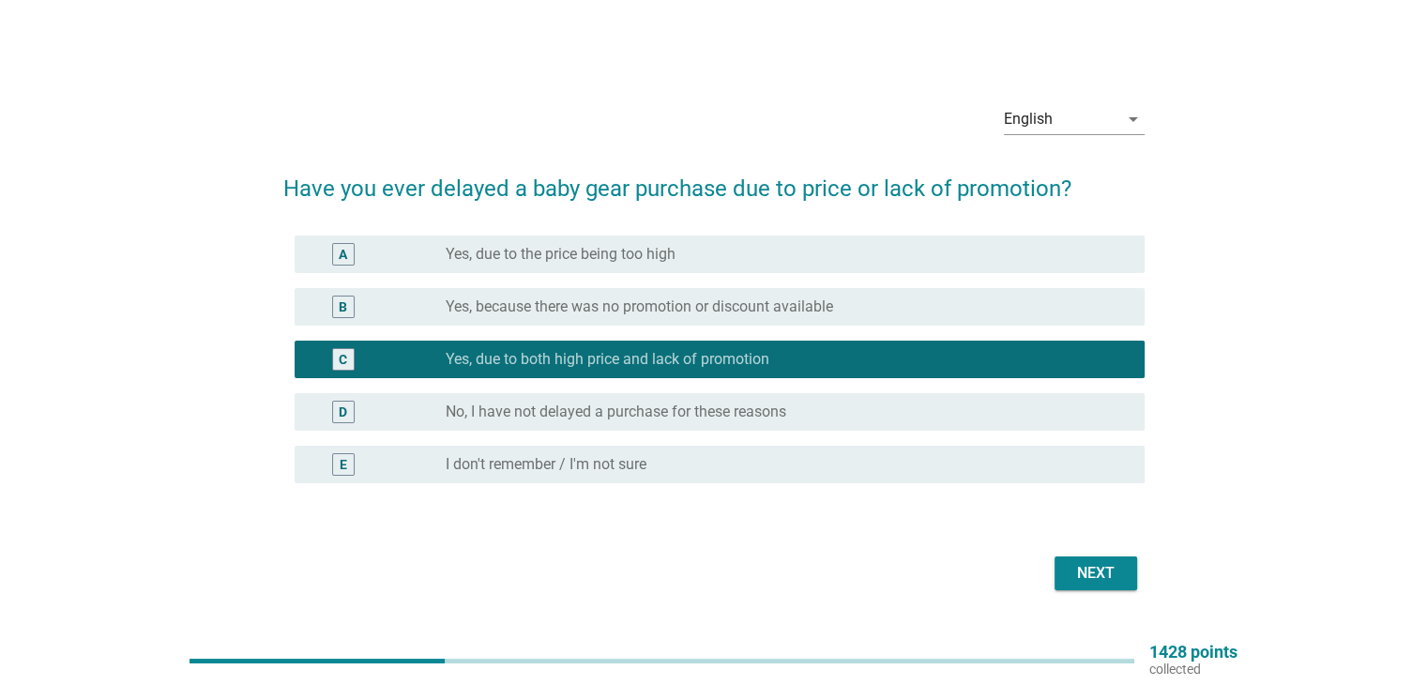
click at [1075, 567] on div "Next" at bounding box center [1095, 573] width 53 height 23
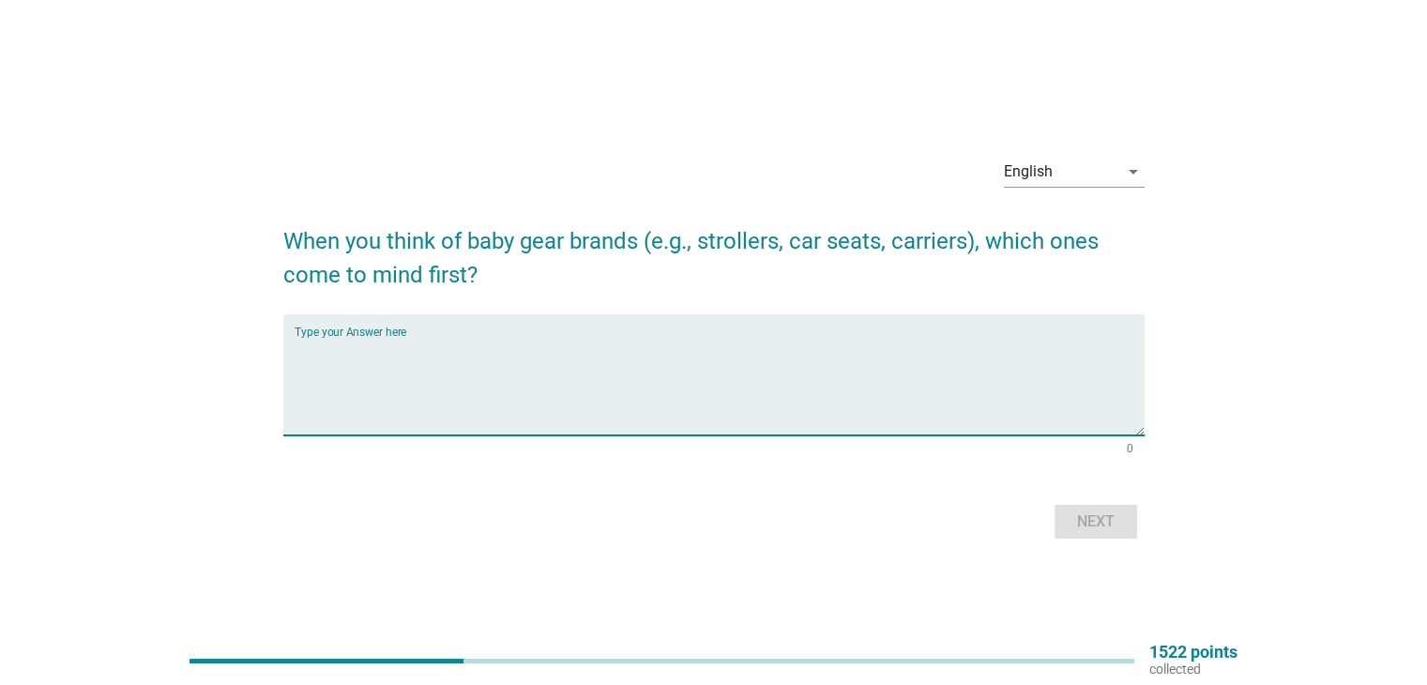
click at [311, 346] on textarea "Type your Answer here" at bounding box center [720, 386] width 850 height 98
type textarea "one hand fold"
click at [1095, 530] on div "Next" at bounding box center [1095, 521] width 53 height 23
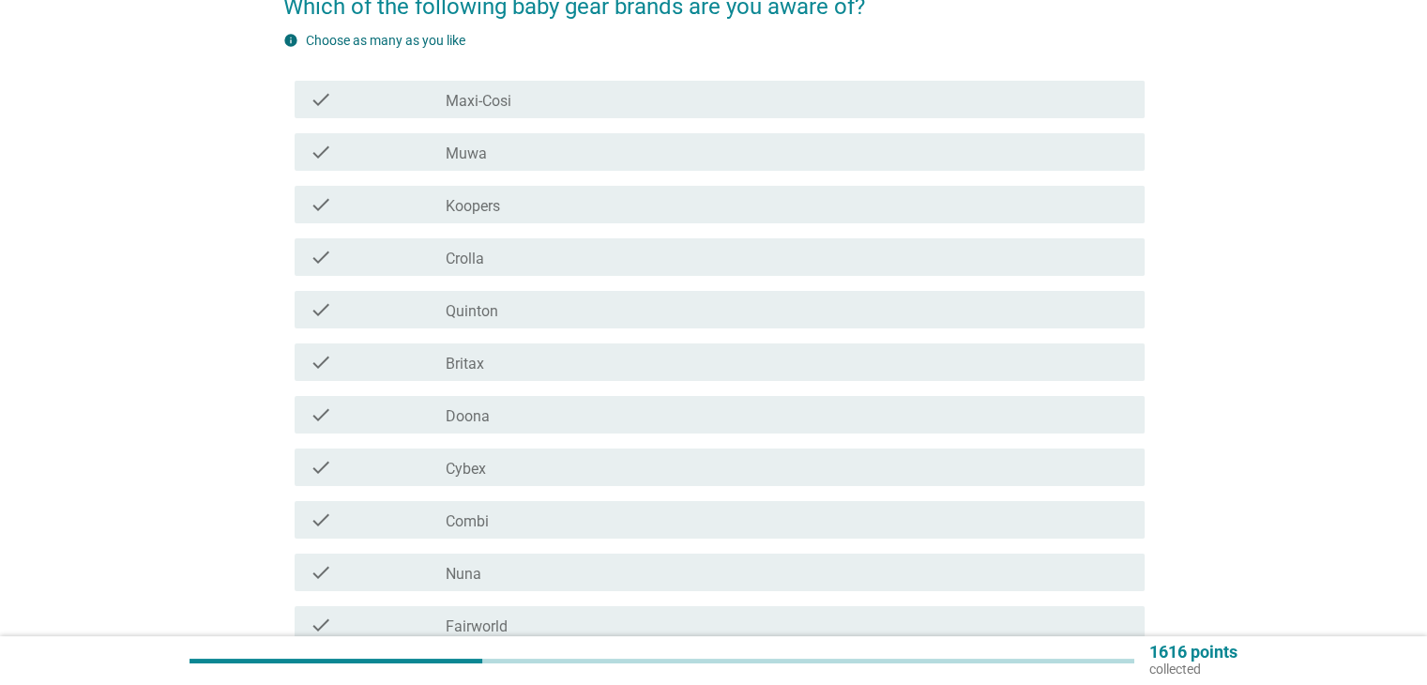
scroll to position [188, 0]
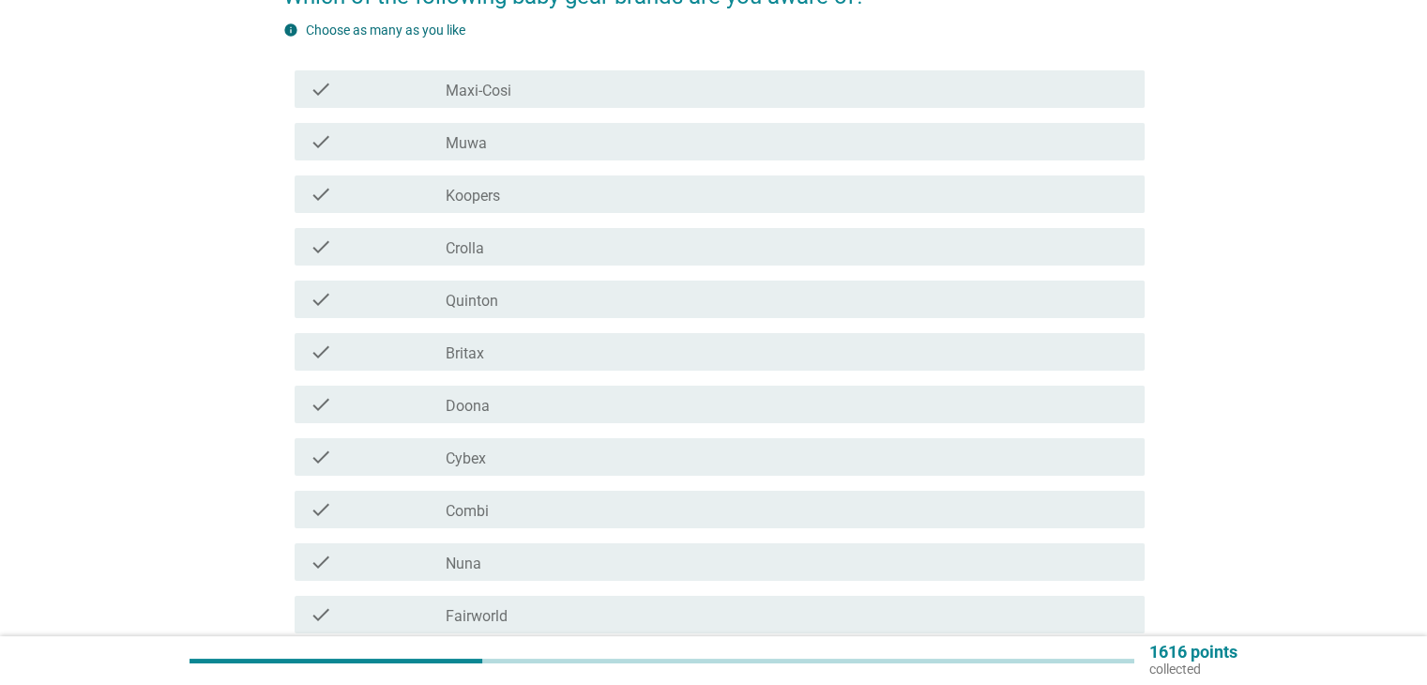
click at [545, 554] on div "check_box_outline_blank Nuna" at bounding box center [787, 562] width 683 height 23
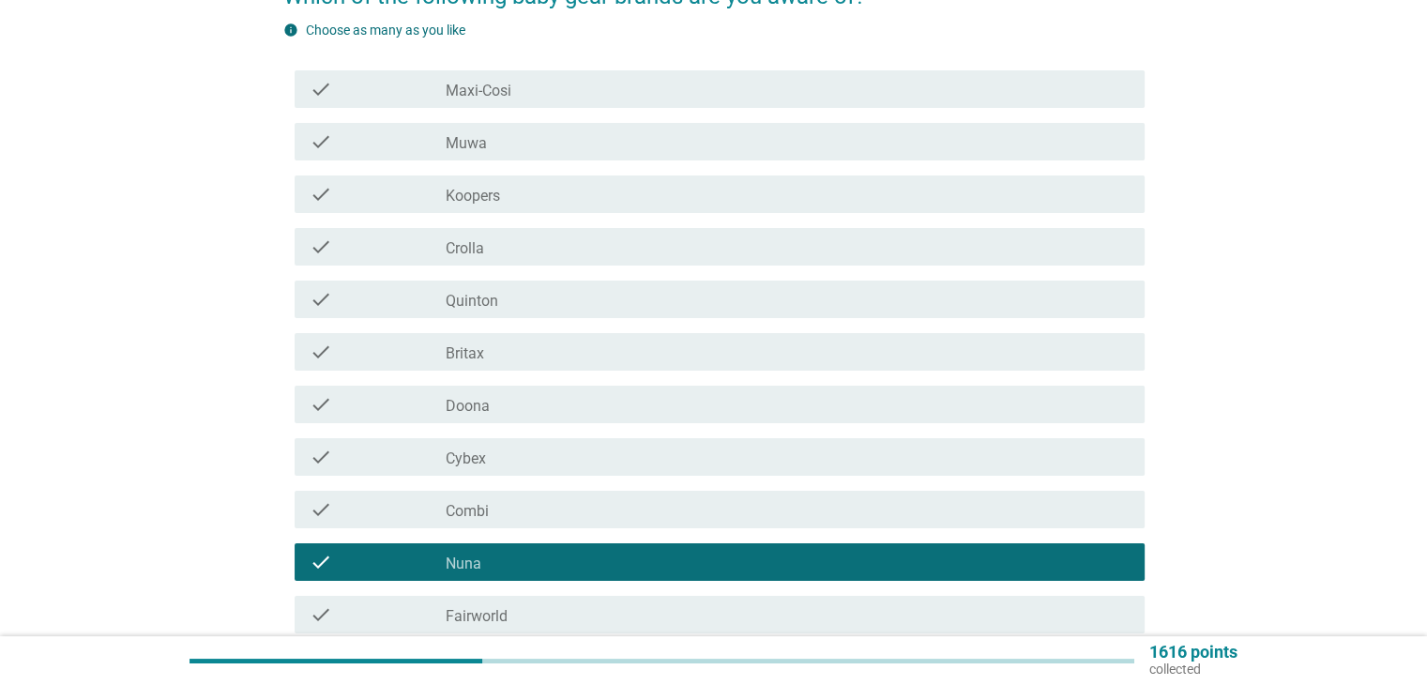
click at [510, 510] on div "check_box_outline_blank Combi" at bounding box center [787, 509] width 683 height 23
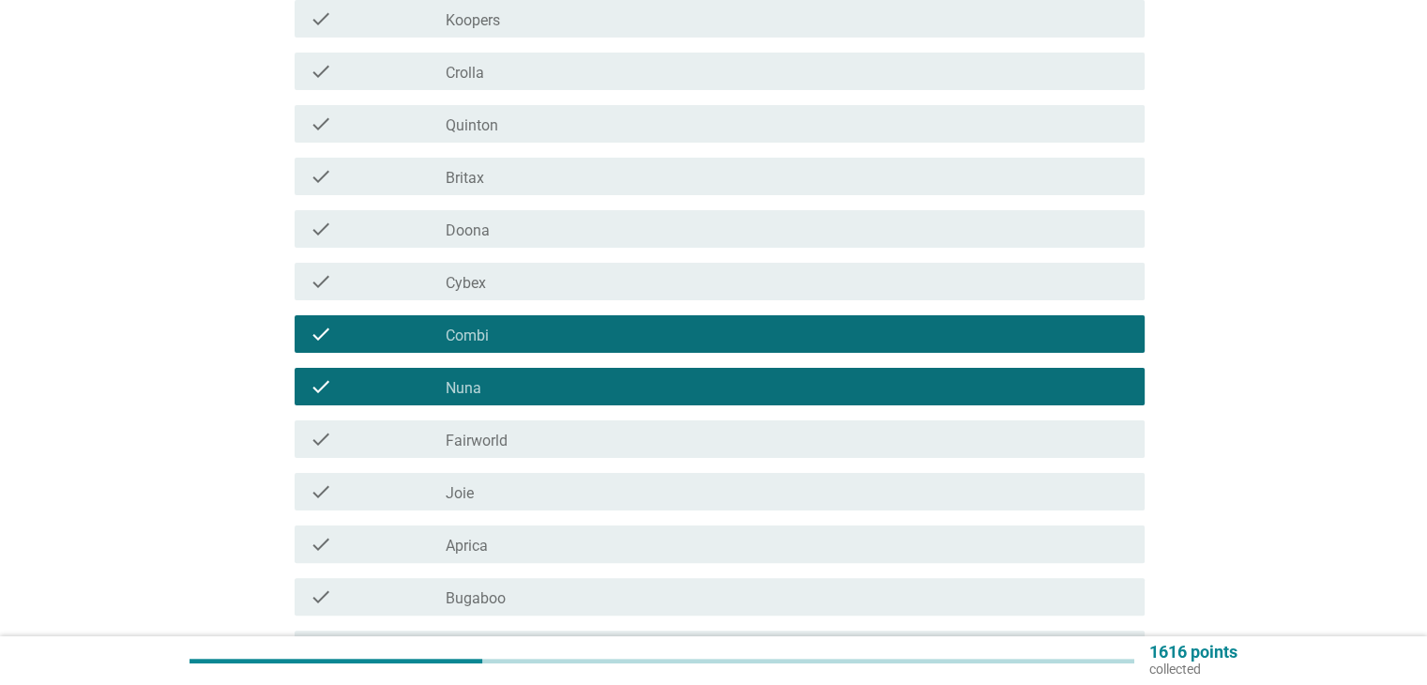
scroll to position [375, 0]
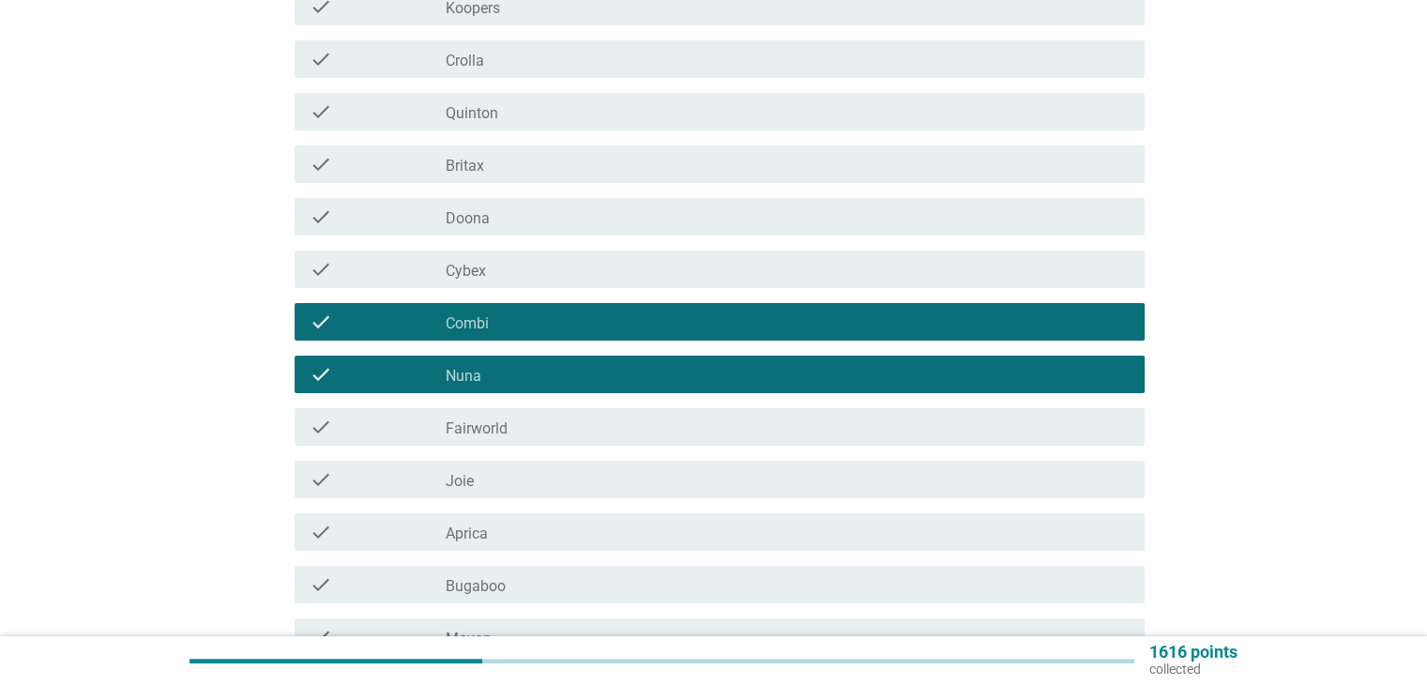
click at [518, 483] on div "check_box_outline_blank Joie" at bounding box center [787, 479] width 683 height 23
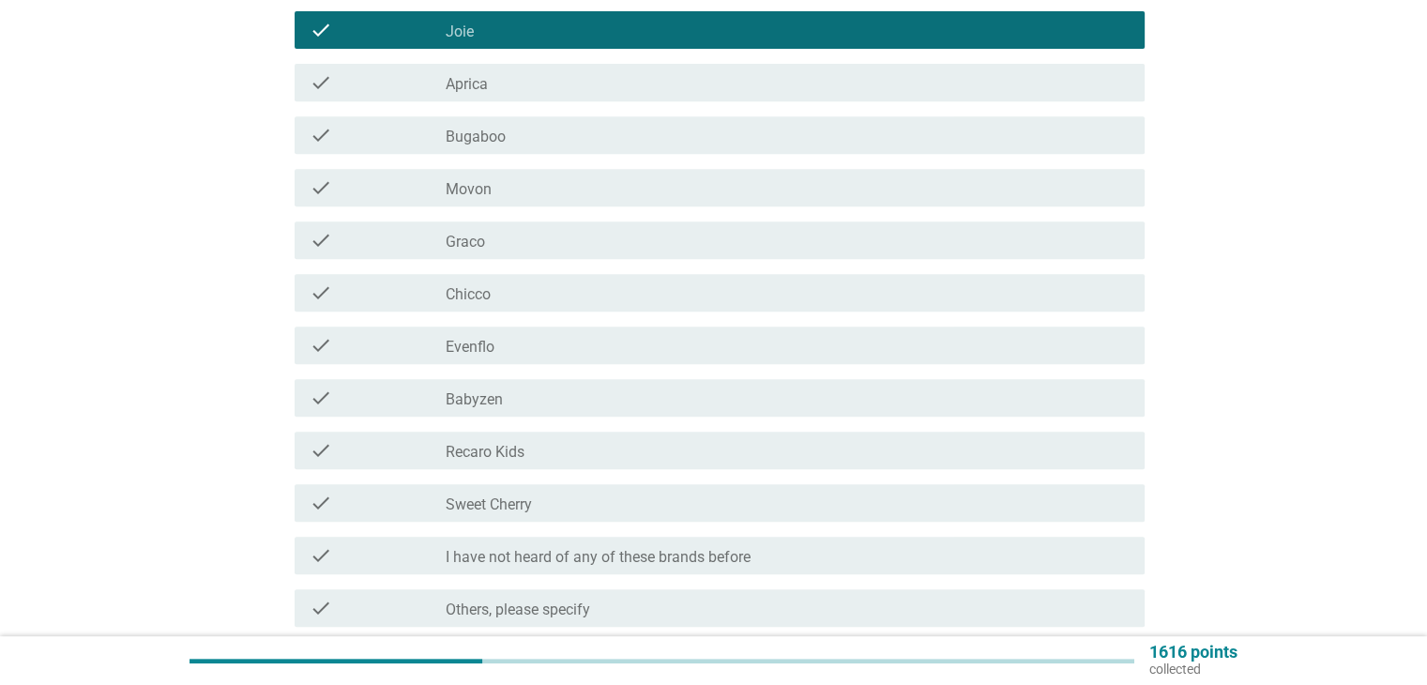
scroll to position [938, 0]
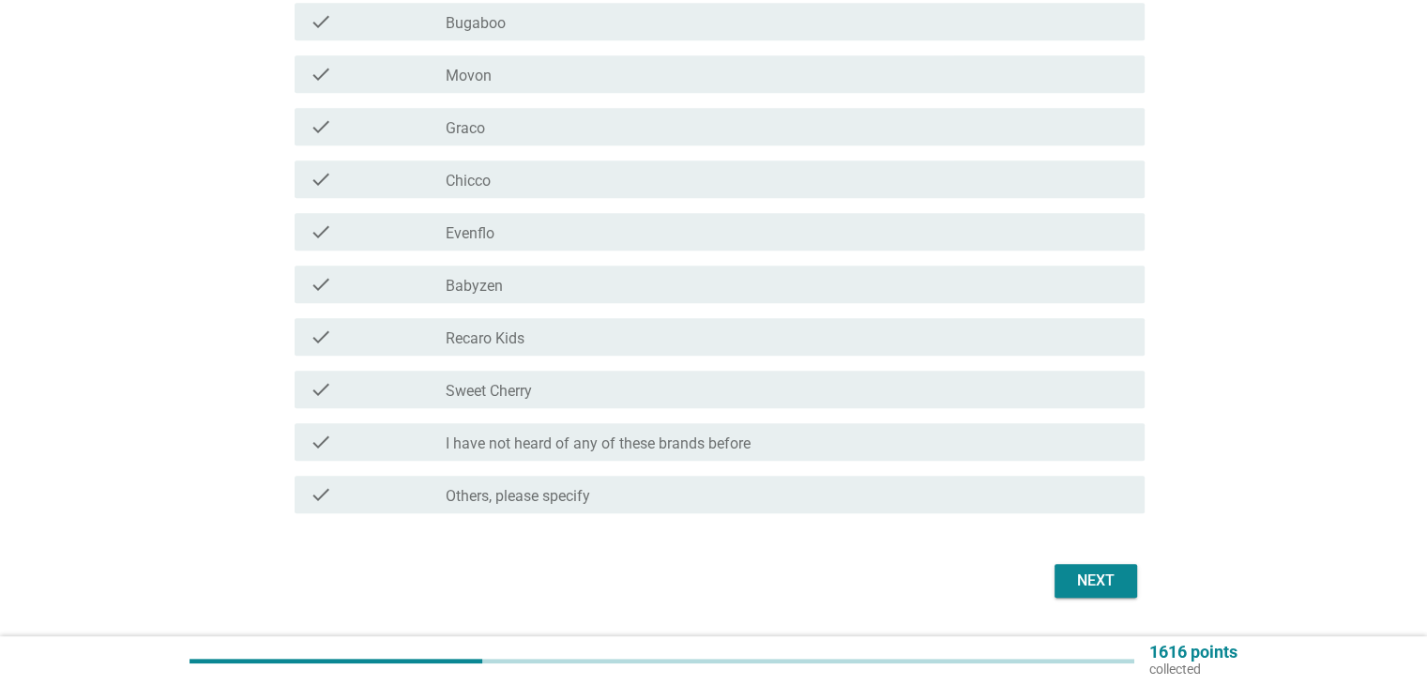
click at [448, 399] on label "Sweet Cherry" at bounding box center [489, 391] width 86 height 19
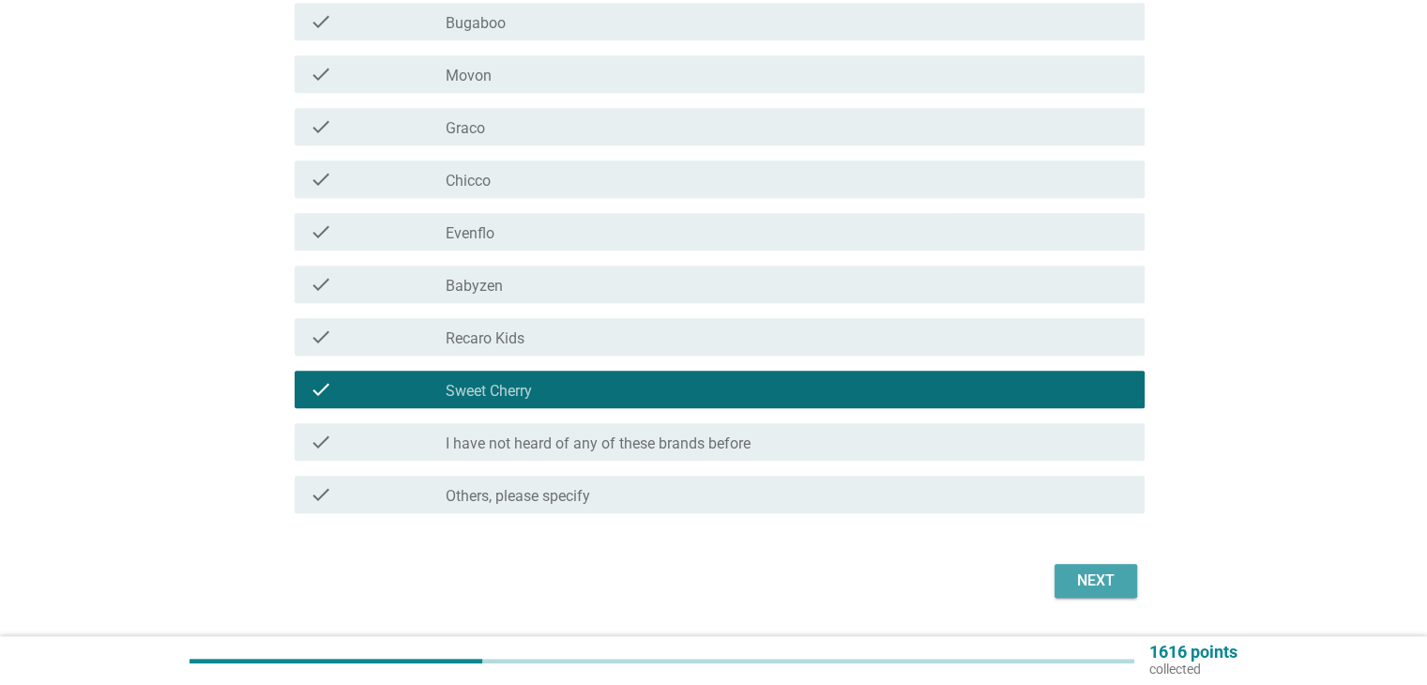
click at [1094, 576] on div "Next" at bounding box center [1095, 580] width 53 height 23
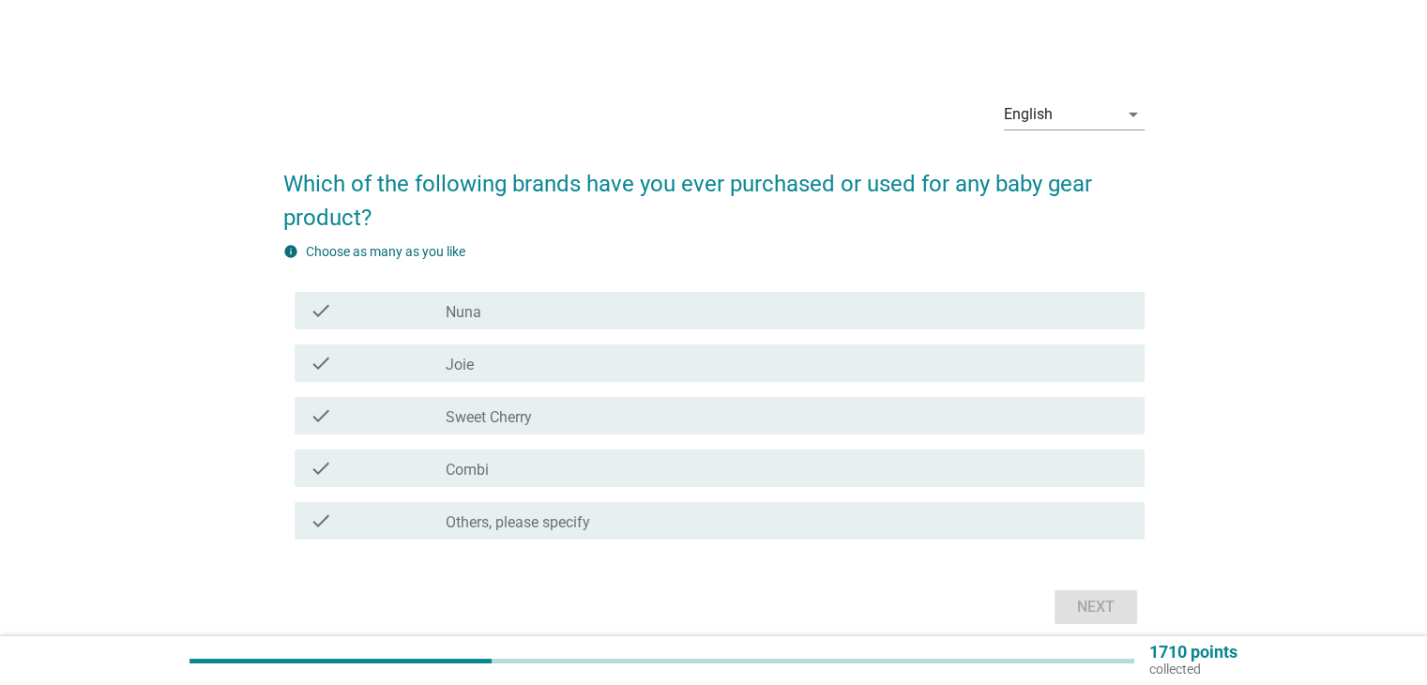
click at [491, 309] on div "check_box_outline_blank Nuna" at bounding box center [787, 310] width 683 height 23
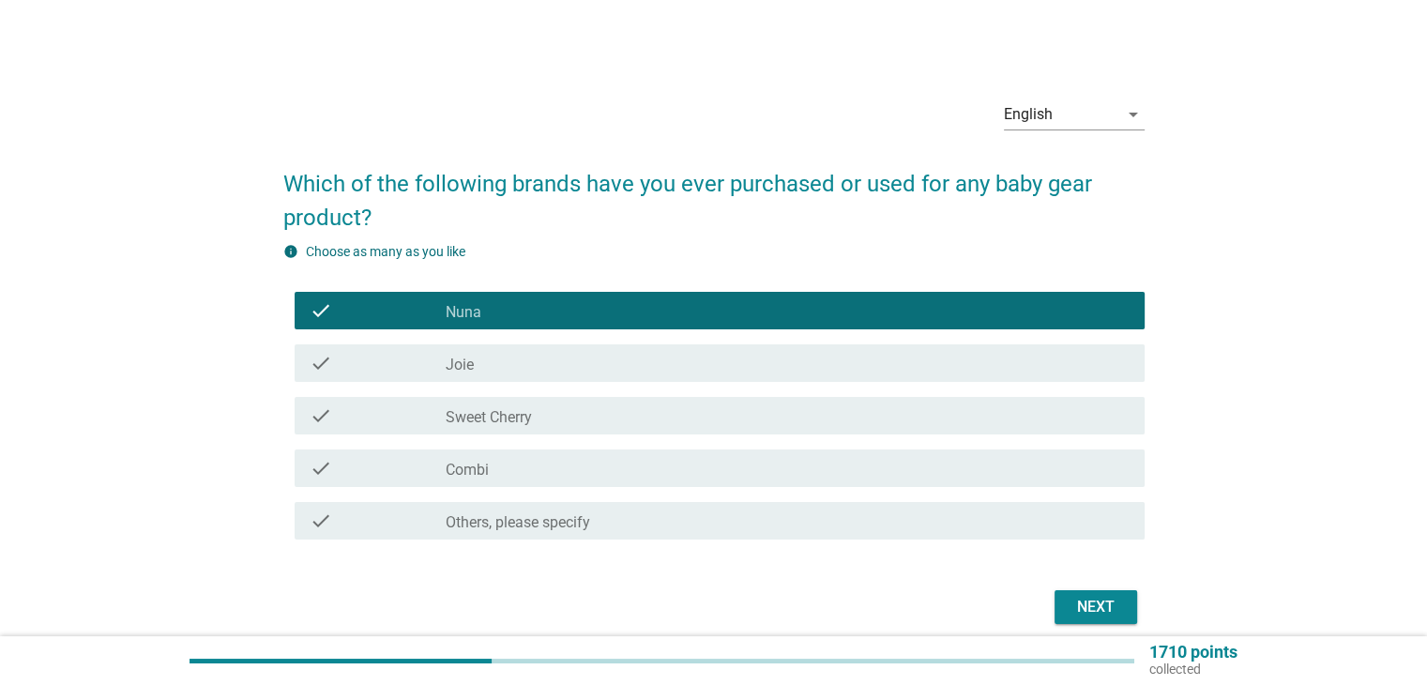
click at [1073, 607] on div "Next" at bounding box center [1095, 607] width 53 height 23
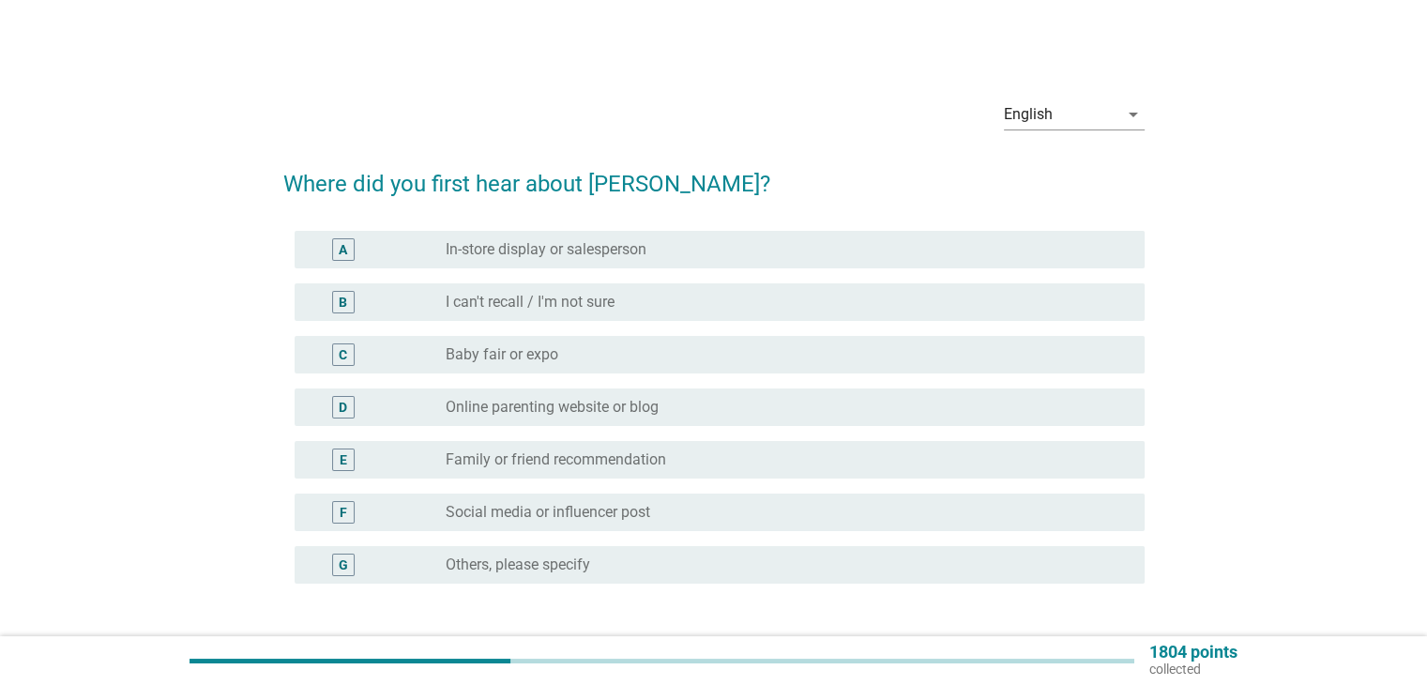
click at [514, 406] on label "Online parenting website or blog" at bounding box center [552, 407] width 213 height 19
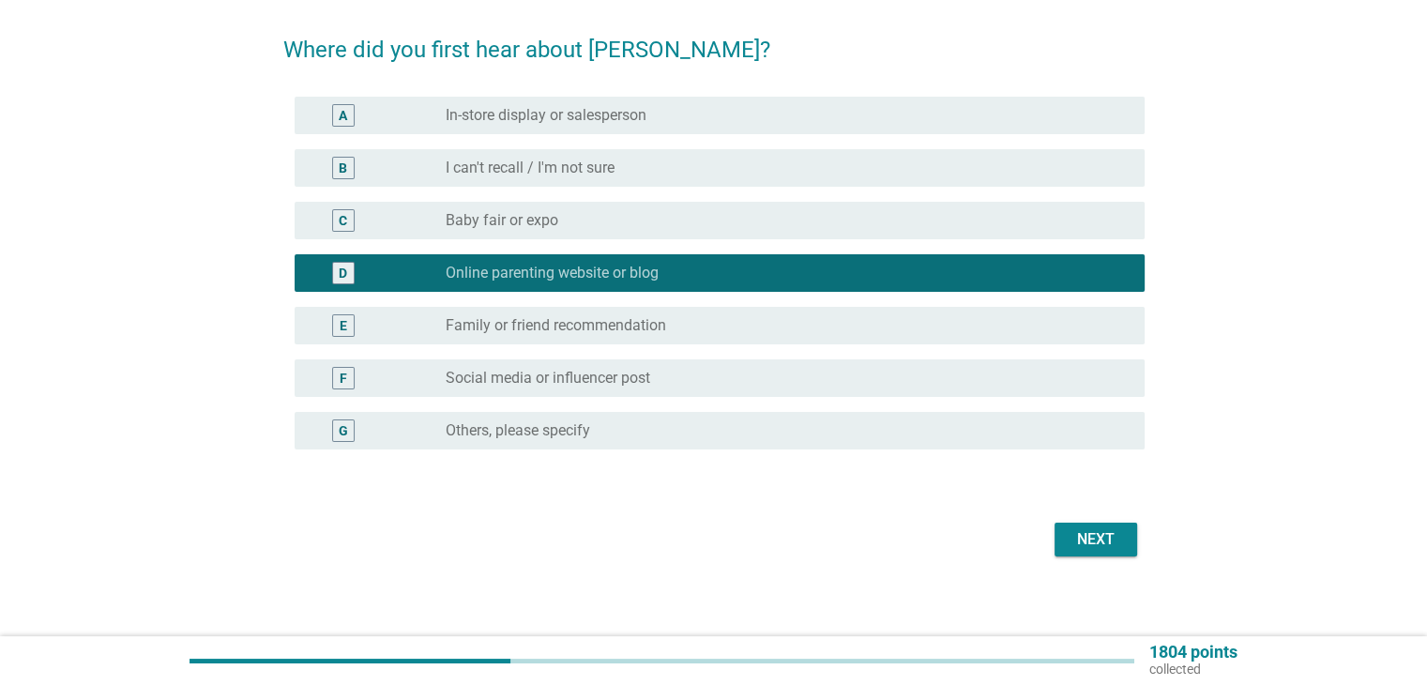
scroll to position [144, 0]
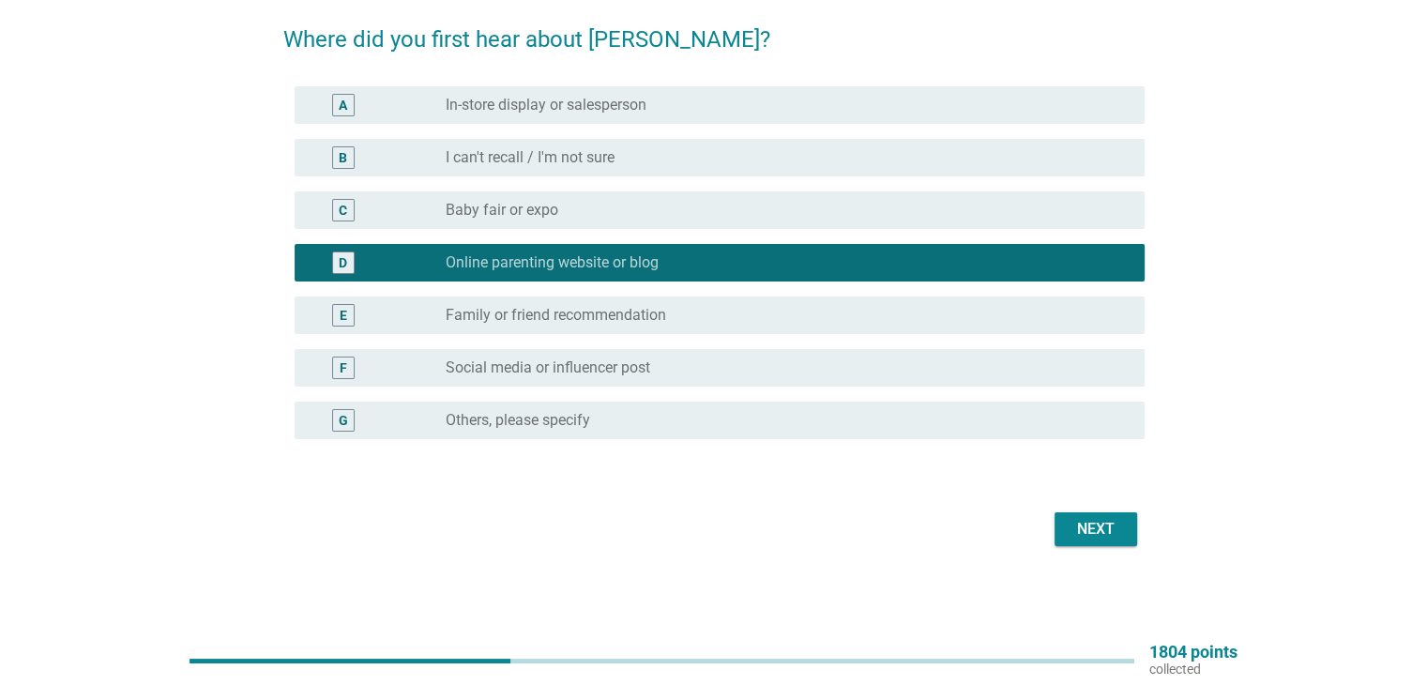
click at [1103, 525] on div "Next" at bounding box center [1095, 529] width 53 height 23
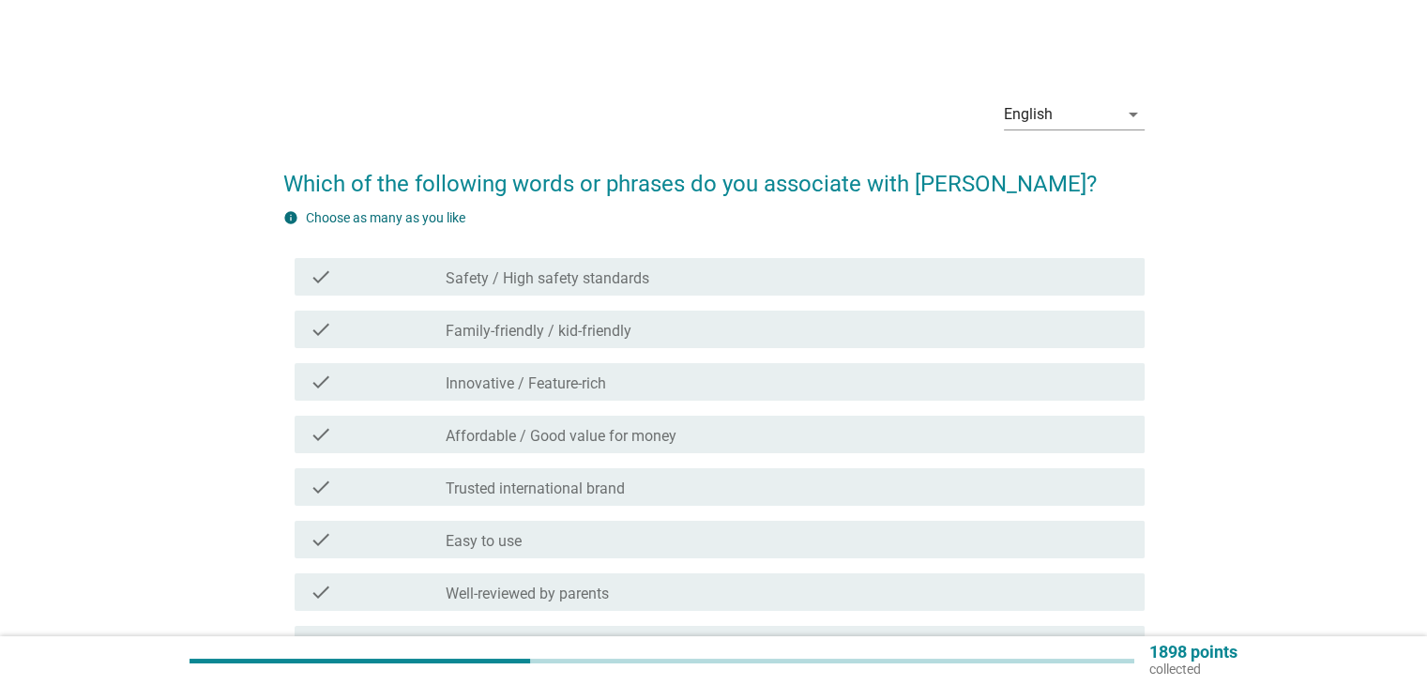
click at [525, 436] on label "Affordable / Good value for money" at bounding box center [561, 436] width 231 height 19
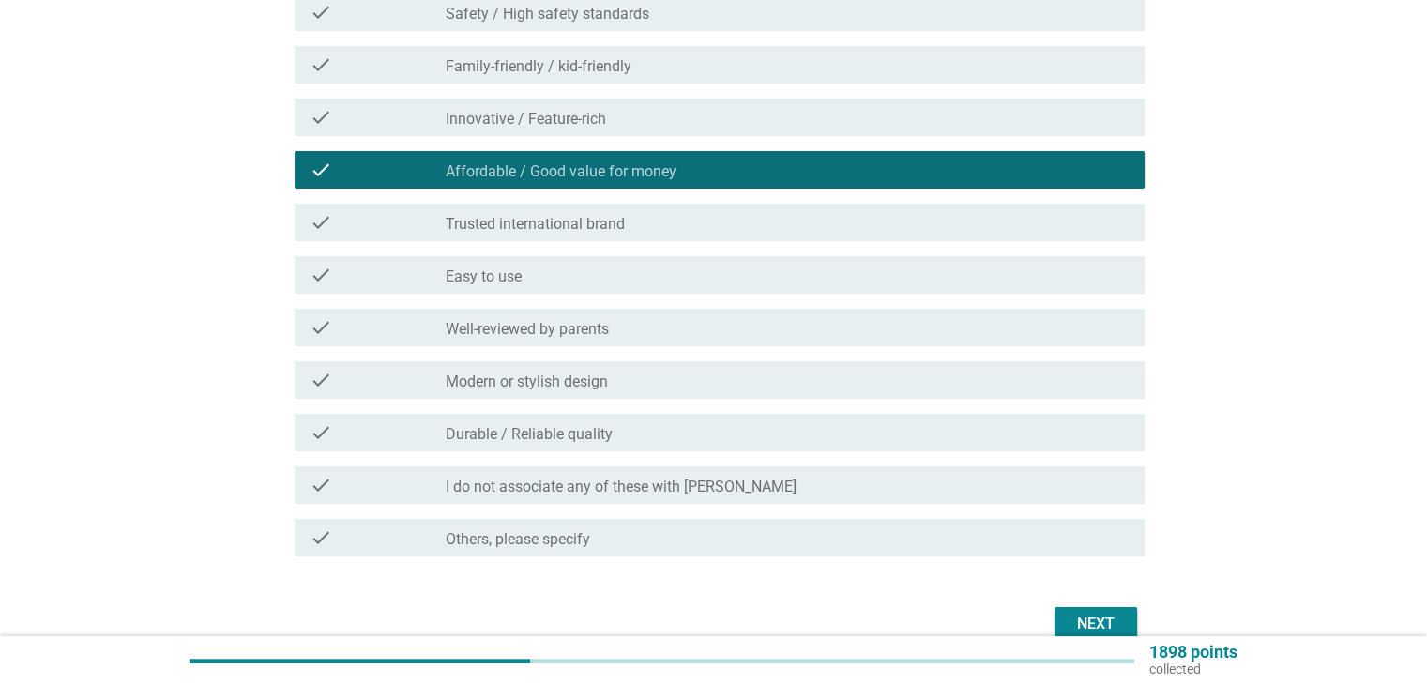
scroll to position [359, 0]
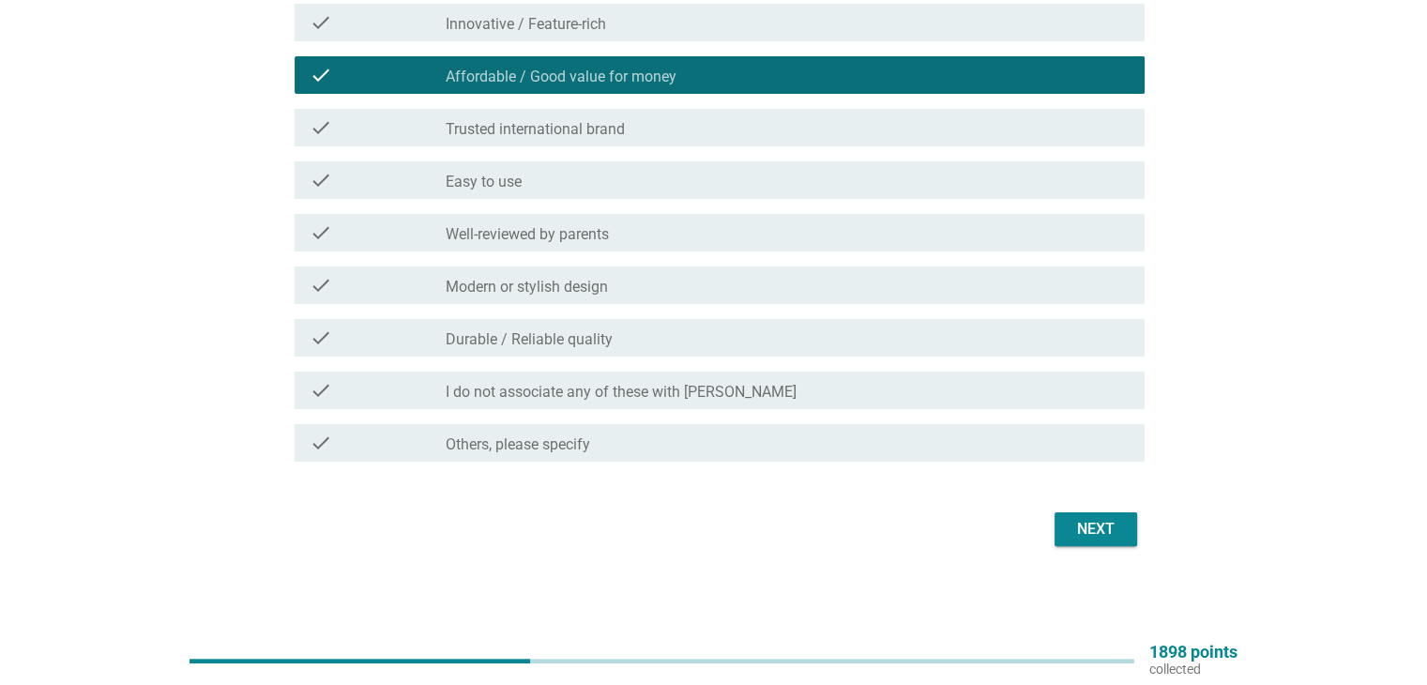
click at [577, 284] on label "Modern or stylish design" at bounding box center [527, 287] width 162 height 19
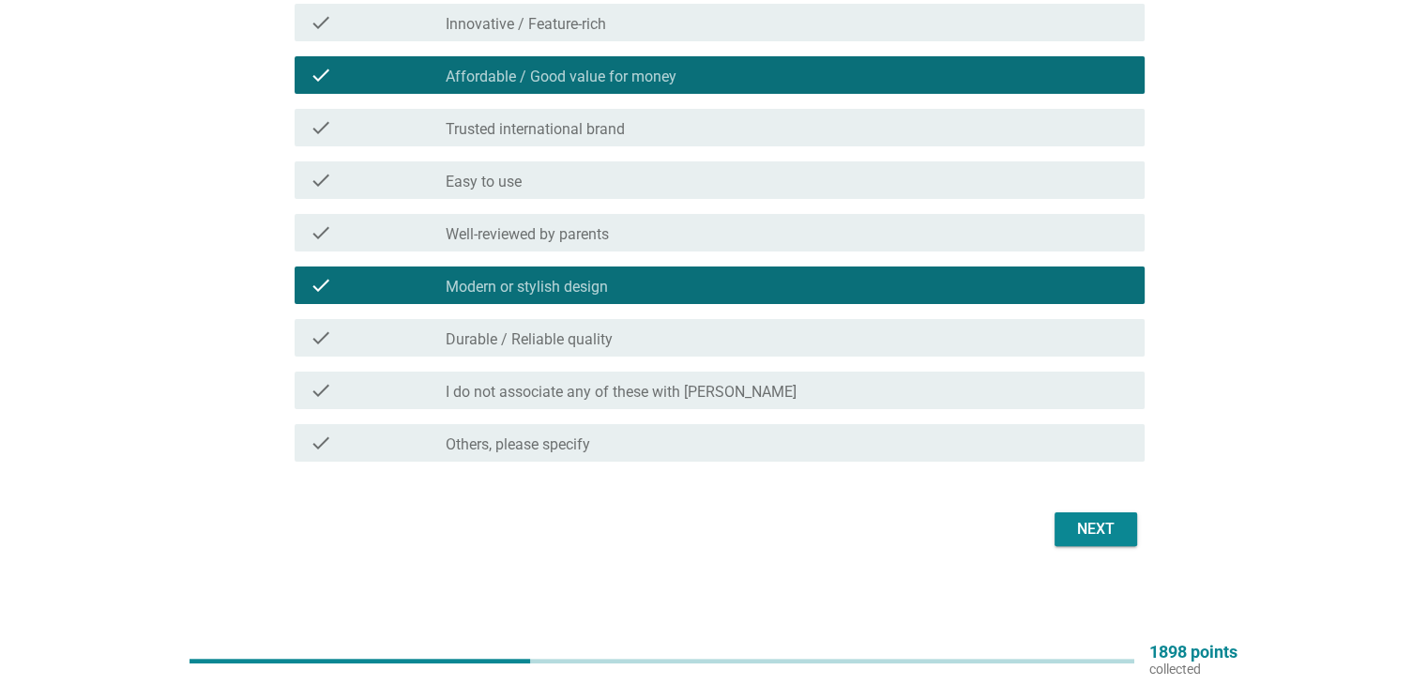
click at [1095, 526] on div "Next" at bounding box center [1095, 529] width 53 height 23
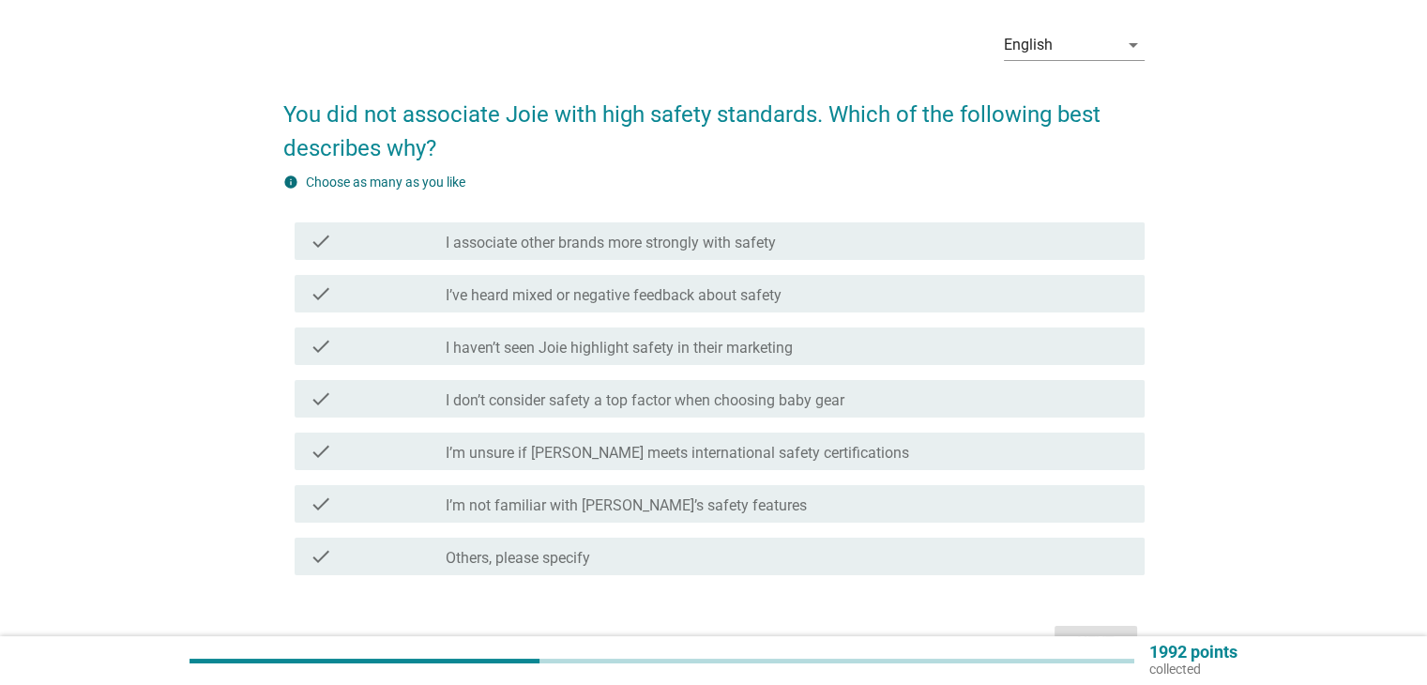
scroll to position [94, 0]
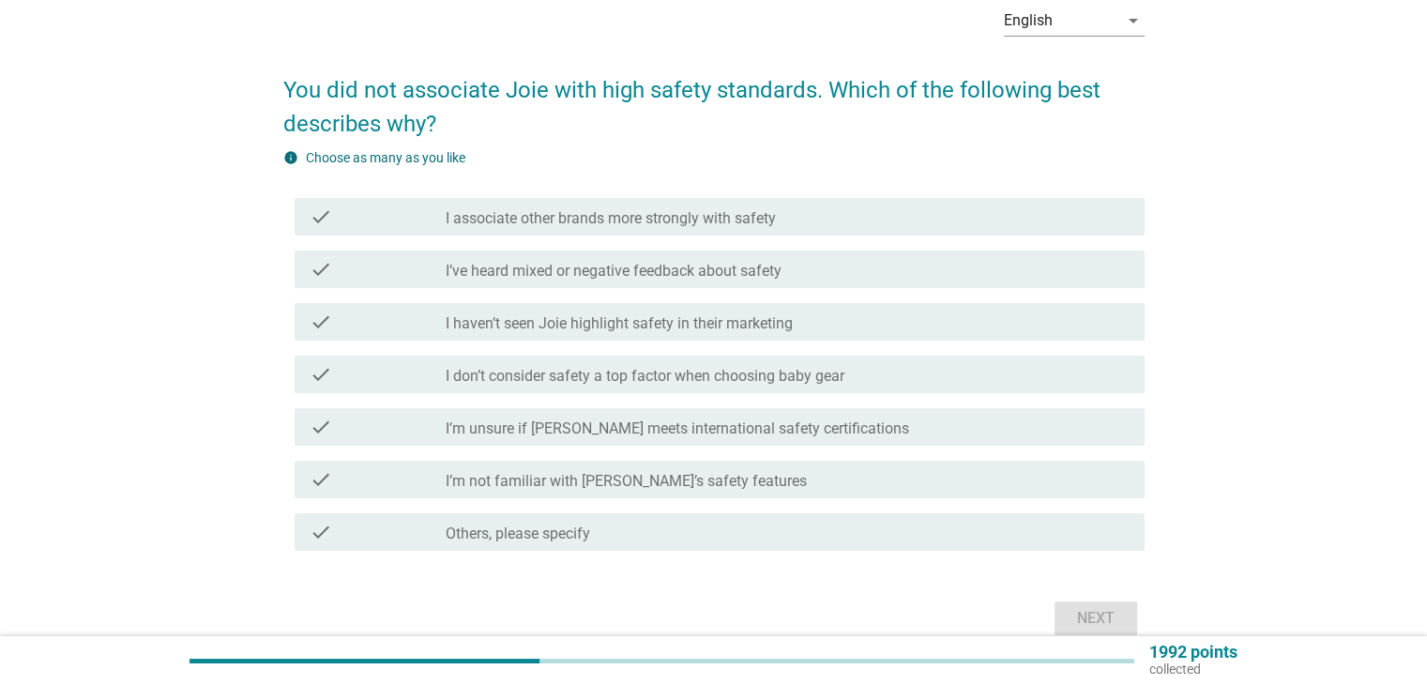
click at [779, 483] on div "check_box_outline_blank I’m not familiar with [PERSON_NAME]’s safety features" at bounding box center [787, 479] width 683 height 23
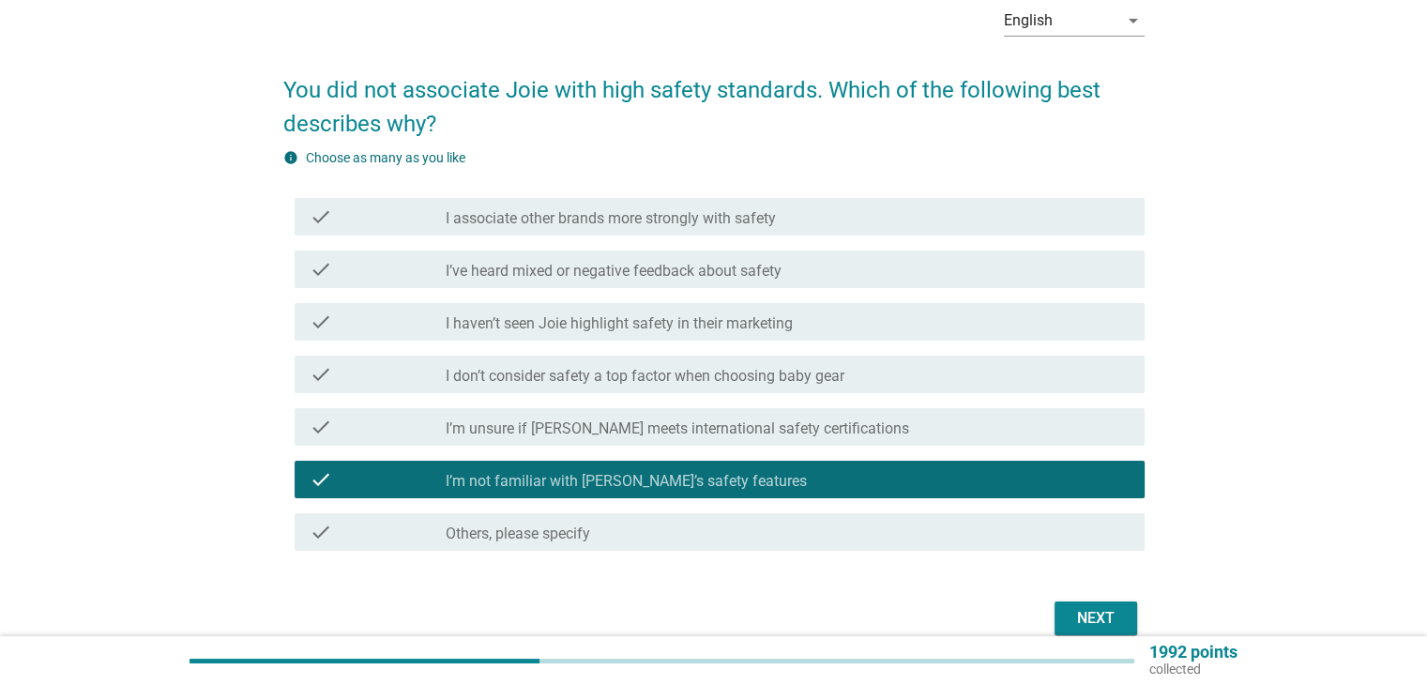
click at [766, 219] on label "I associate other brands more strongly with safety" at bounding box center [611, 218] width 330 height 19
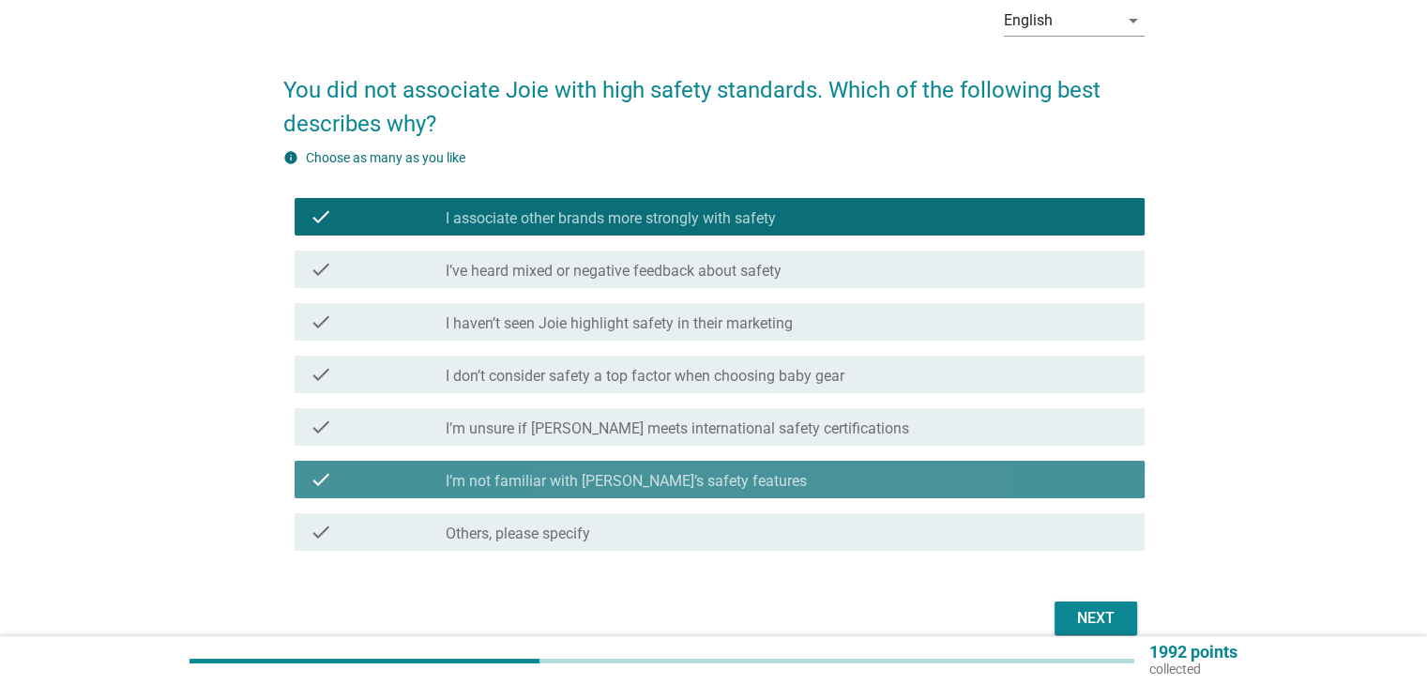
click at [616, 478] on label "I’m not familiar with [PERSON_NAME]’s safety features" at bounding box center [626, 481] width 361 height 19
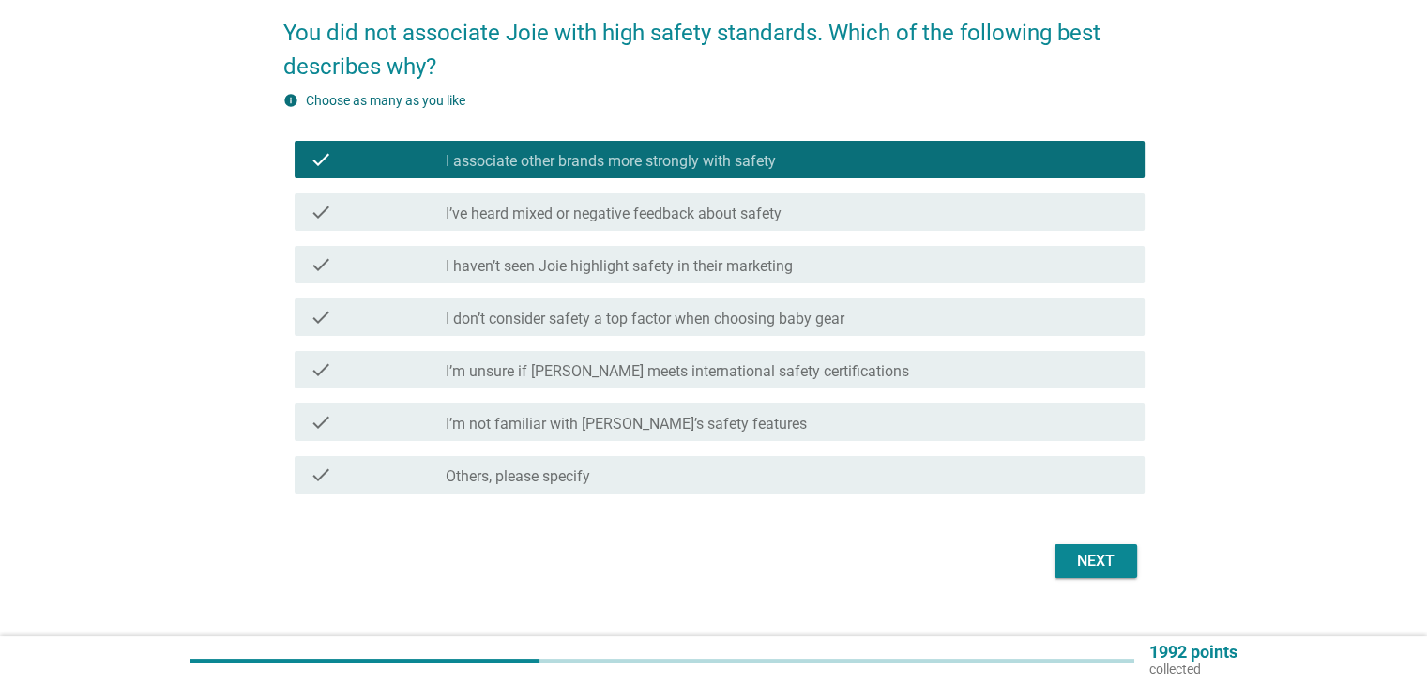
scroll to position [183, 0]
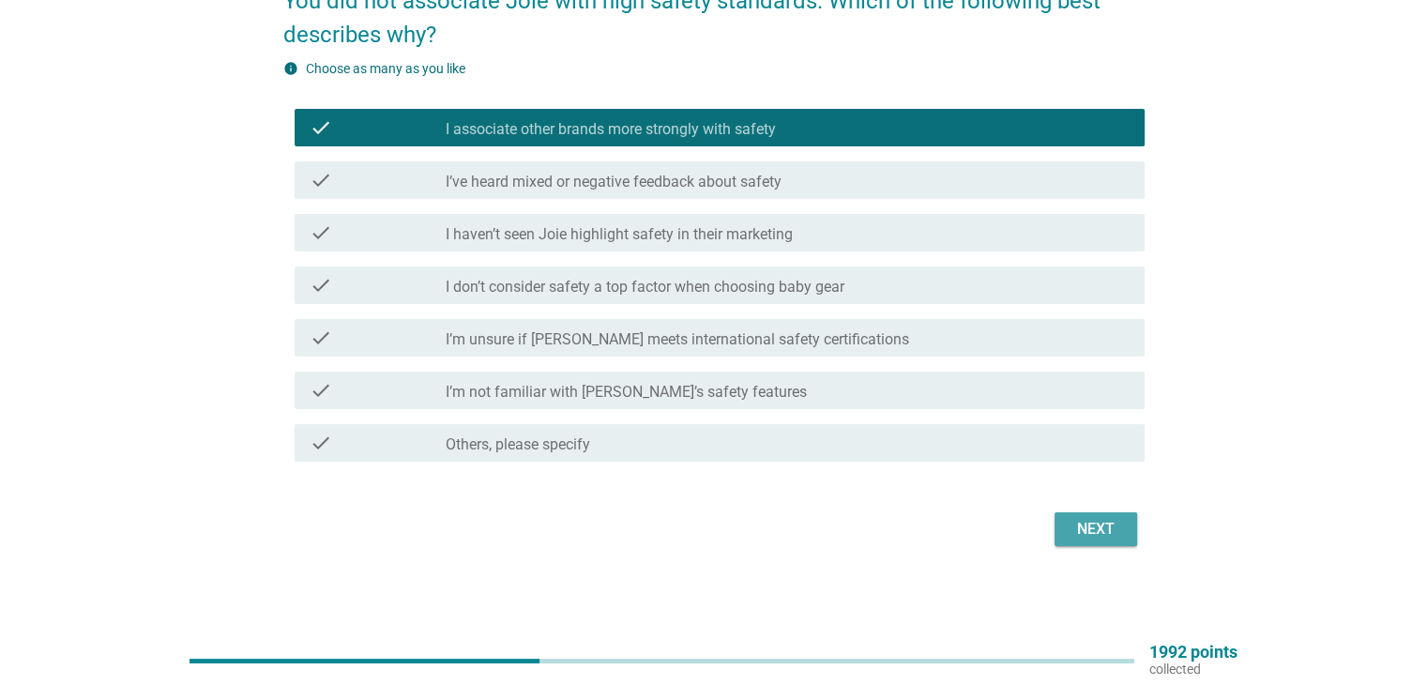
click at [1077, 518] on div "Next" at bounding box center [1095, 529] width 53 height 23
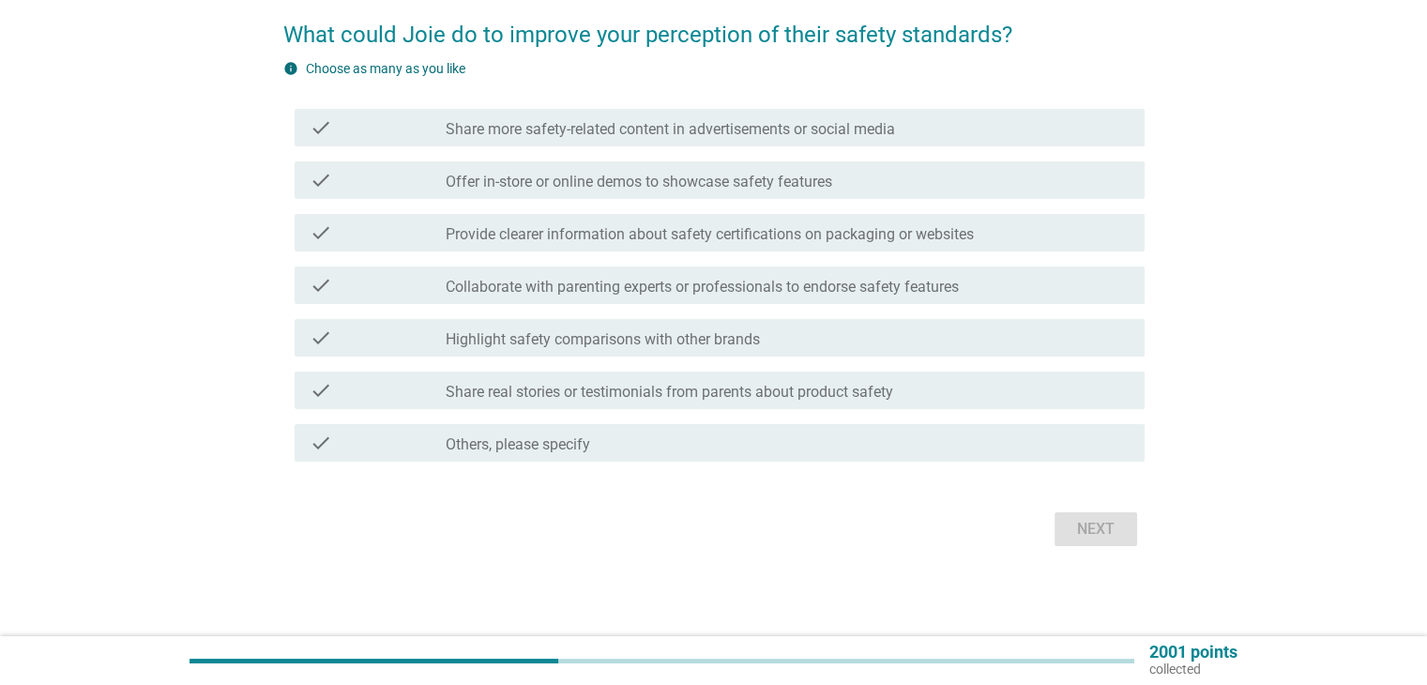
scroll to position [0, 0]
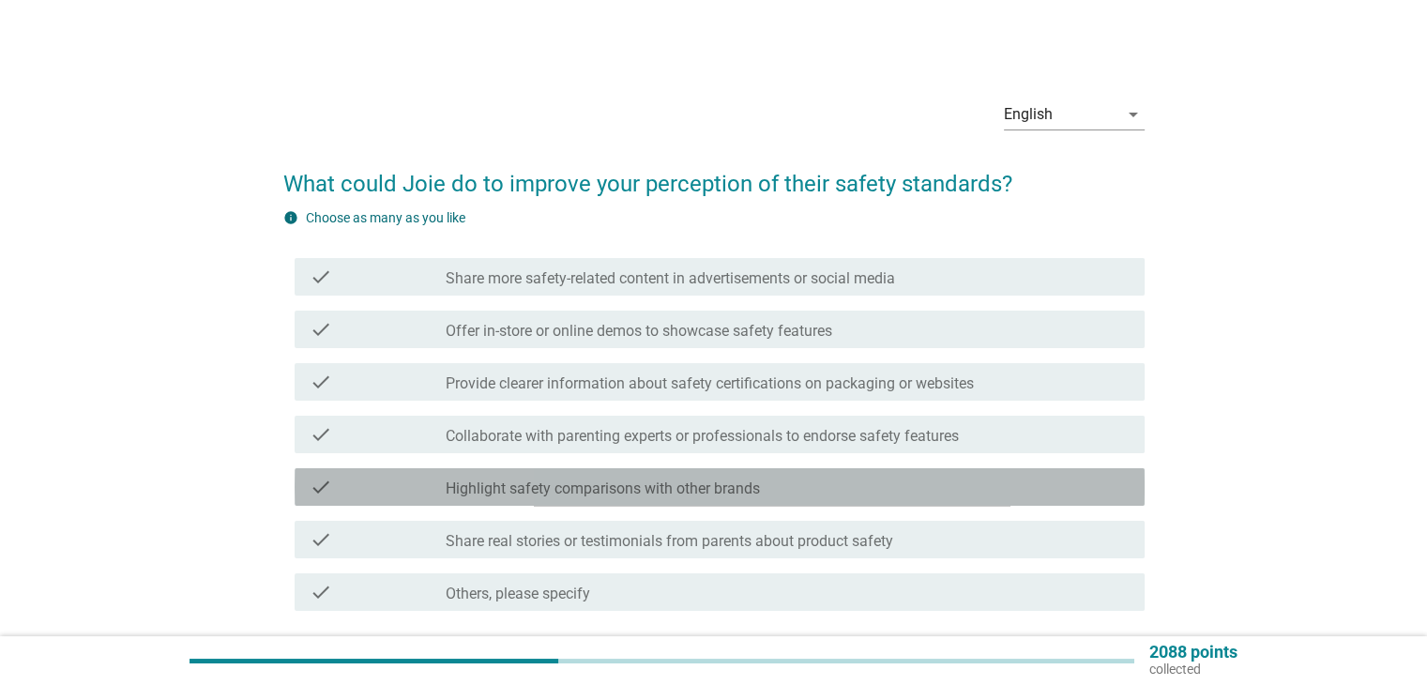
click at [494, 492] on label "Highlight safety comparisons with other brands" at bounding box center [603, 488] width 314 height 19
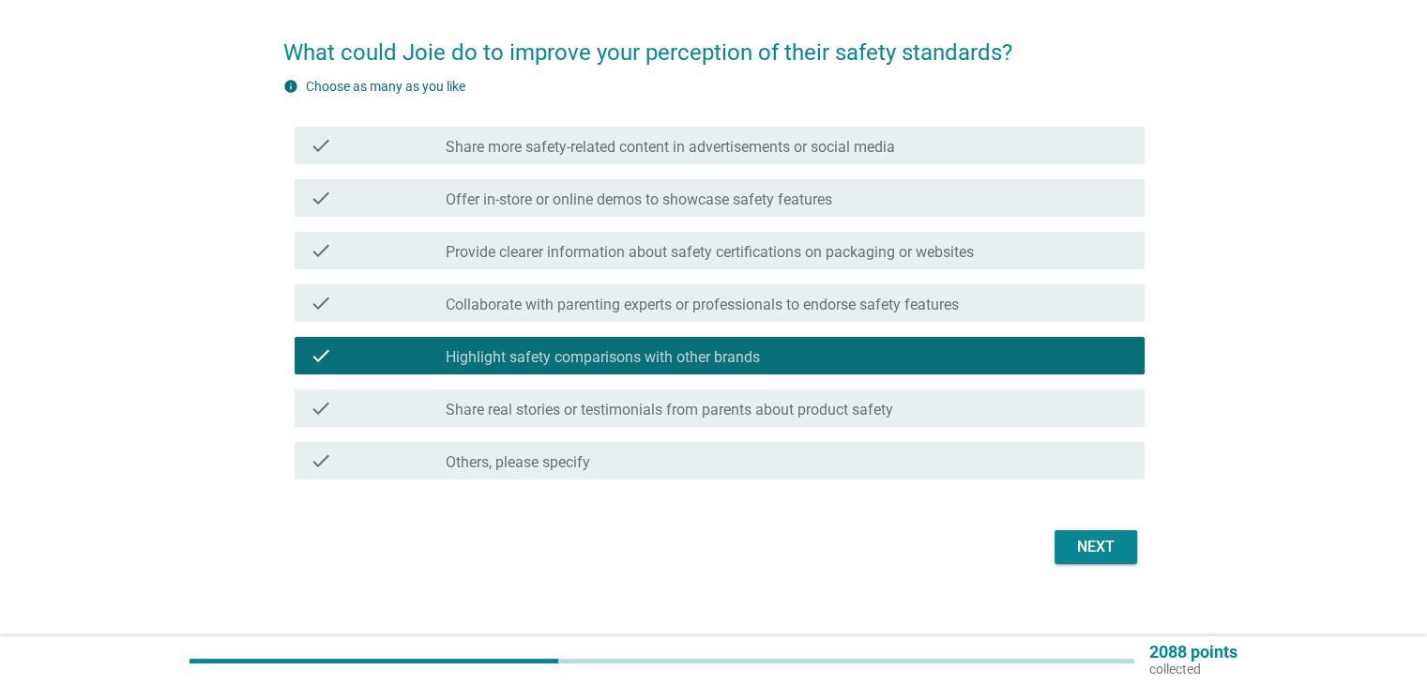
scroll to position [149, 0]
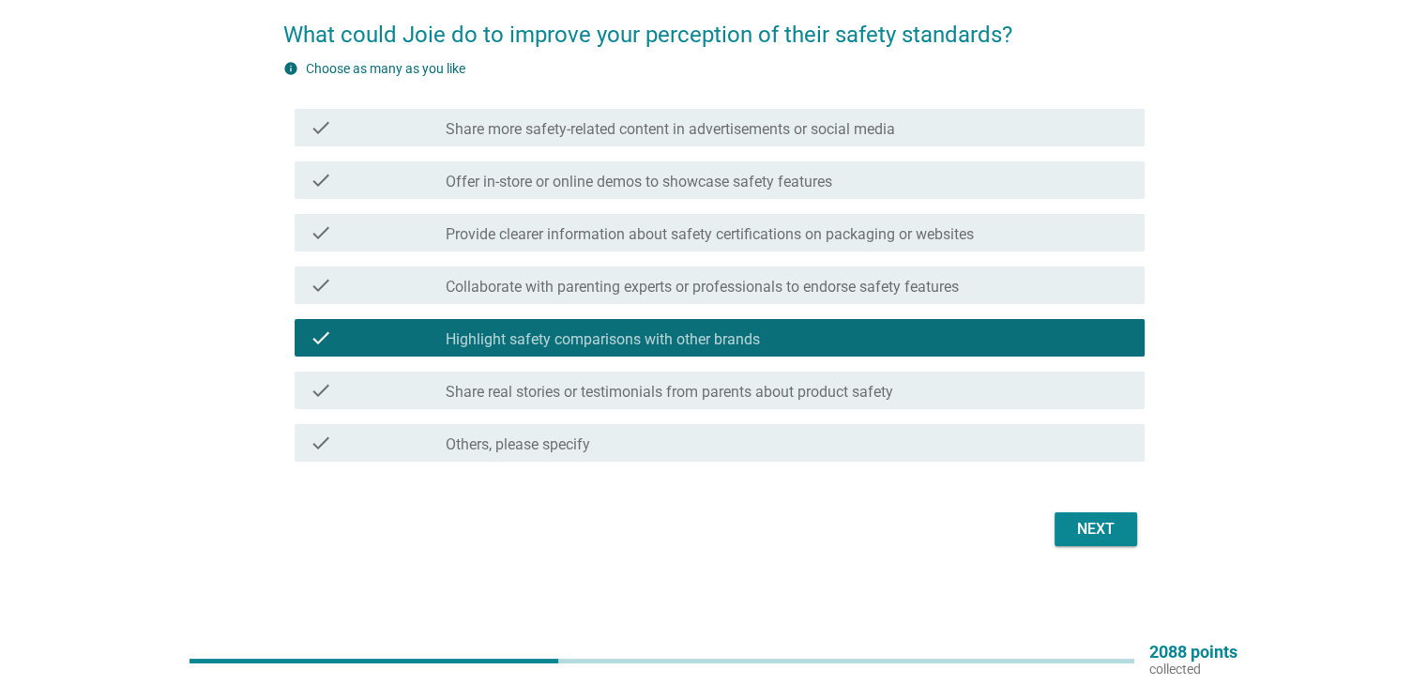
click at [1085, 521] on div "Next" at bounding box center [1095, 529] width 53 height 23
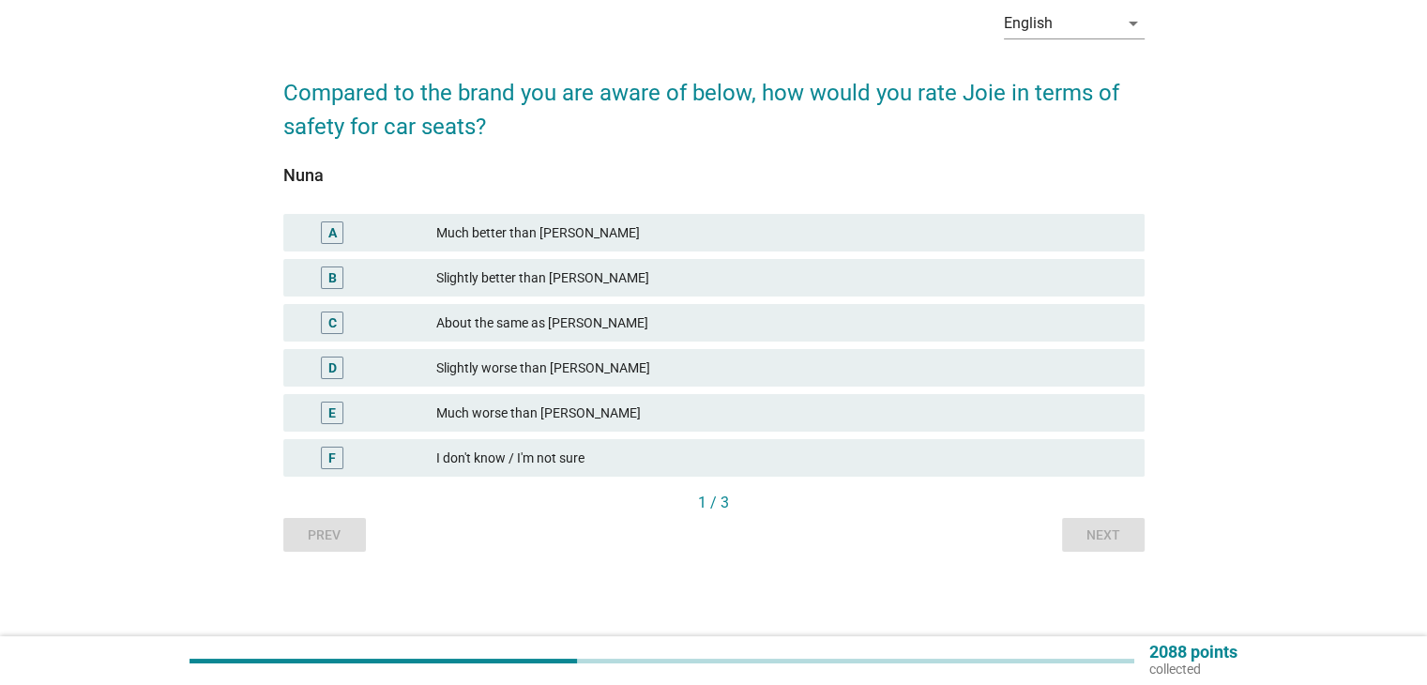
scroll to position [0, 0]
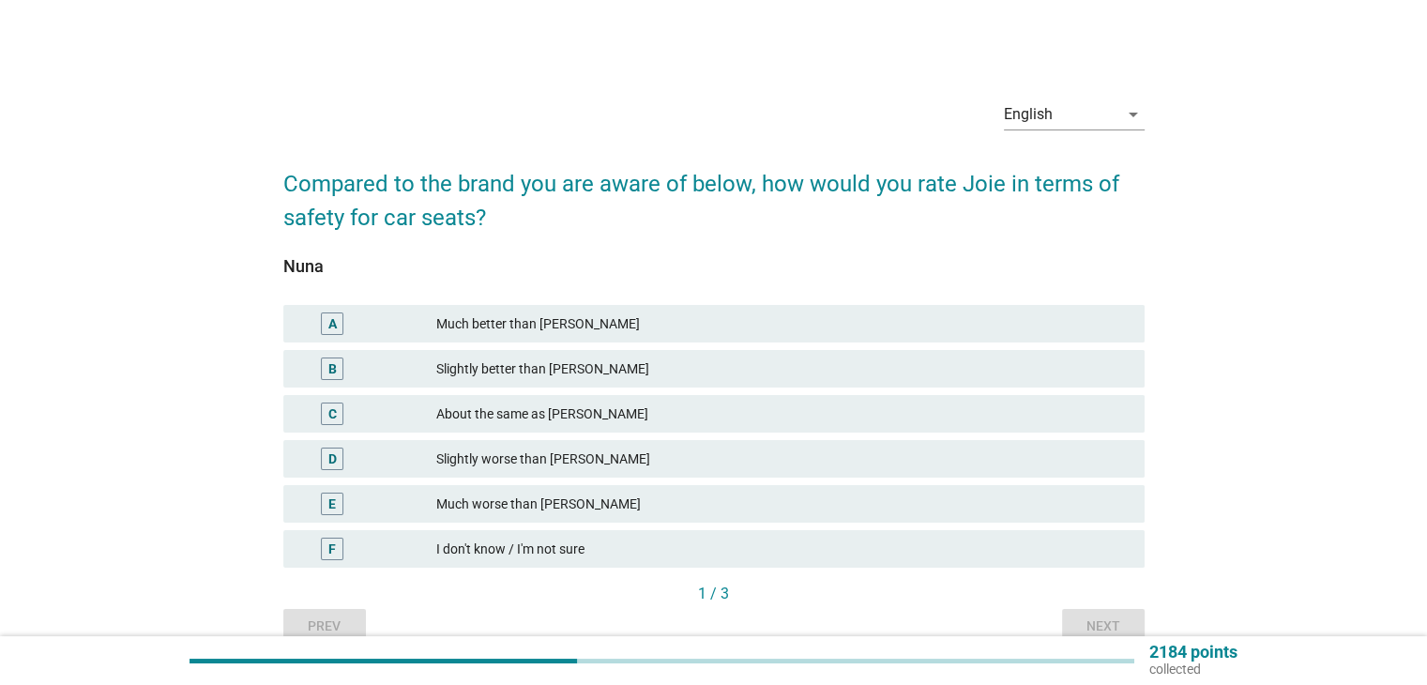
click at [405, 551] on div "F" at bounding box center [367, 548] width 139 height 23
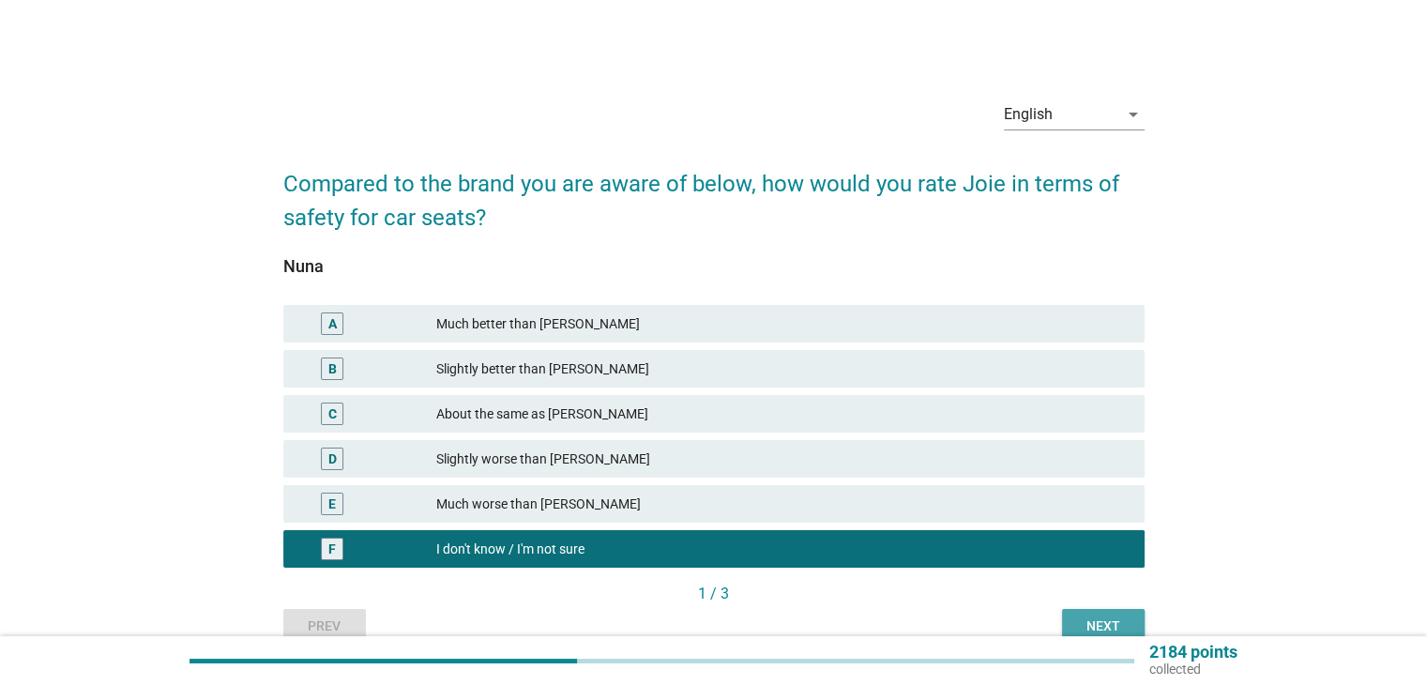
click at [1084, 620] on div "Next" at bounding box center [1103, 626] width 53 height 20
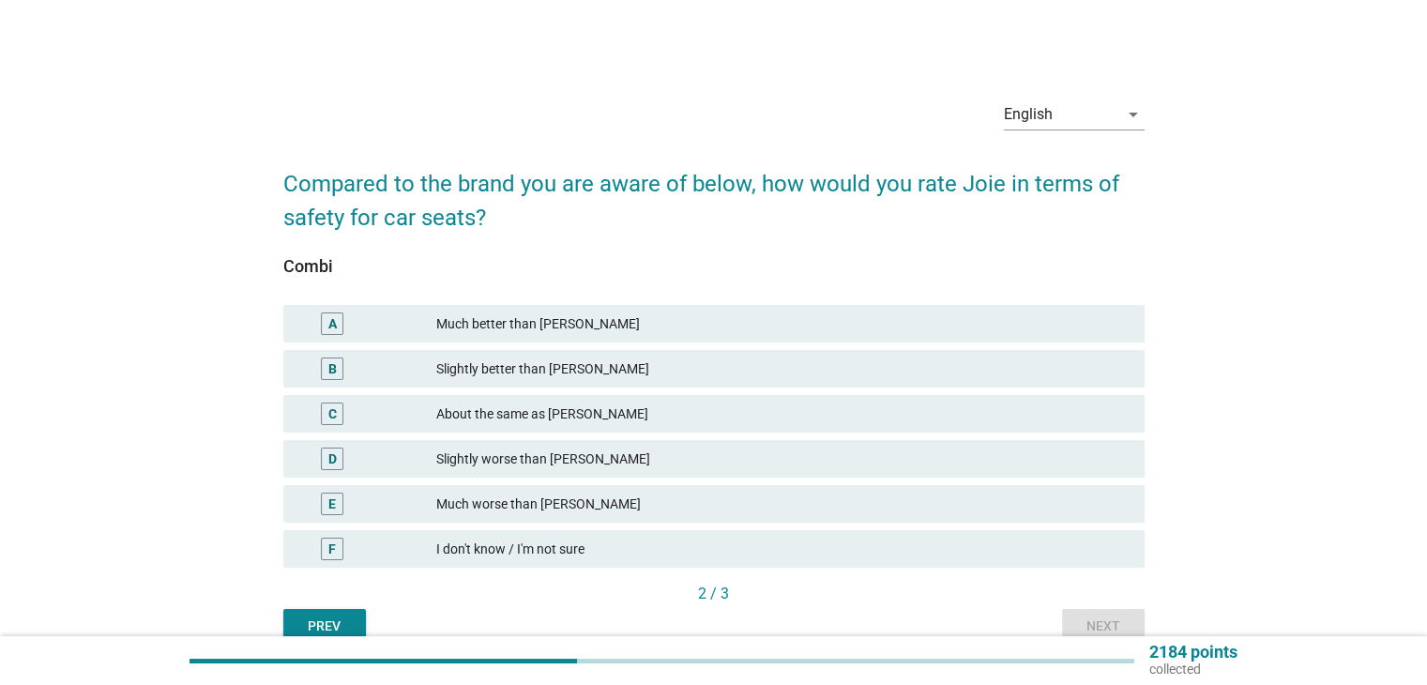
click at [475, 549] on div "I don't know / I'm not sure" at bounding box center [782, 548] width 692 height 23
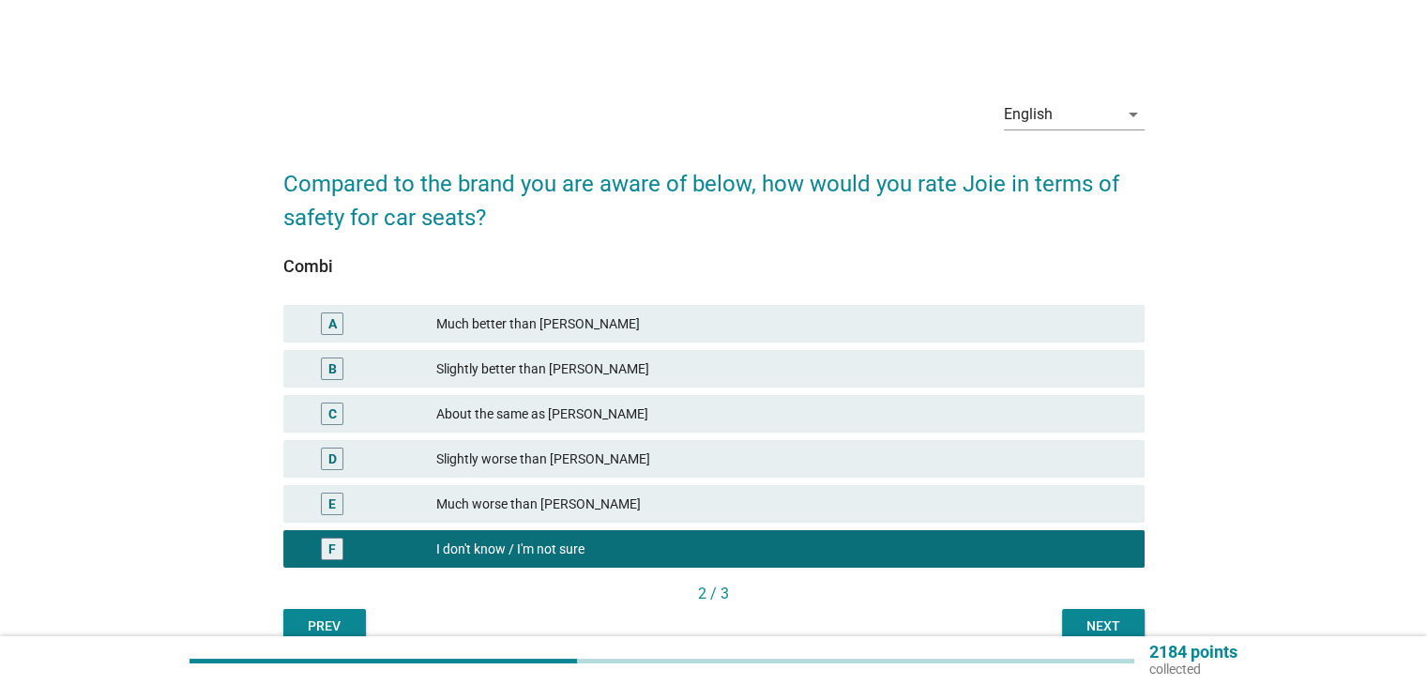
click at [1078, 620] on div "Next" at bounding box center [1103, 626] width 53 height 20
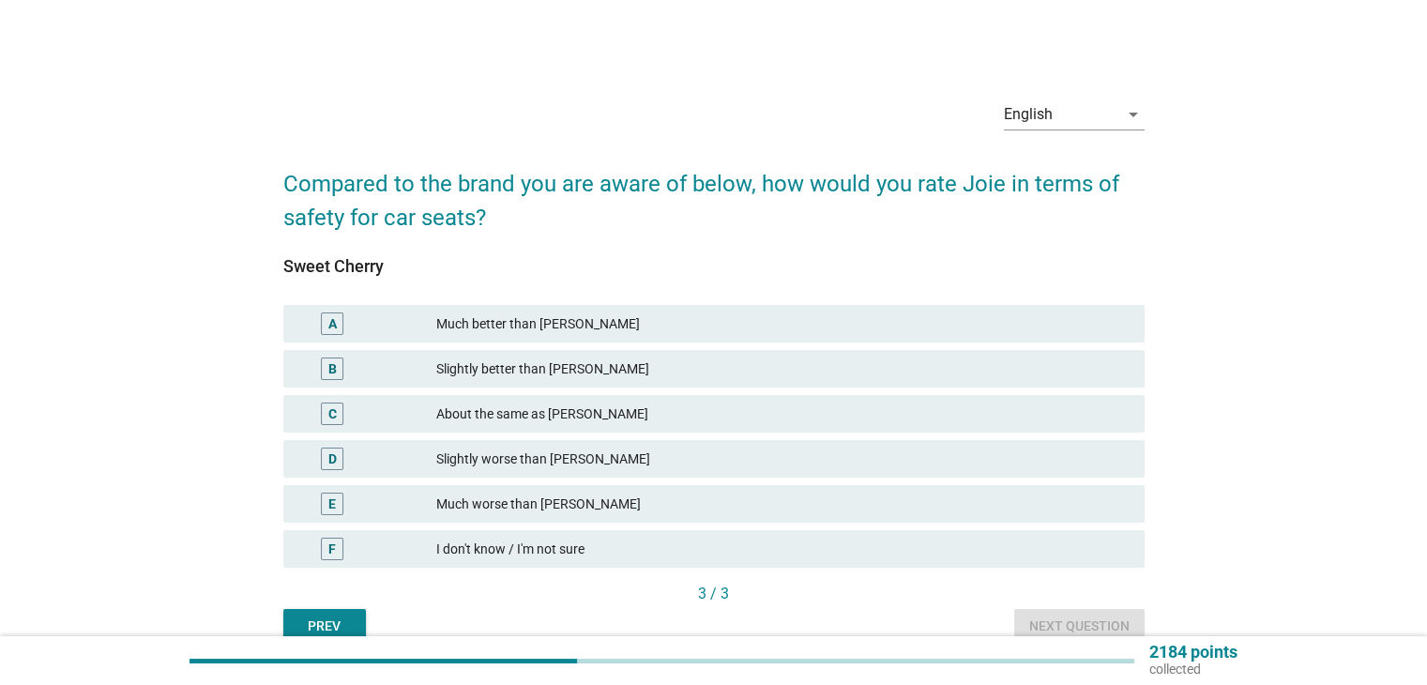
click at [551, 550] on div "I don't know / I'm not sure" at bounding box center [782, 548] width 692 height 23
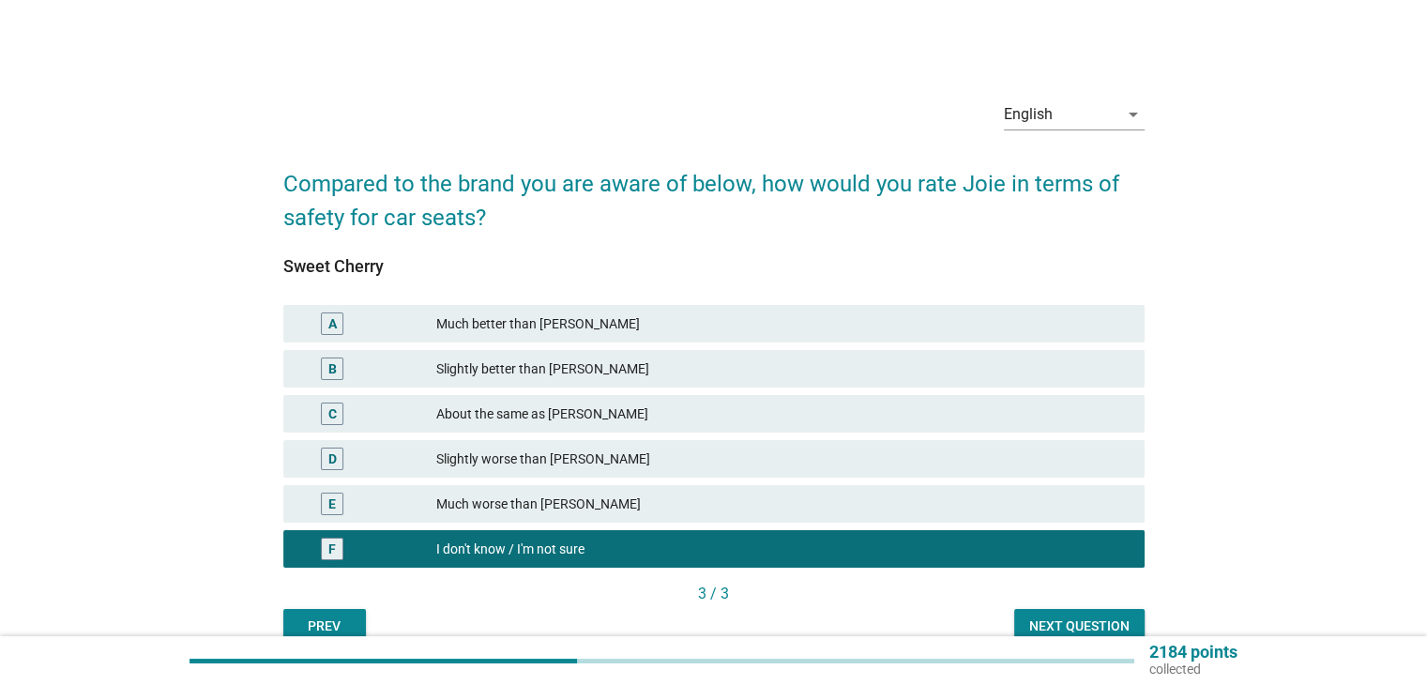
click at [1096, 626] on div "Next question" at bounding box center [1079, 626] width 100 height 20
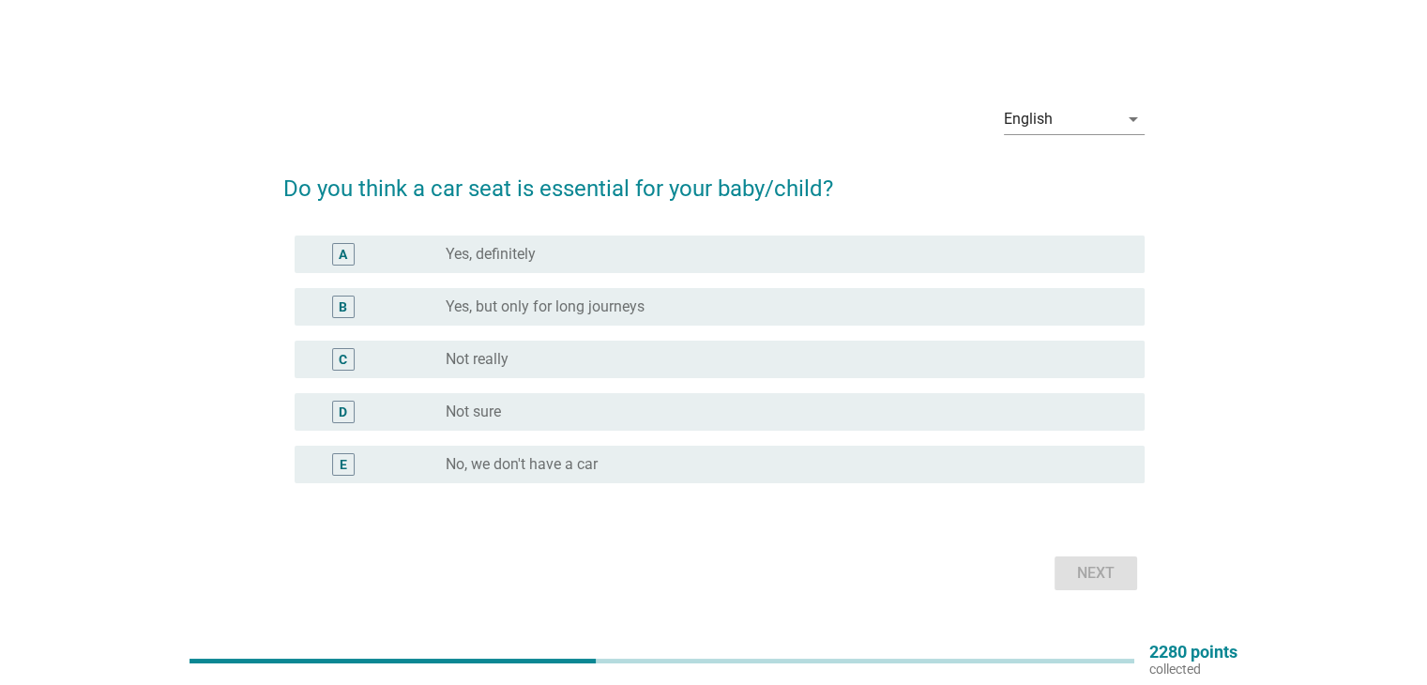
click at [470, 256] on label "Yes, definitely" at bounding box center [491, 254] width 90 height 19
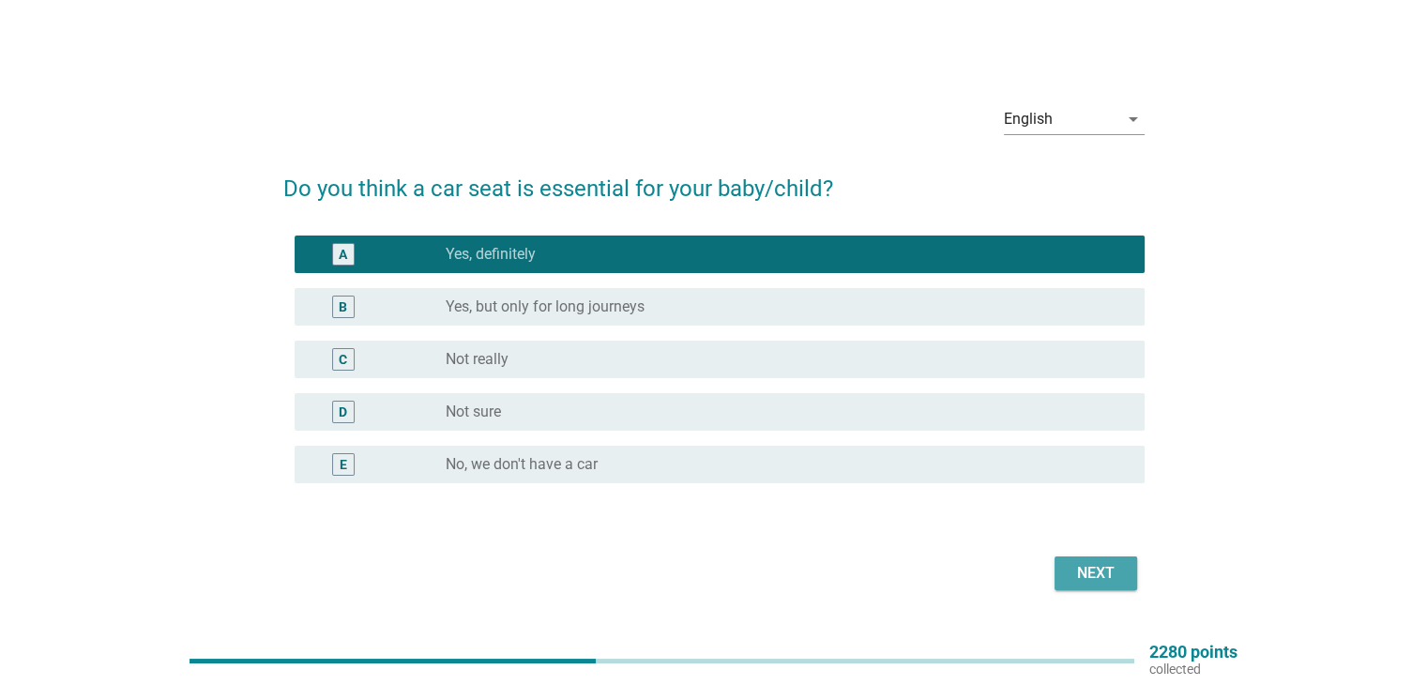
click at [1078, 564] on div "Next" at bounding box center [1095, 573] width 53 height 23
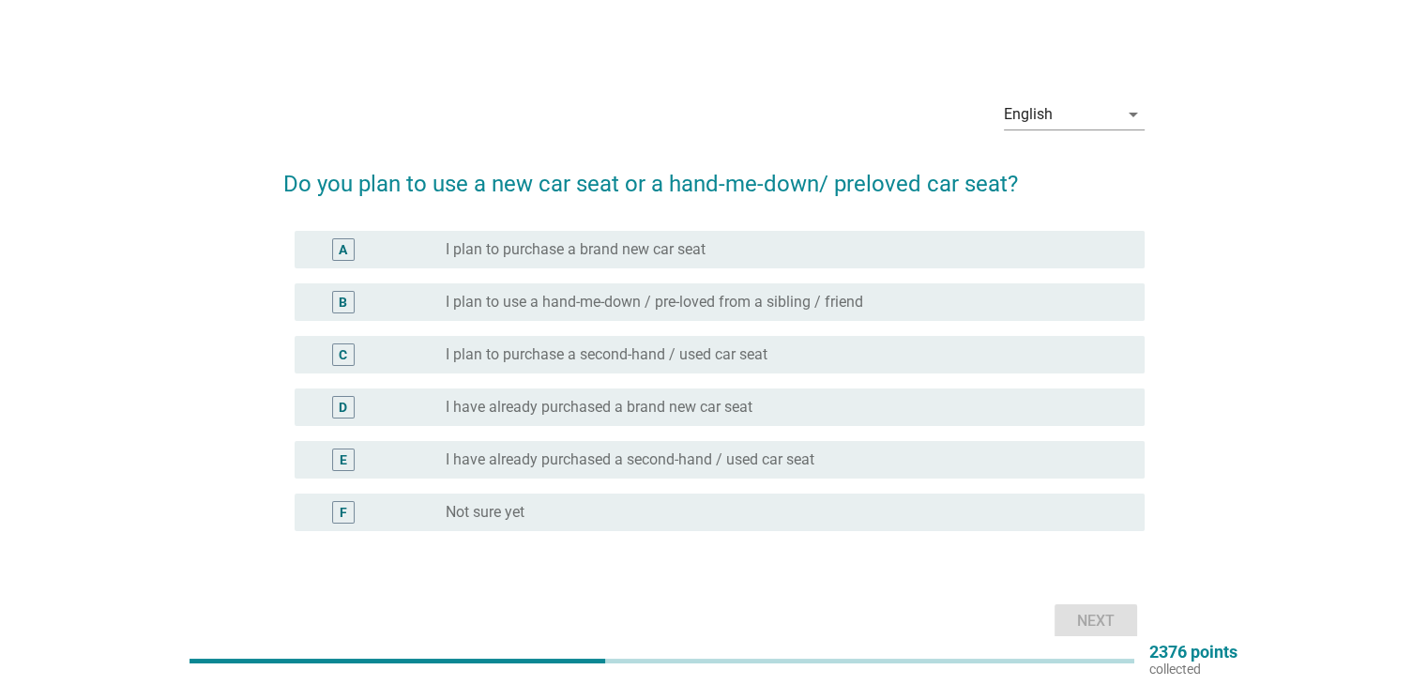
click at [533, 514] on div "radio_button_unchecked Not sure yet" at bounding box center [780, 512] width 668 height 19
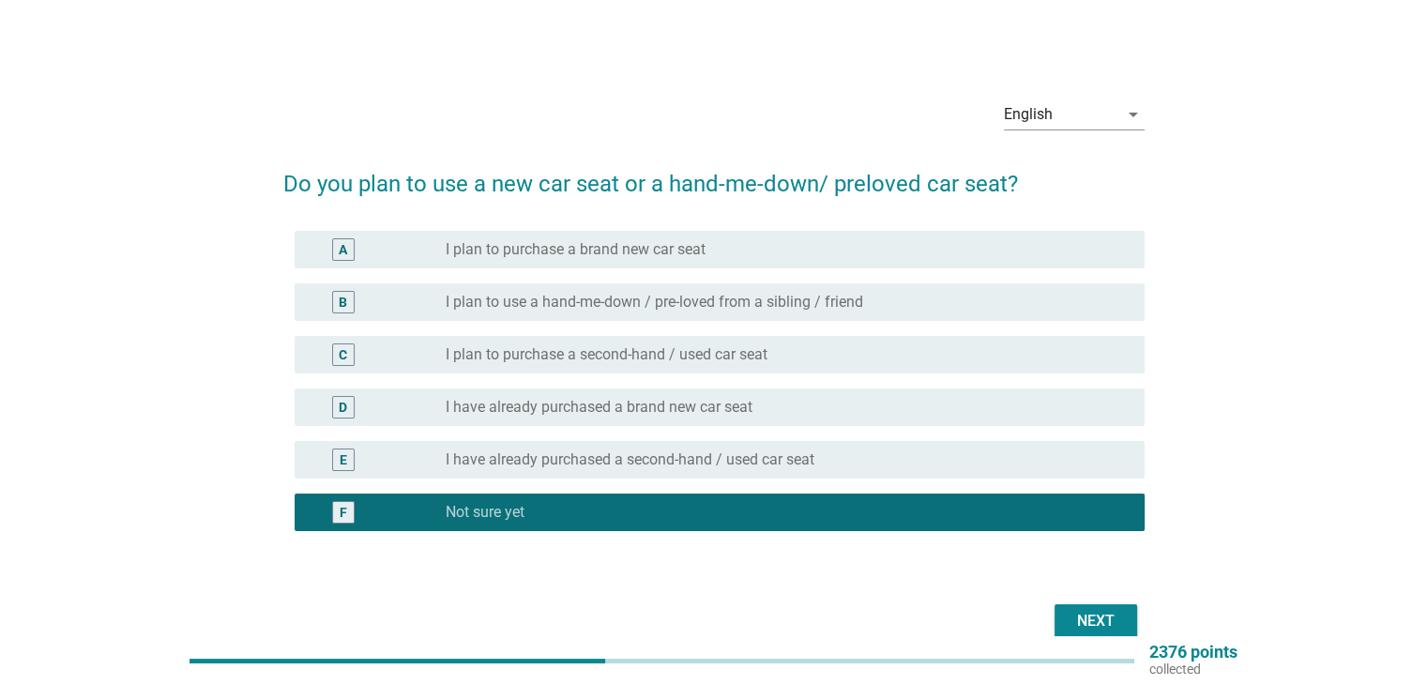
click at [1088, 628] on div "Next" at bounding box center [1095, 621] width 53 height 23
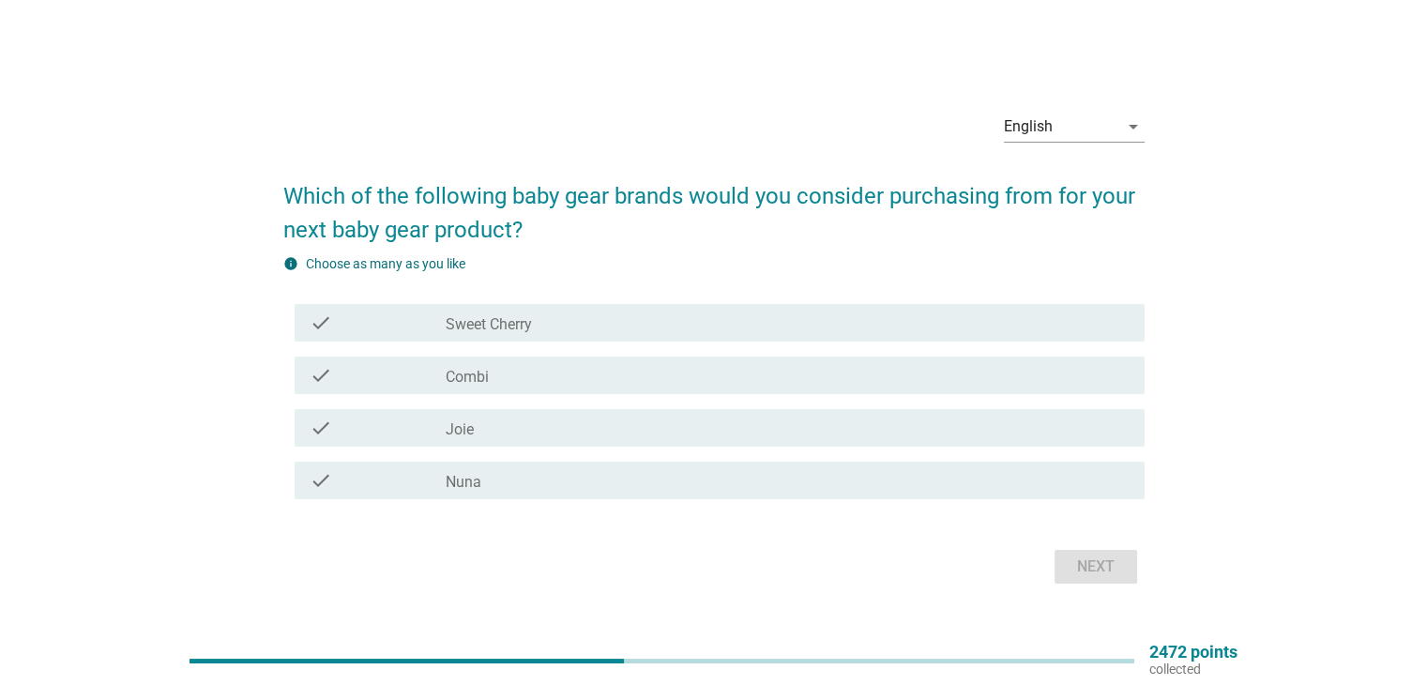
click at [493, 481] on div "check_box_outline_blank Nuna" at bounding box center [787, 480] width 683 height 23
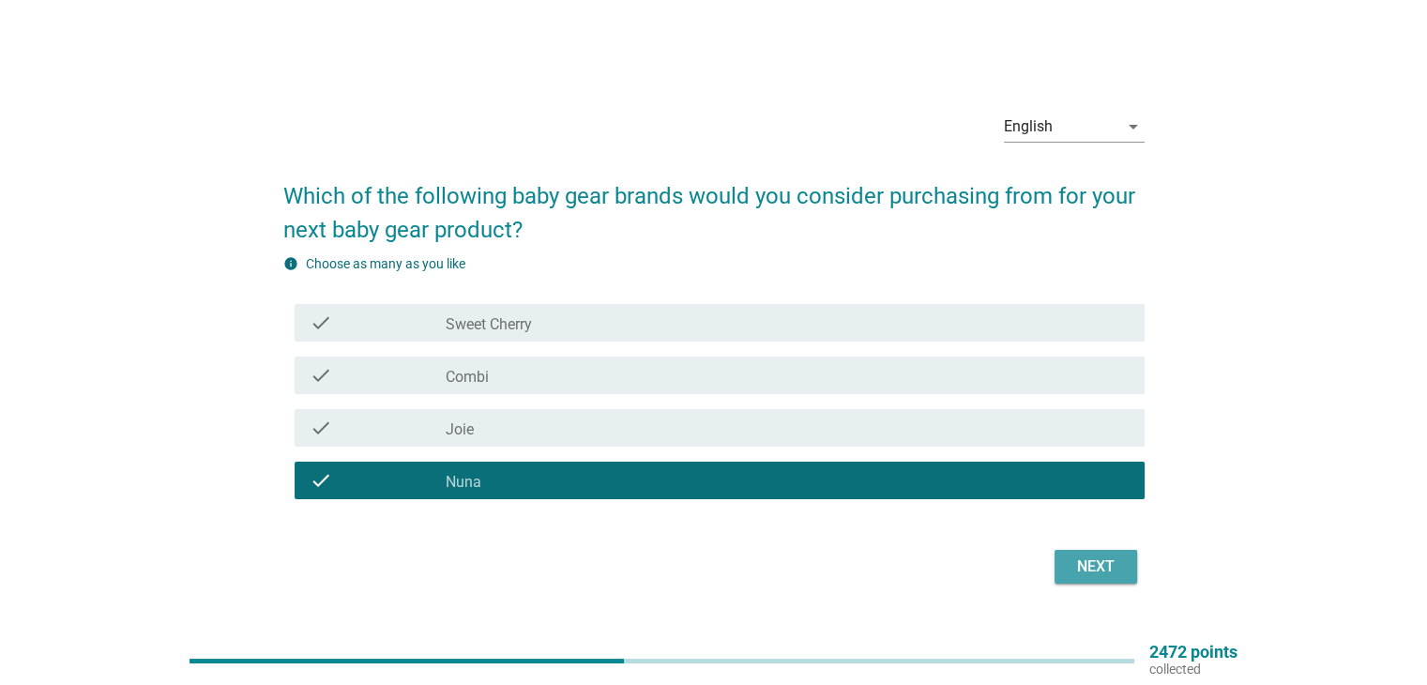
click at [1083, 564] on div "Next" at bounding box center [1095, 566] width 53 height 23
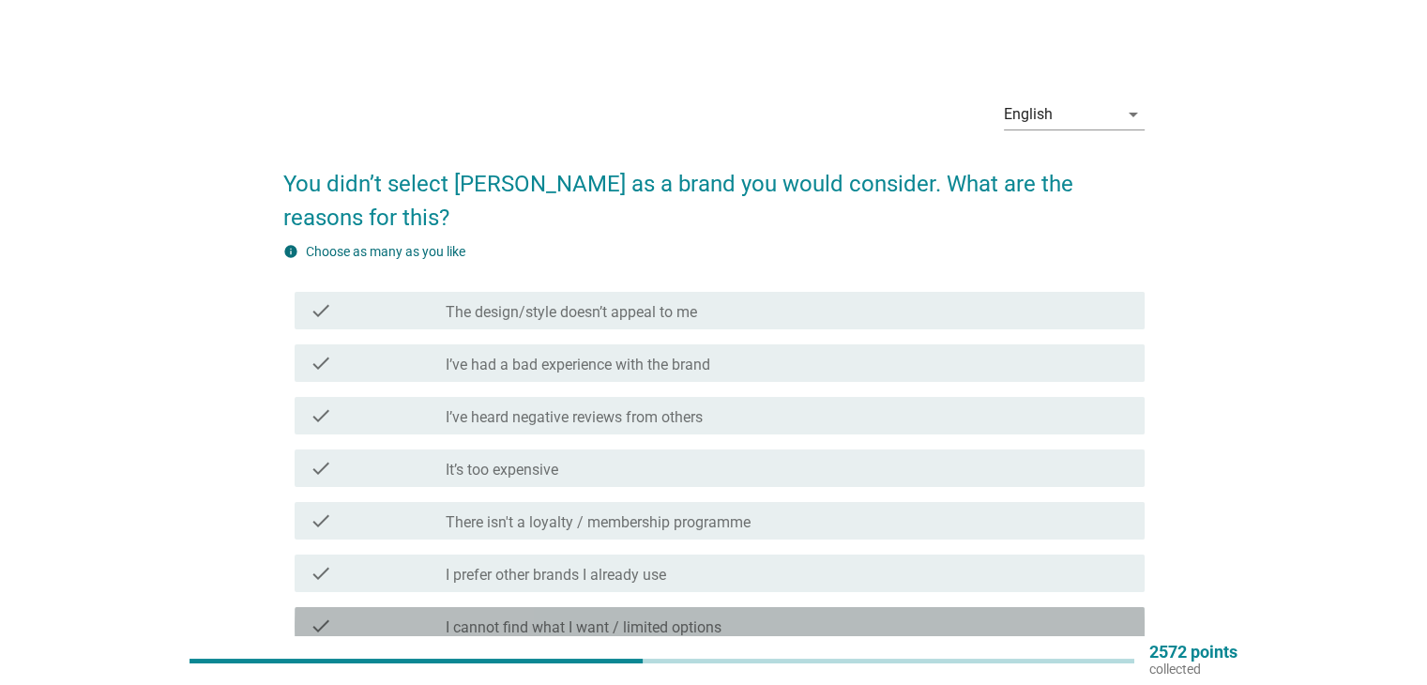
click at [409, 614] on div "check" at bounding box center [378, 625] width 137 height 23
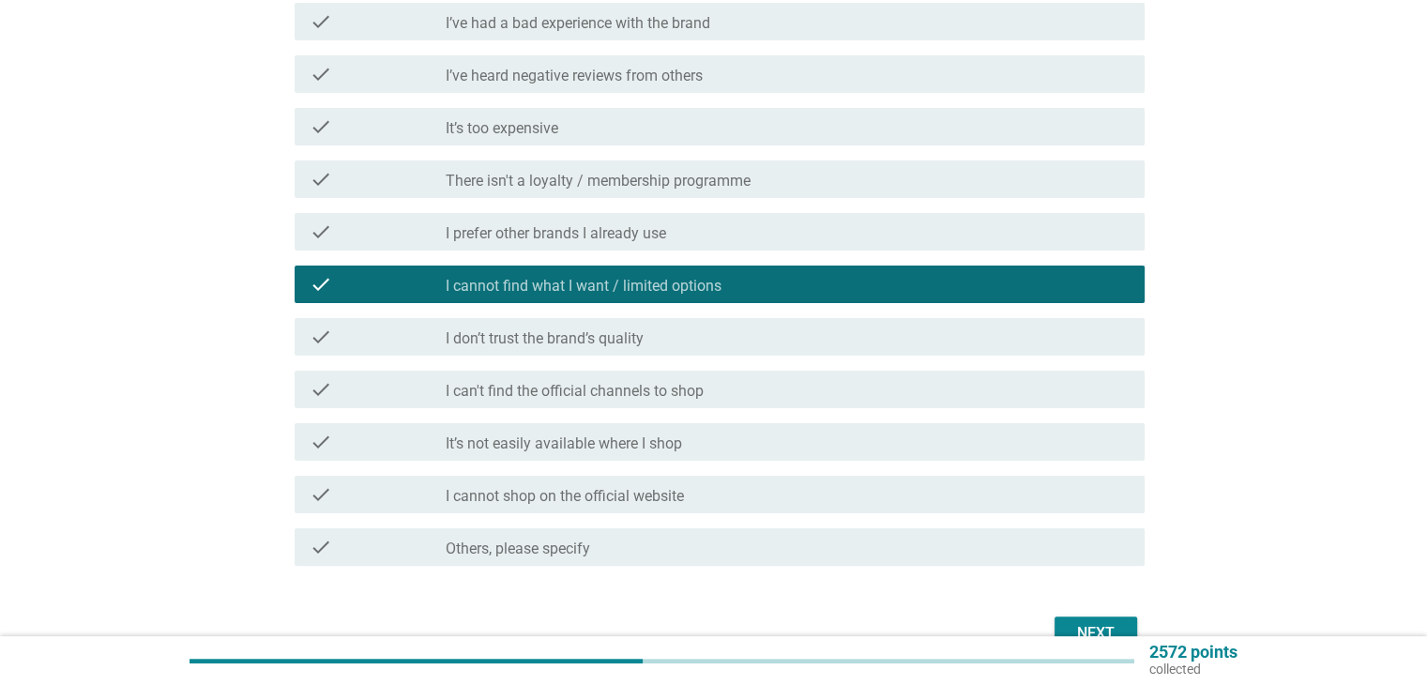
scroll to position [412, 0]
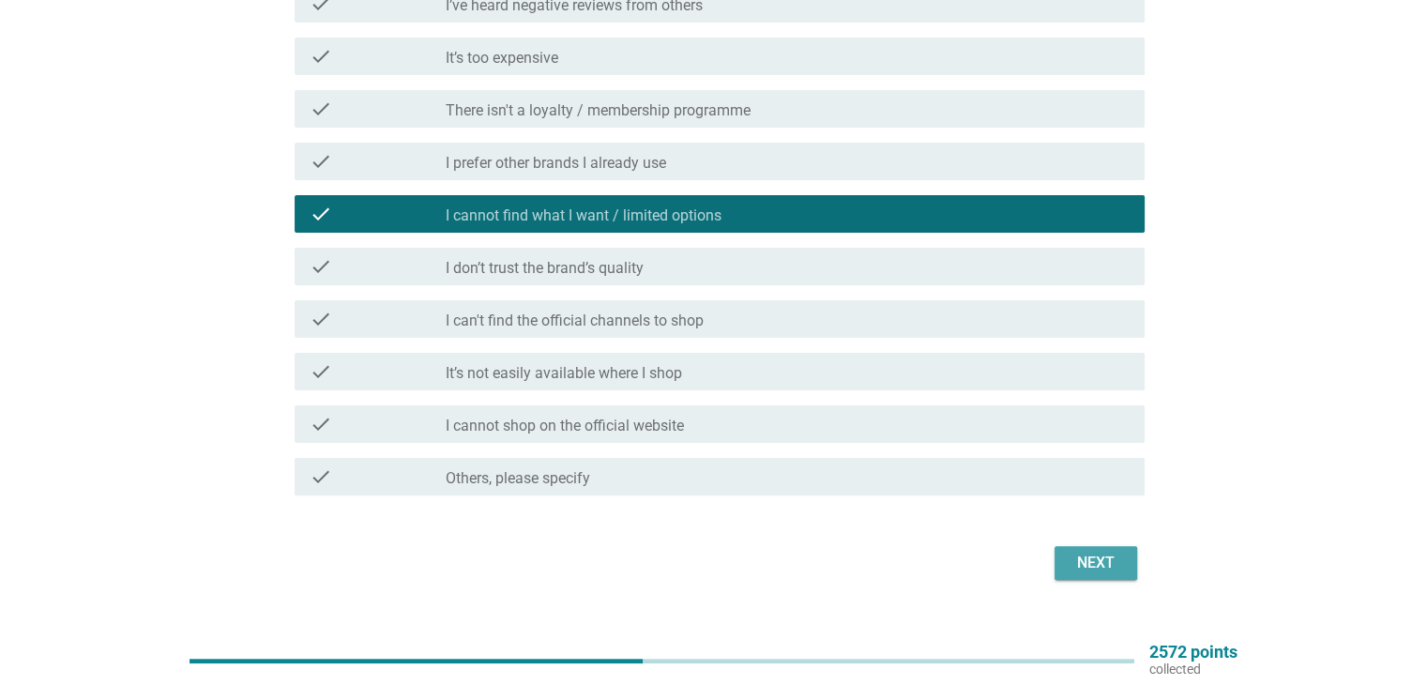
click at [1080, 551] on div "Next" at bounding box center [1095, 562] width 53 height 23
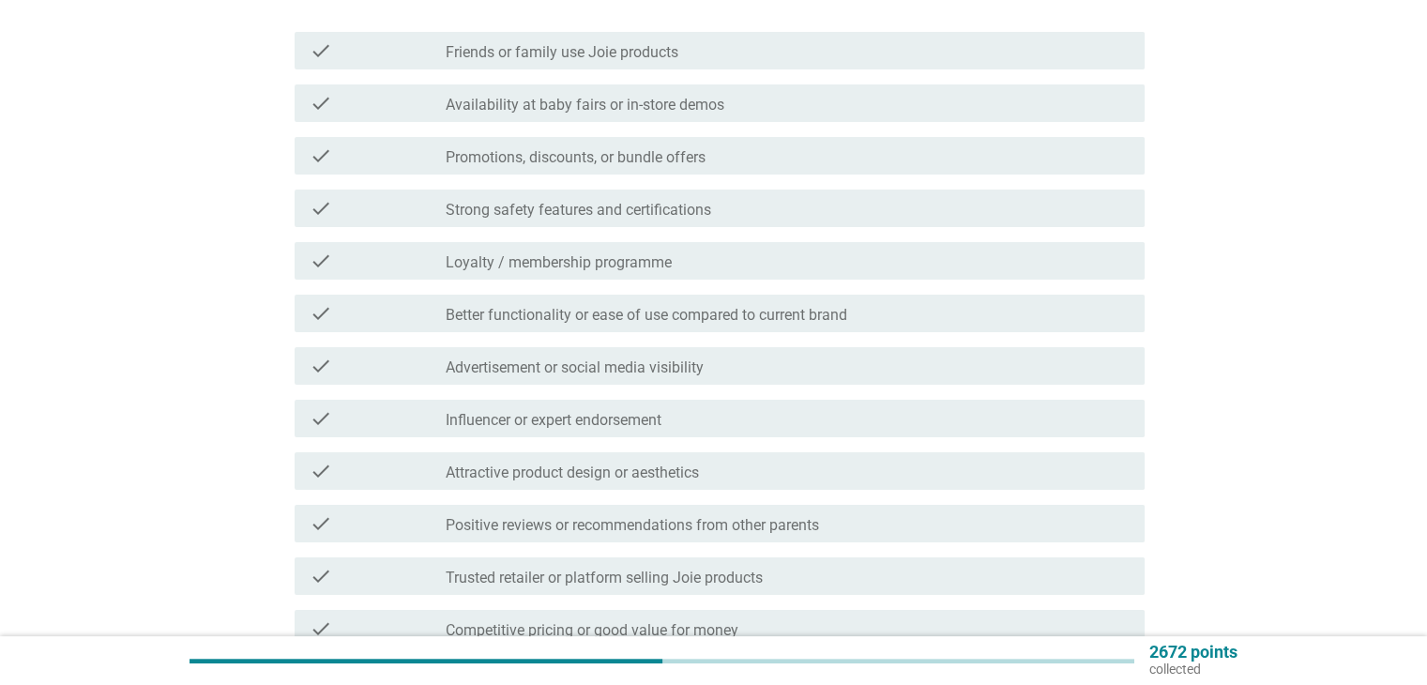
scroll to position [375, 0]
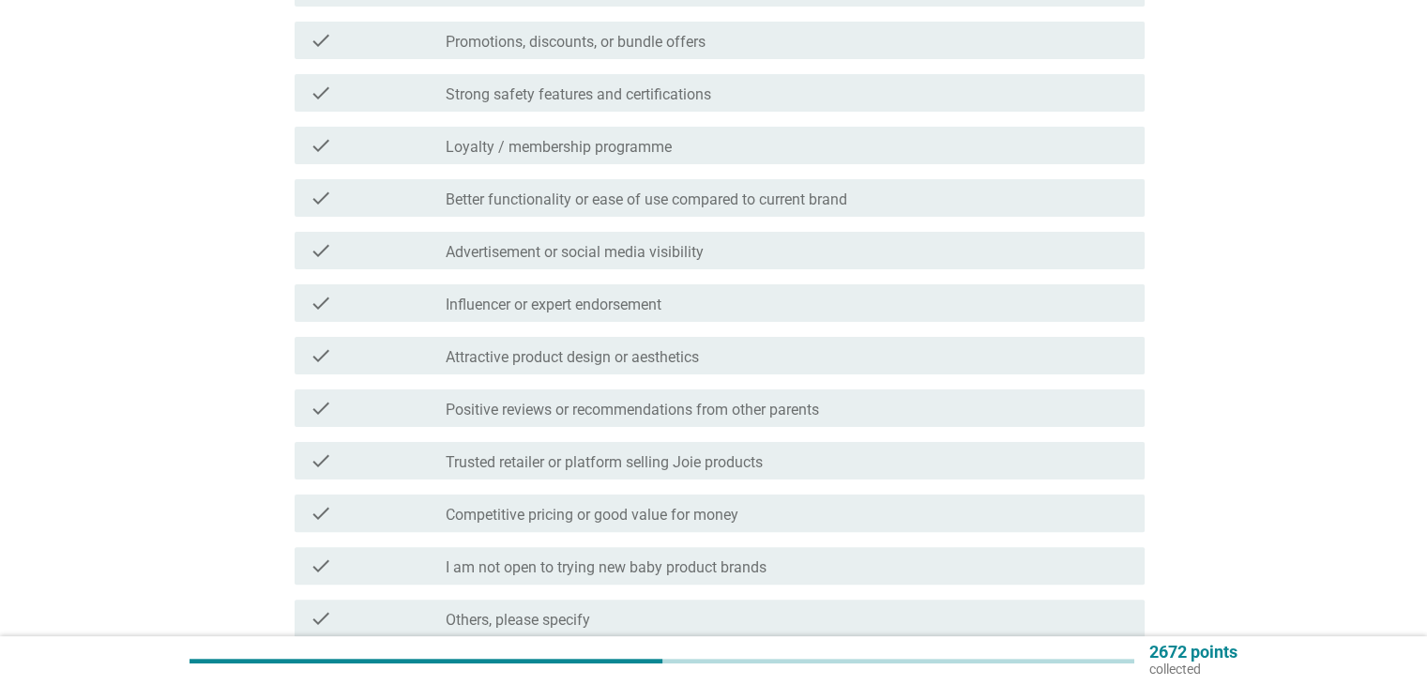
click at [379, 307] on div "check" at bounding box center [378, 303] width 137 height 23
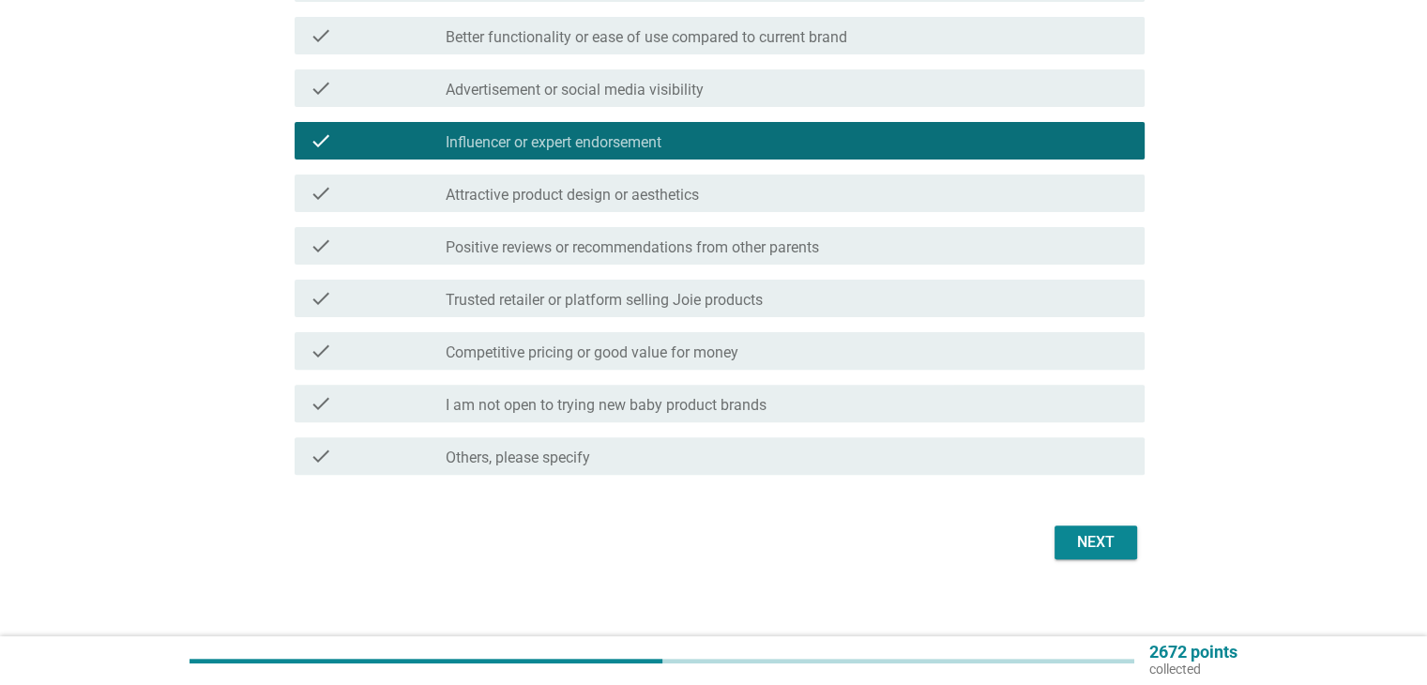
scroll to position [551, 0]
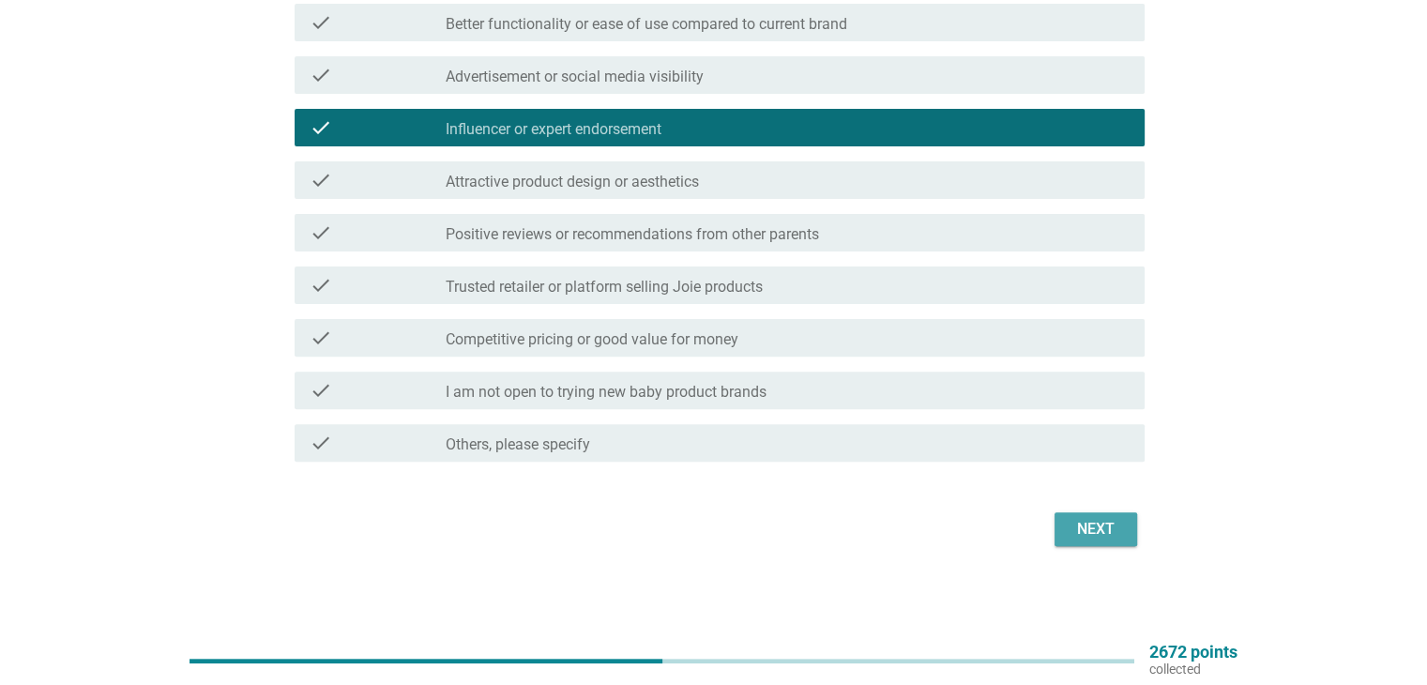
click at [1061, 526] on button "Next" at bounding box center [1095, 529] width 83 height 34
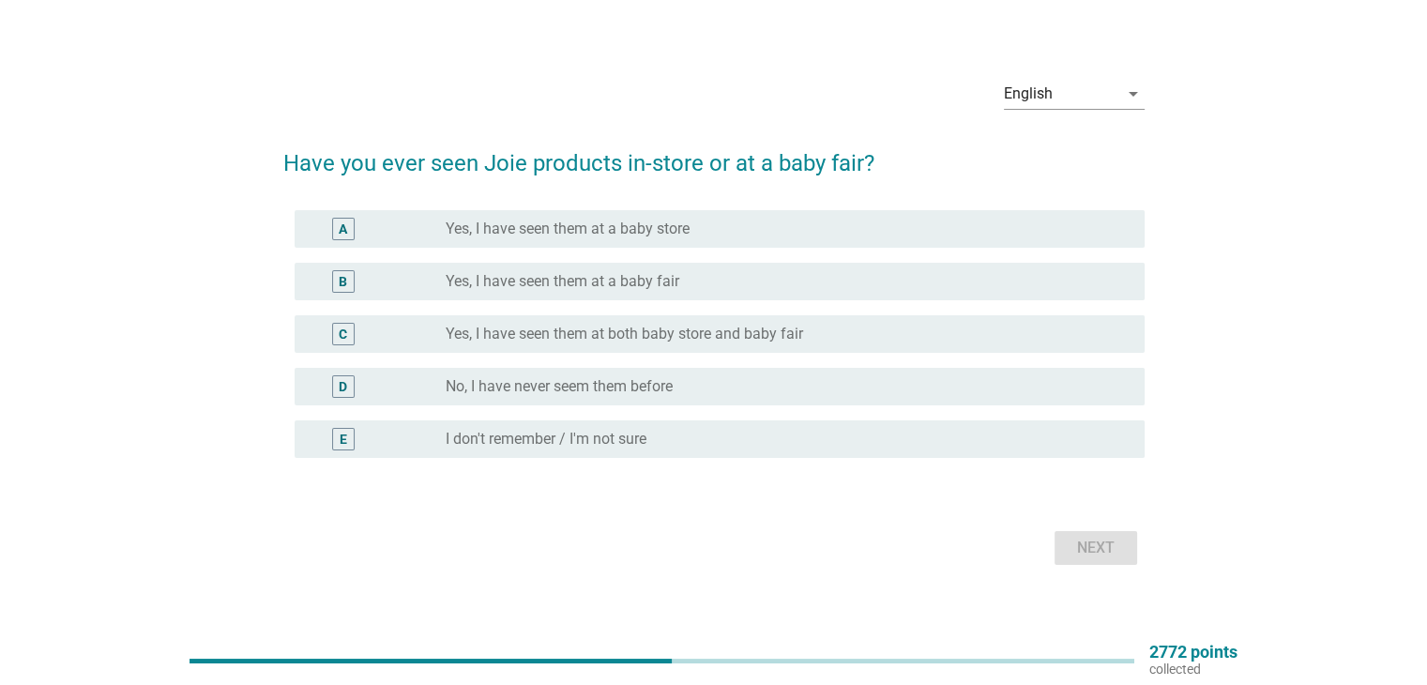
scroll to position [49, 0]
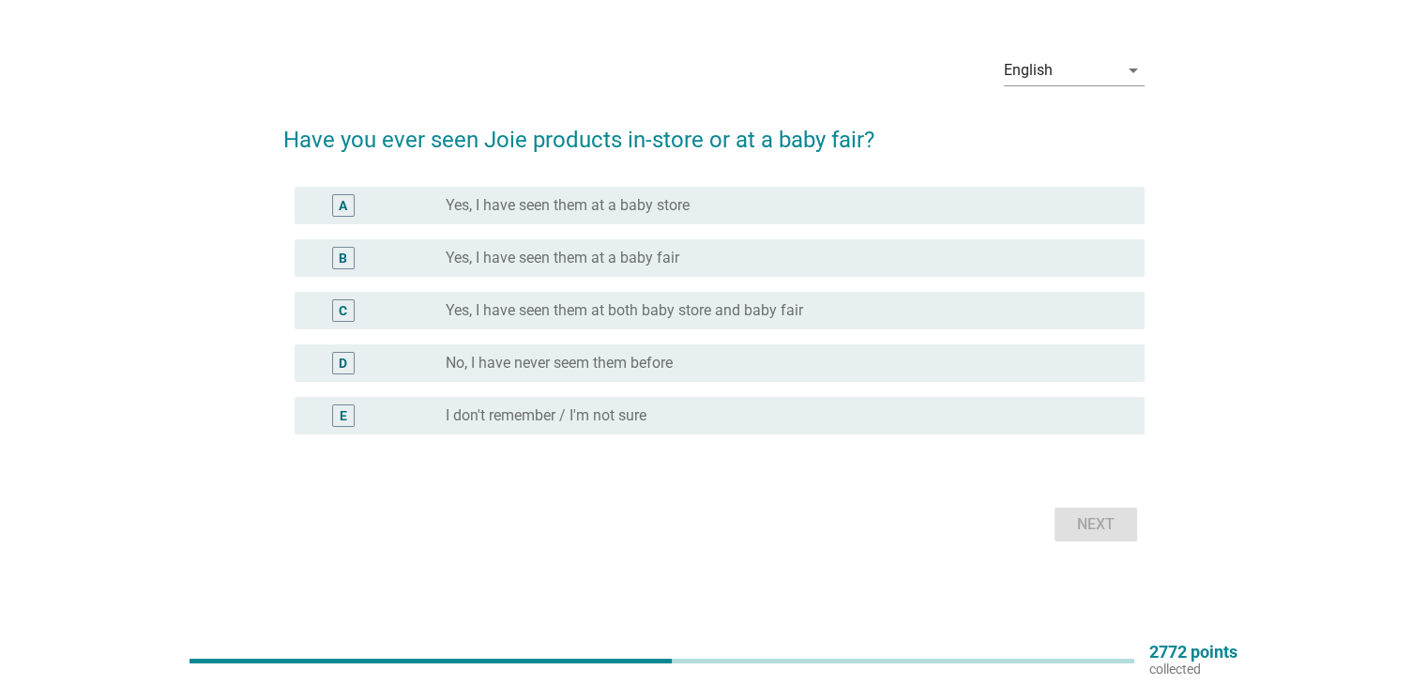
click at [416, 372] on div "D" at bounding box center [378, 363] width 137 height 23
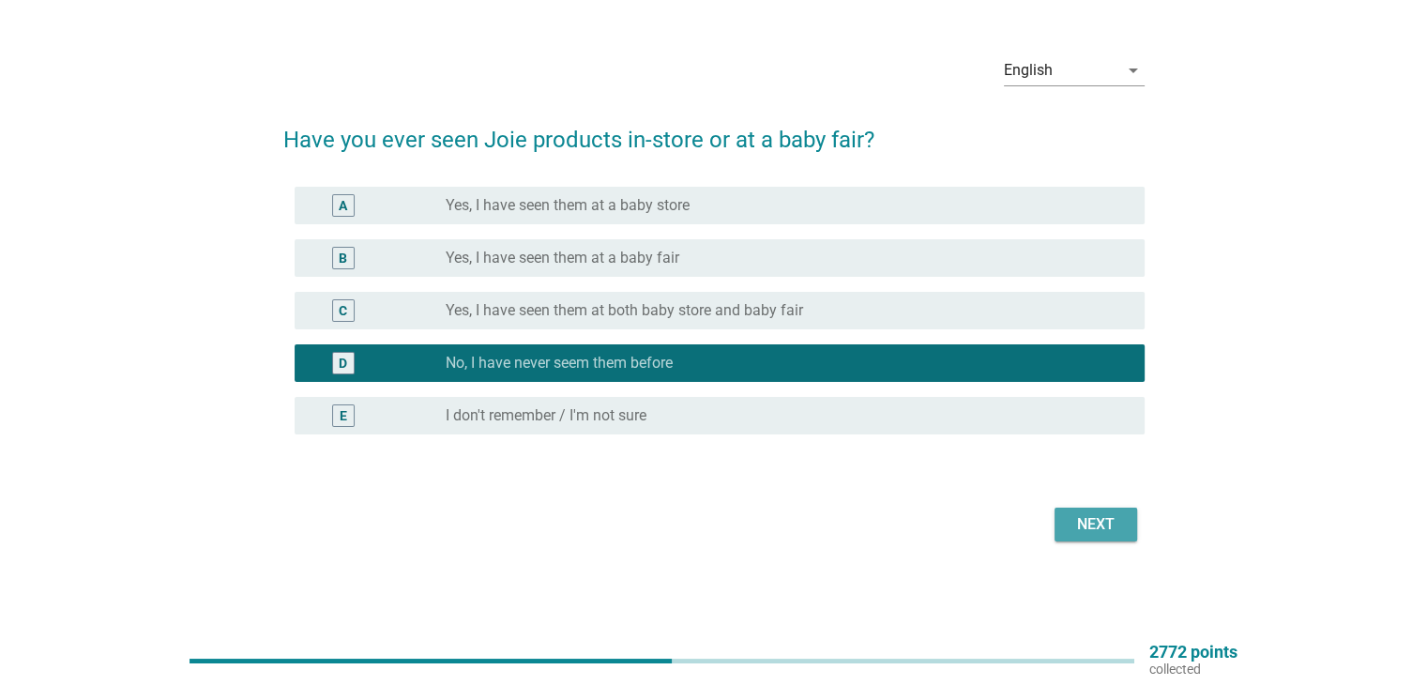
click at [1065, 521] on button "Next" at bounding box center [1095, 524] width 83 height 34
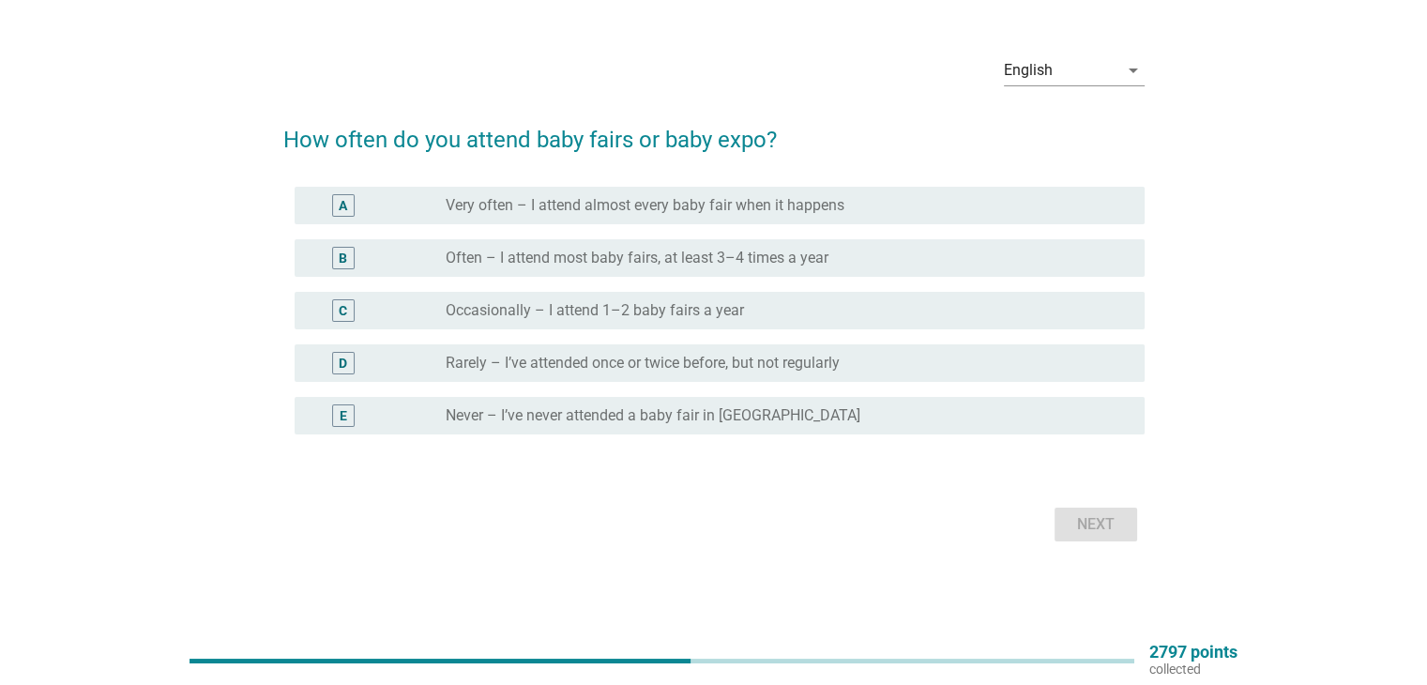
scroll to position [0, 0]
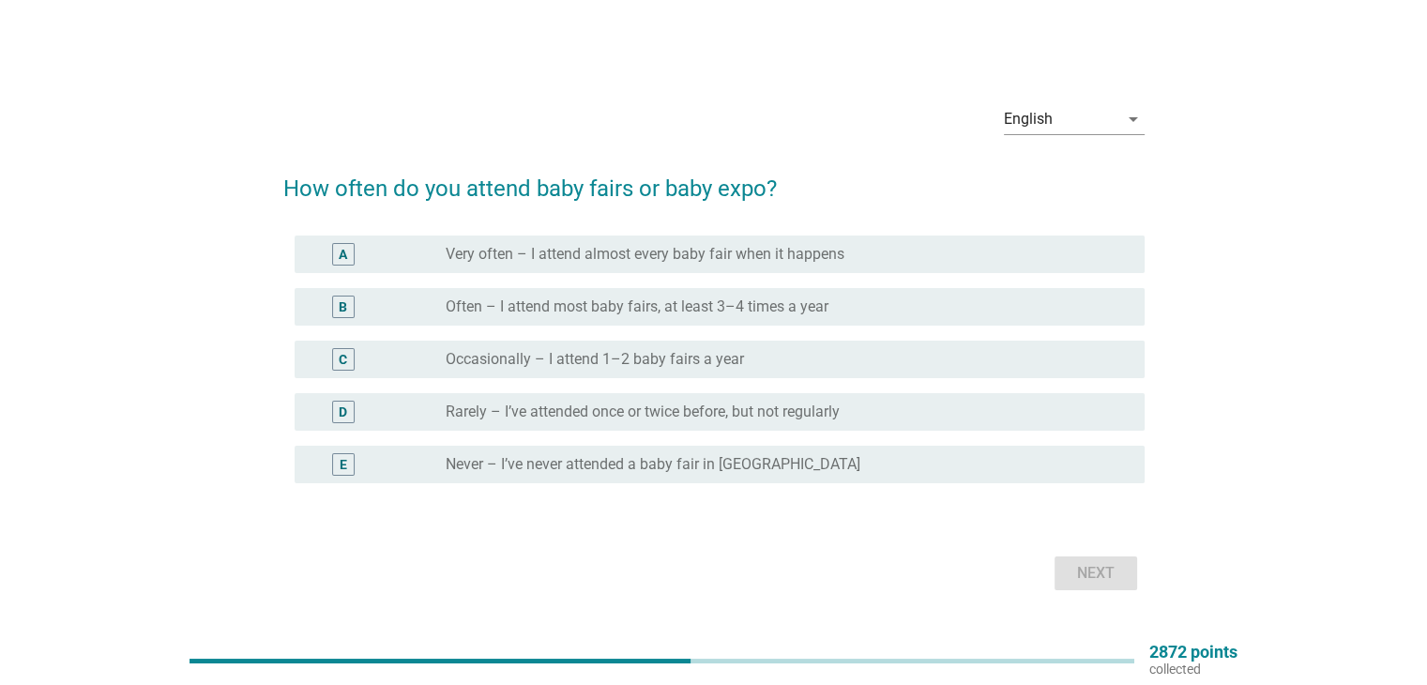
click at [401, 464] on div "E" at bounding box center [378, 464] width 137 height 23
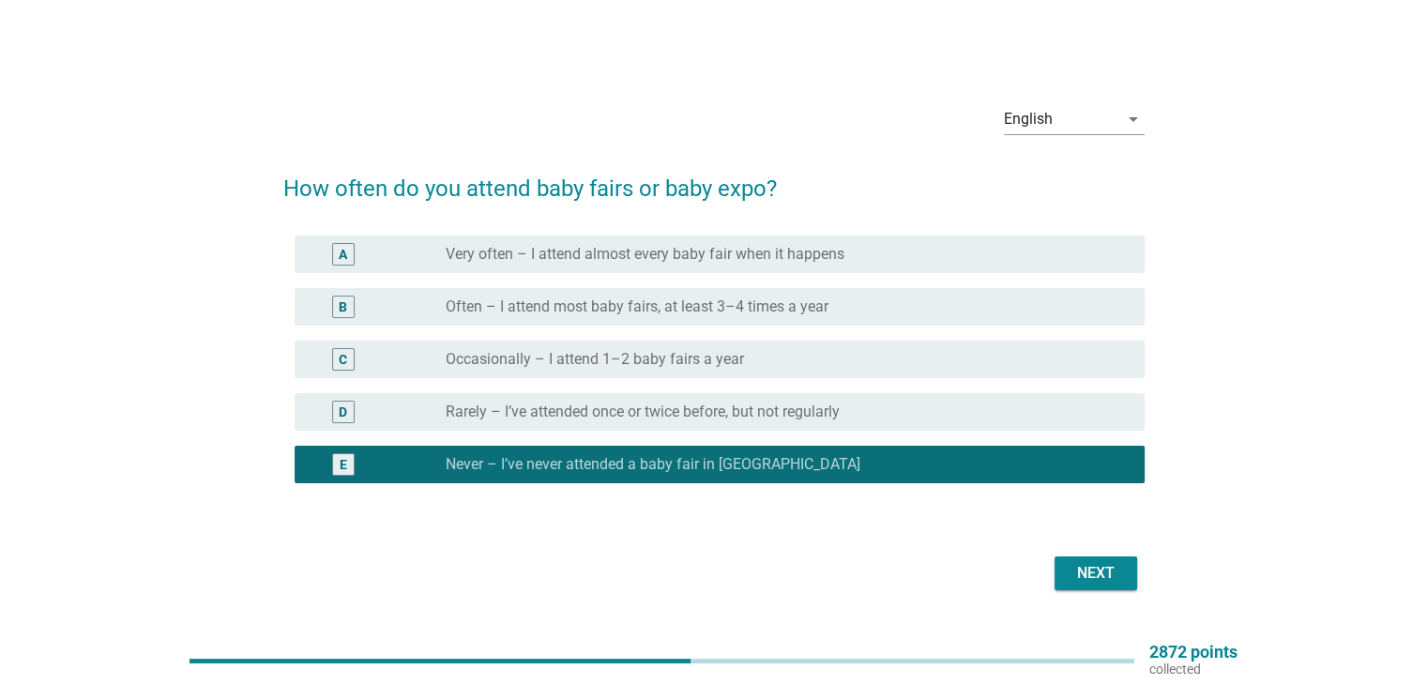
click at [1095, 571] on div "Next" at bounding box center [1095, 573] width 53 height 23
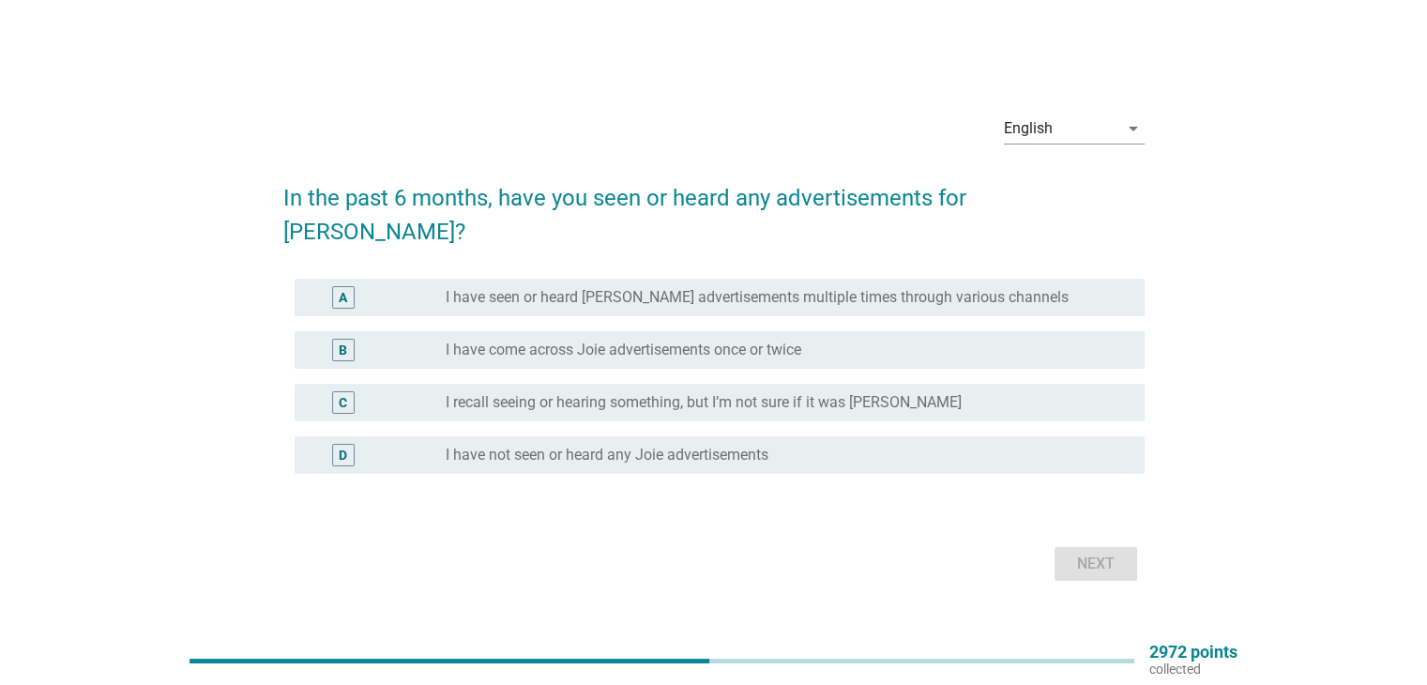
click at [478, 446] on label "I have not seen or heard any Joie advertisements" at bounding box center [607, 455] width 323 height 19
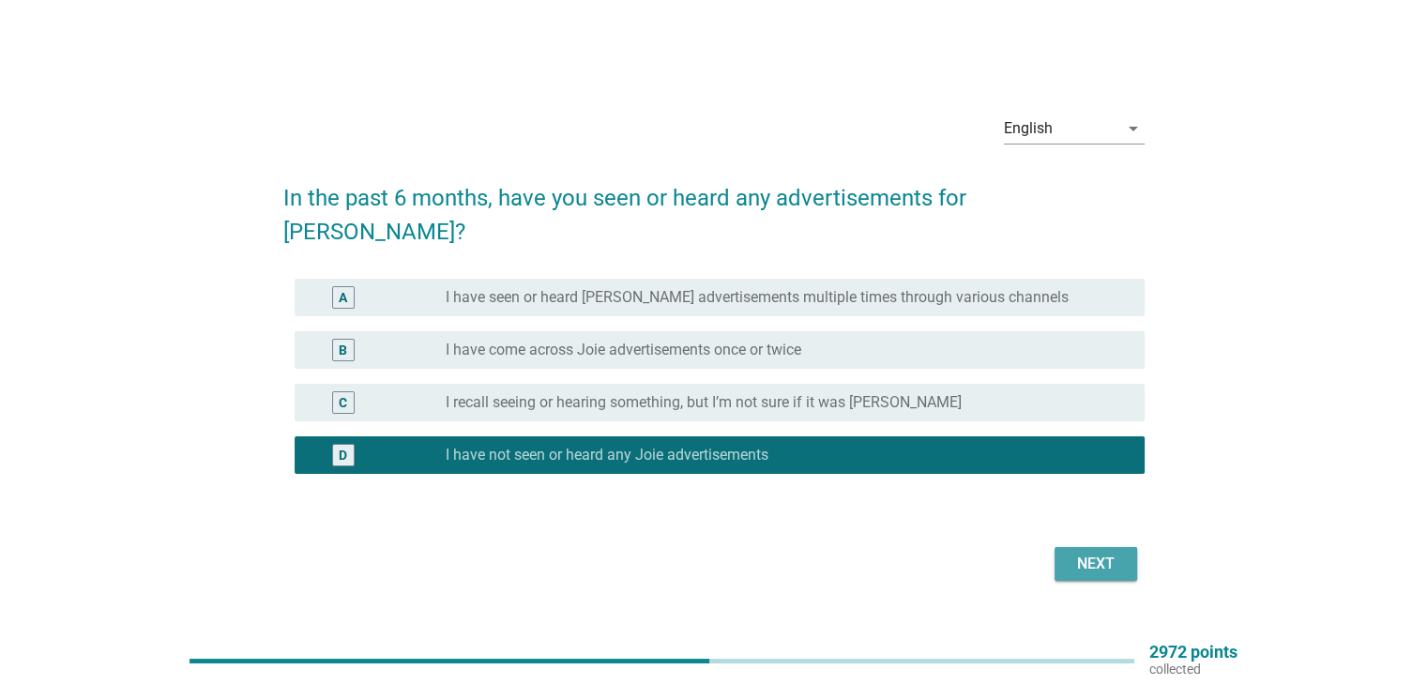
click at [1087, 552] on div "Next" at bounding box center [1095, 563] width 53 height 23
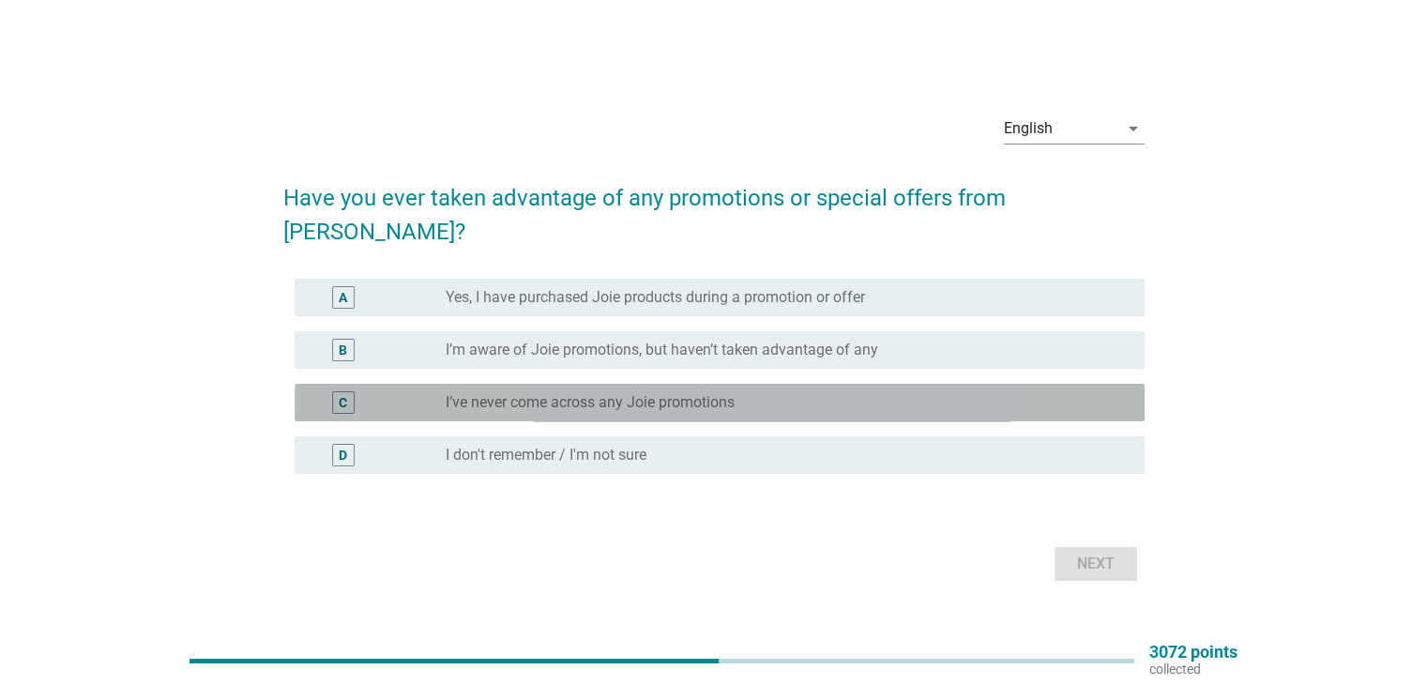
click at [492, 393] on label "I’ve never come across any Joie promotions" at bounding box center [590, 402] width 289 height 19
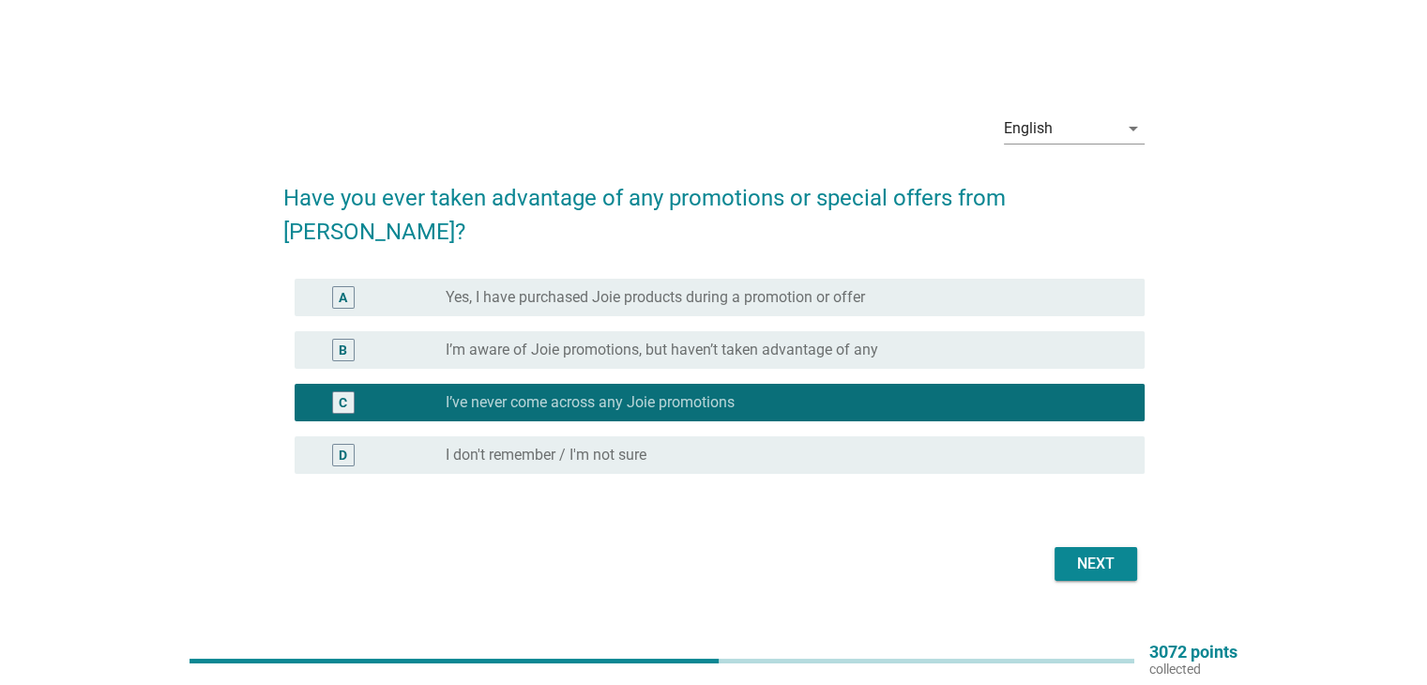
click at [1089, 552] on div "Next" at bounding box center [1095, 563] width 53 height 23
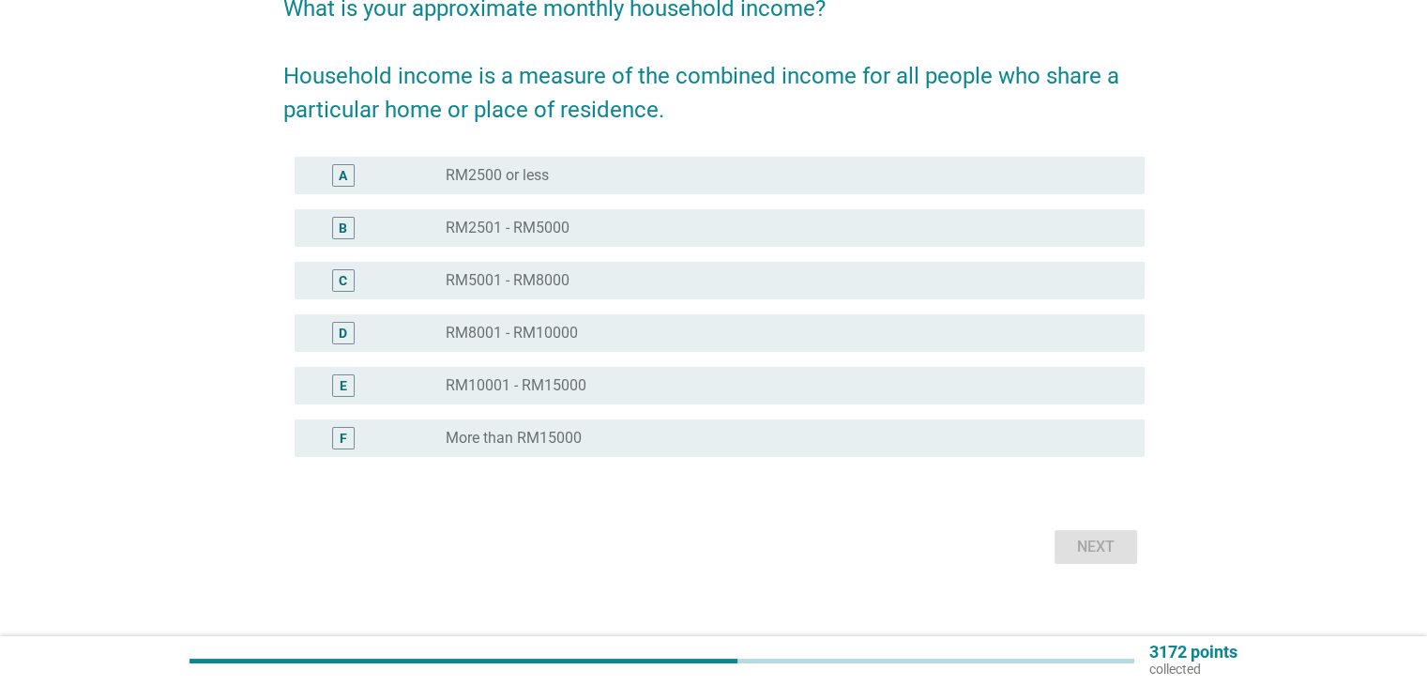
scroll to position [188, 0]
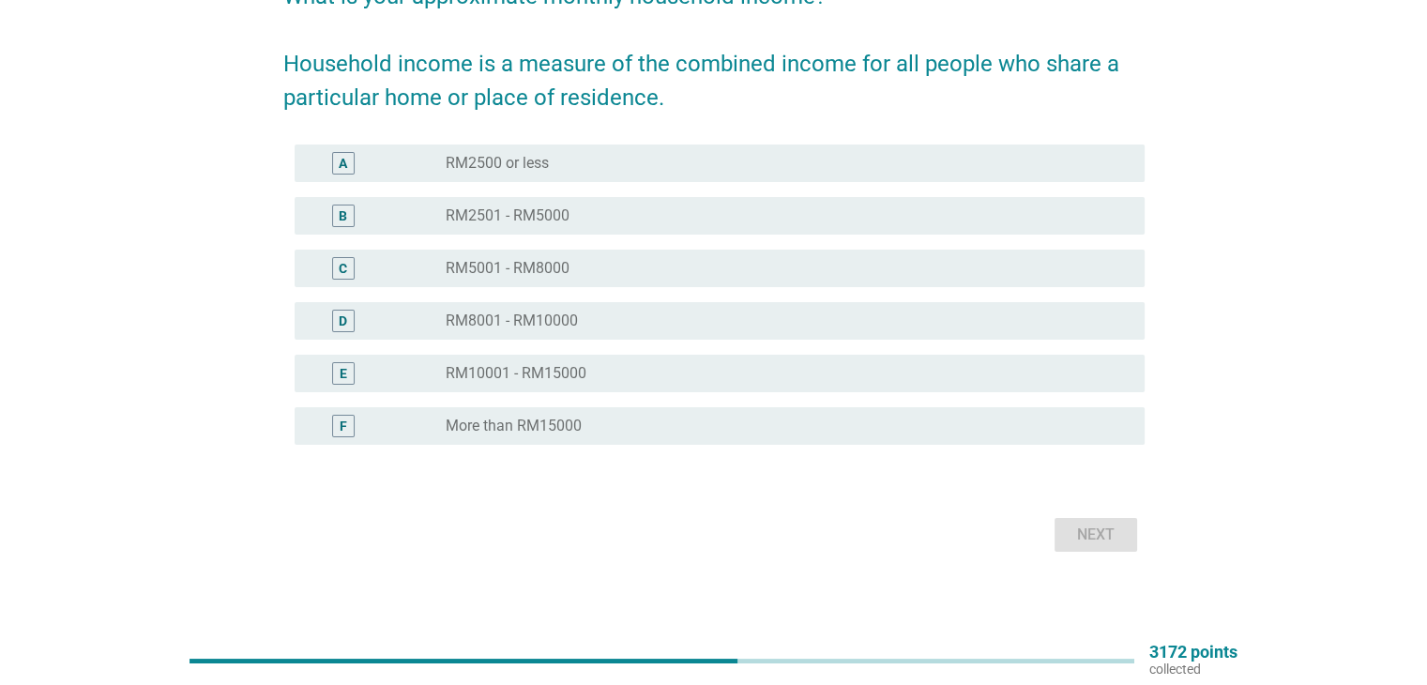
click at [390, 220] on div "B" at bounding box center [378, 215] width 137 height 23
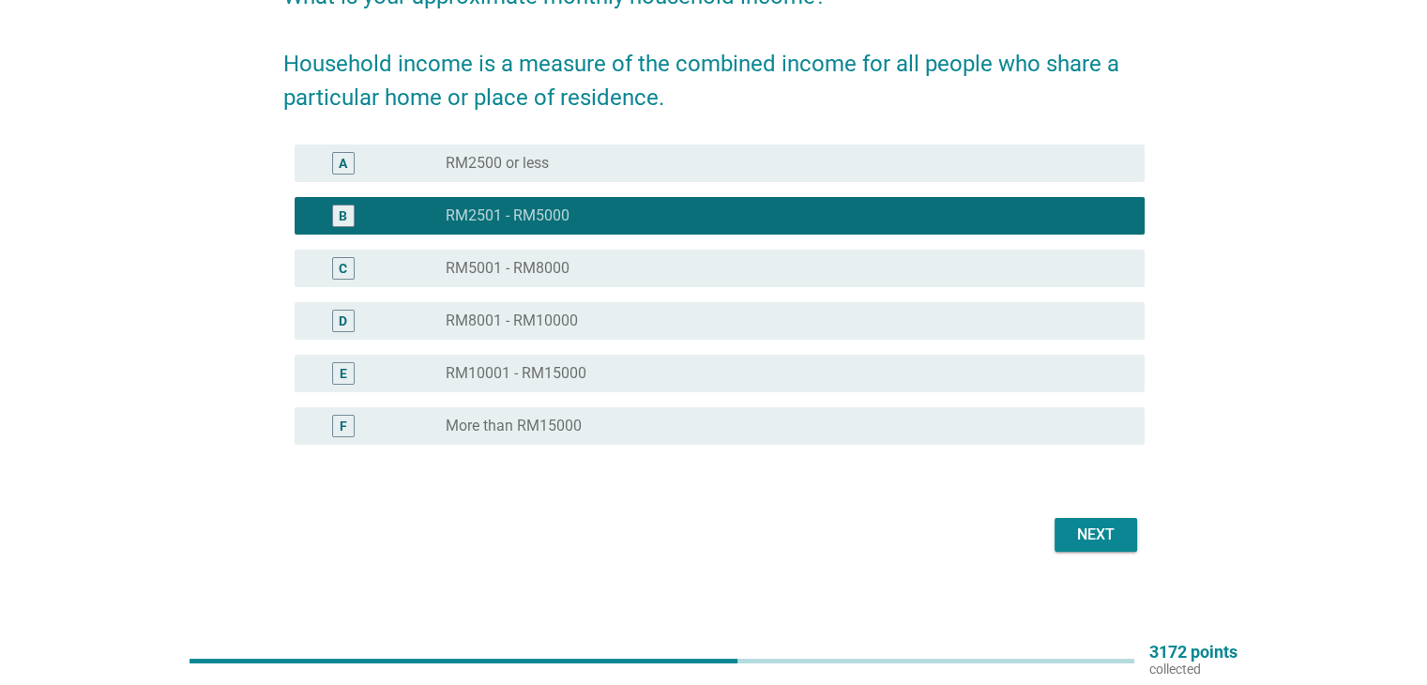
click at [1085, 533] on div "Next" at bounding box center [1095, 534] width 53 height 23
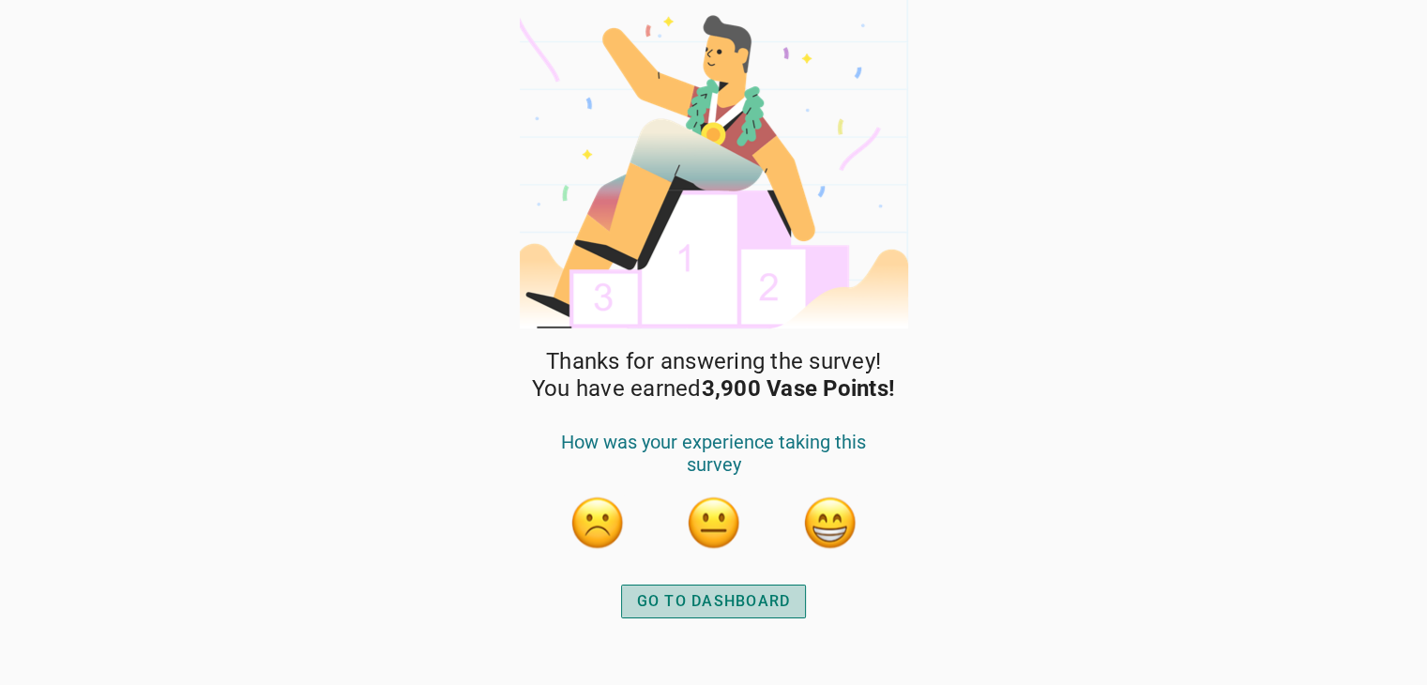
click at [768, 596] on div "GO TO DASHBOARD" at bounding box center [714, 601] width 154 height 23
